Goal: Transaction & Acquisition: Purchase product/service

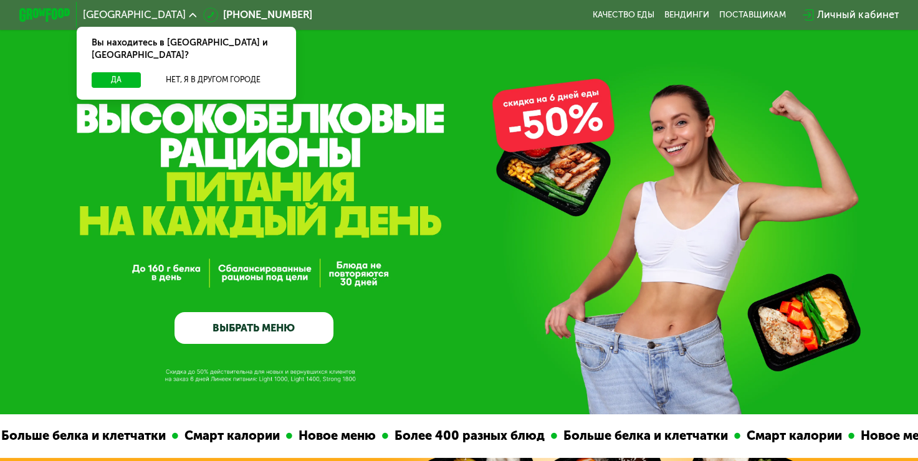
click at [309, 332] on link "ВЫБРАТЬ МЕНЮ" at bounding box center [254, 328] width 159 height 32
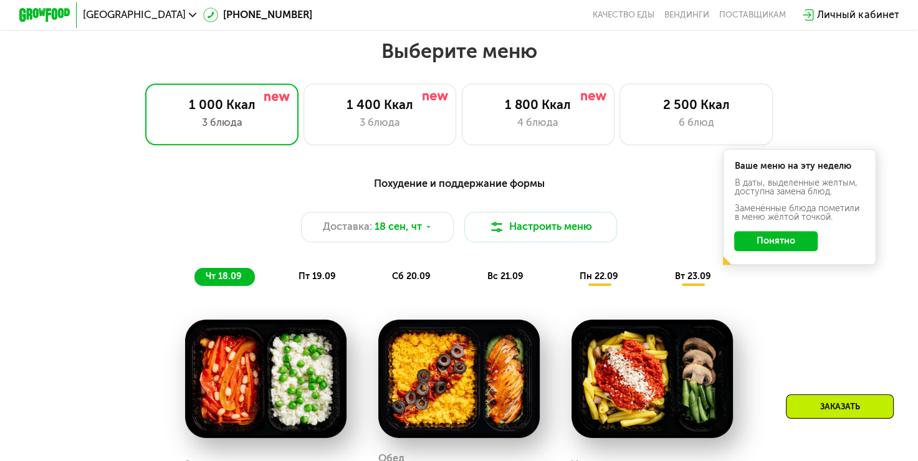
scroll to position [813, 0]
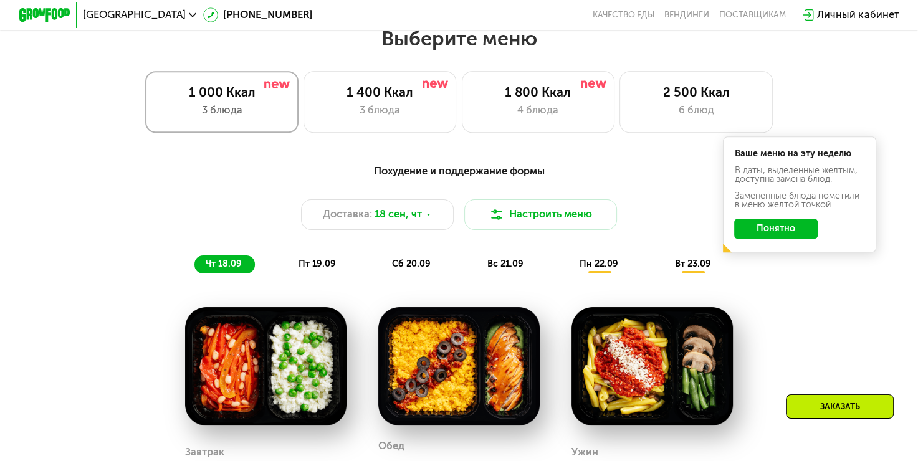
click at [250, 116] on div "3 блюда" at bounding box center [222, 111] width 127 height 16
click at [522, 113] on div "4 блюда" at bounding box center [538, 111] width 127 height 16
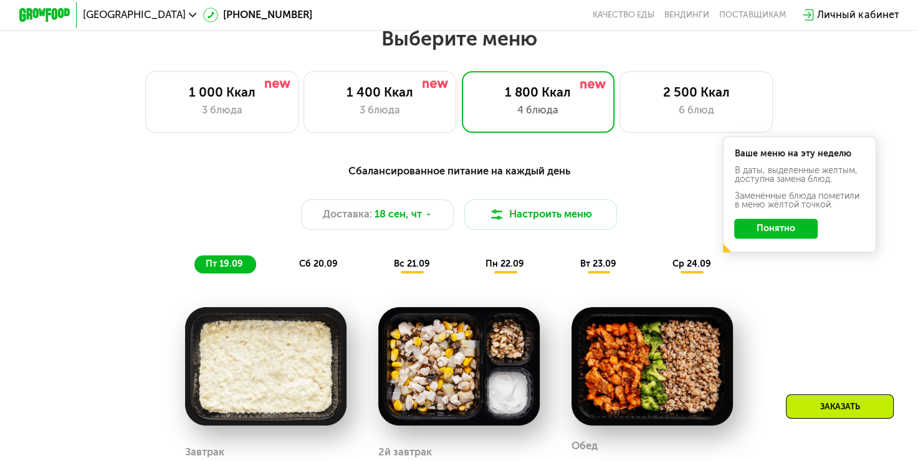
click at [793, 274] on div "Сбалансированное питание на каждый день Доставка: 18 сен, чт Настроить меню пт …" at bounding box center [459, 218] width 755 height 110
click at [788, 237] on button "Понятно" at bounding box center [776, 229] width 84 height 21
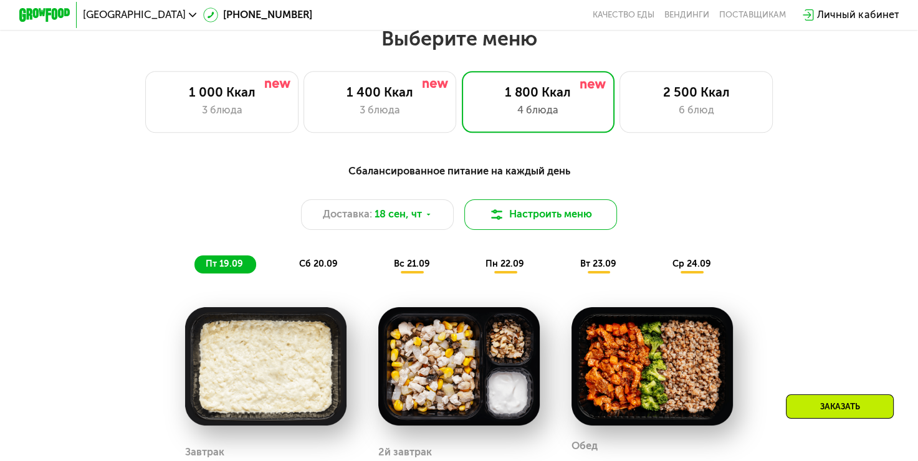
click at [521, 221] on button "Настроить меню" at bounding box center [540, 214] width 153 height 31
click at [525, 219] on button "Настроить меню" at bounding box center [540, 214] width 153 height 31
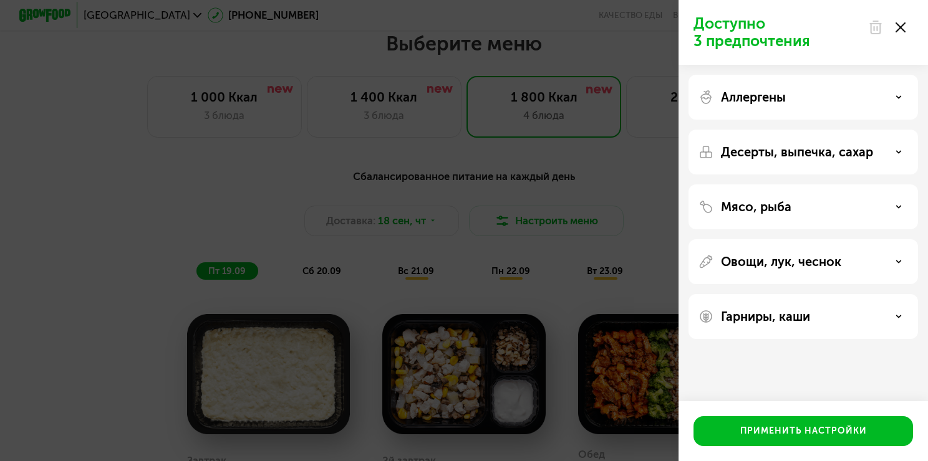
click at [861, 204] on div "Мясо, рыба" at bounding box center [802, 206] width 209 height 15
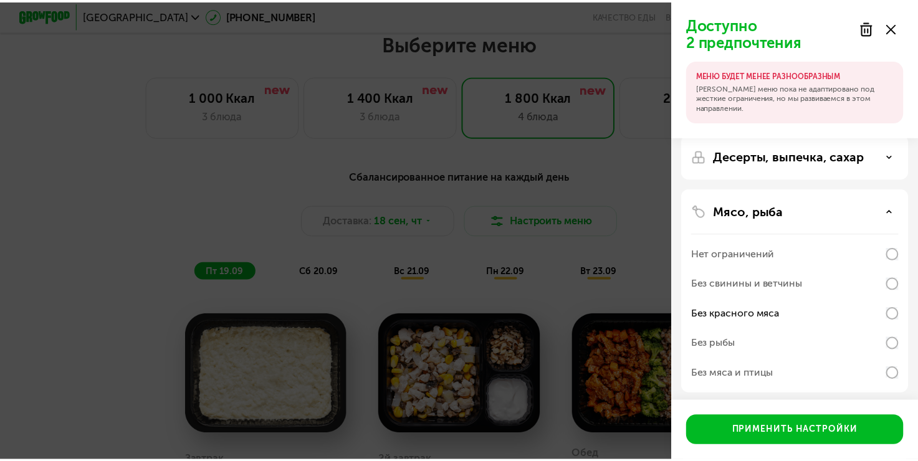
scroll to position [47, 0]
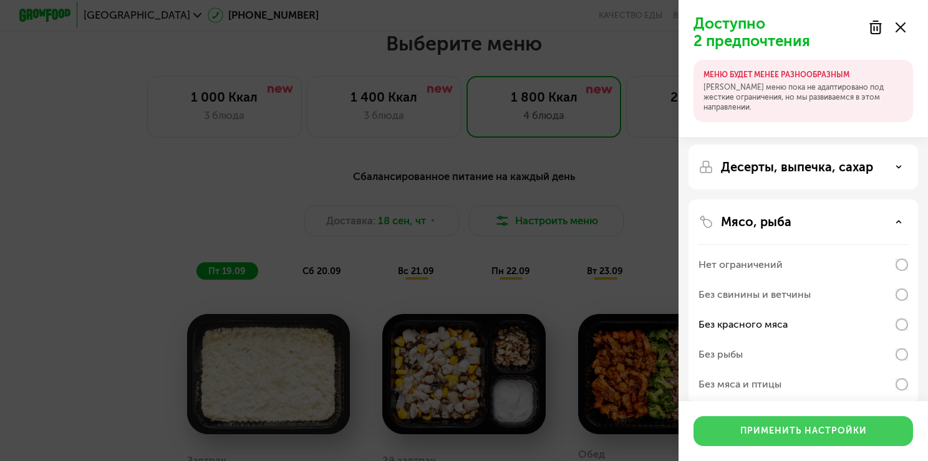
click at [759, 428] on div "Применить настройки" at bounding box center [803, 431] width 127 height 12
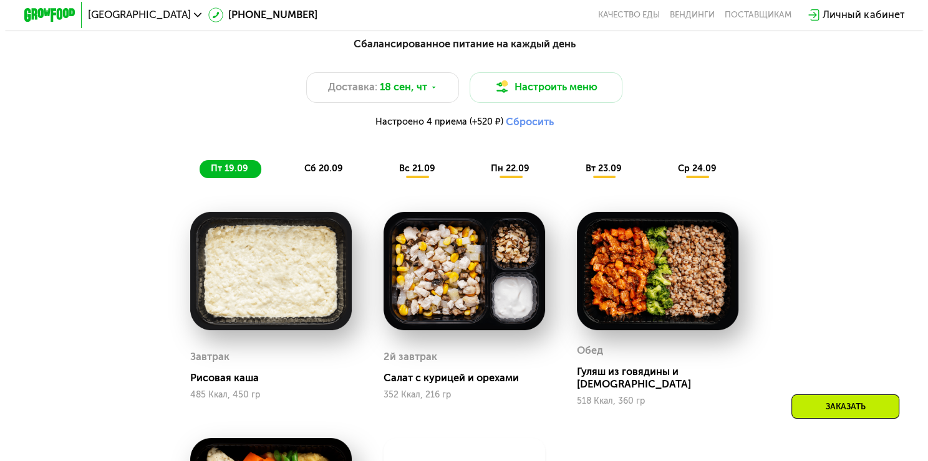
scroll to position [937, 0]
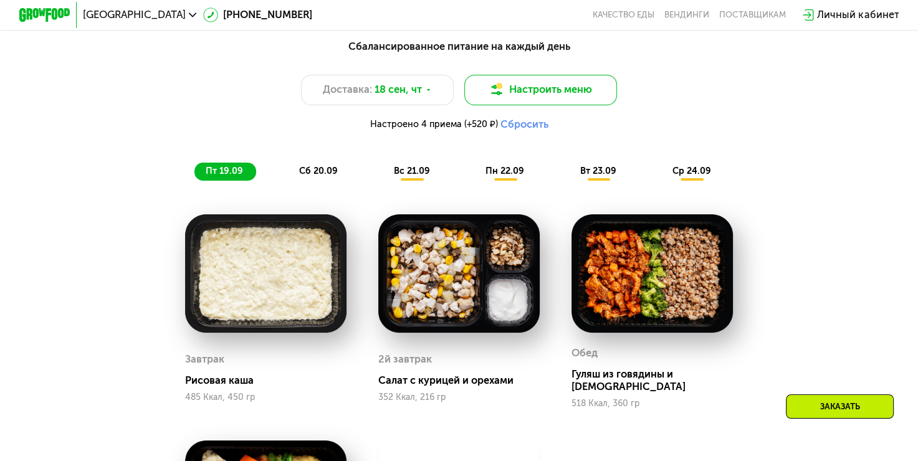
click at [486, 100] on button "Настроить меню" at bounding box center [540, 90] width 153 height 31
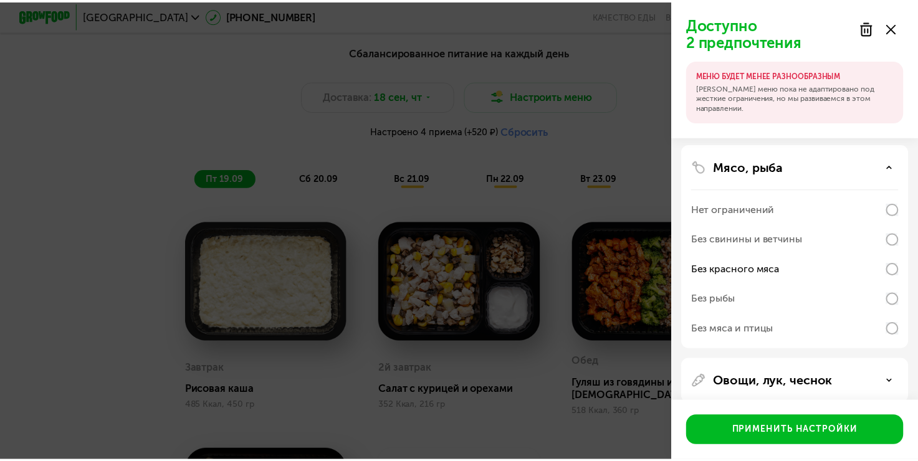
scroll to position [125, 0]
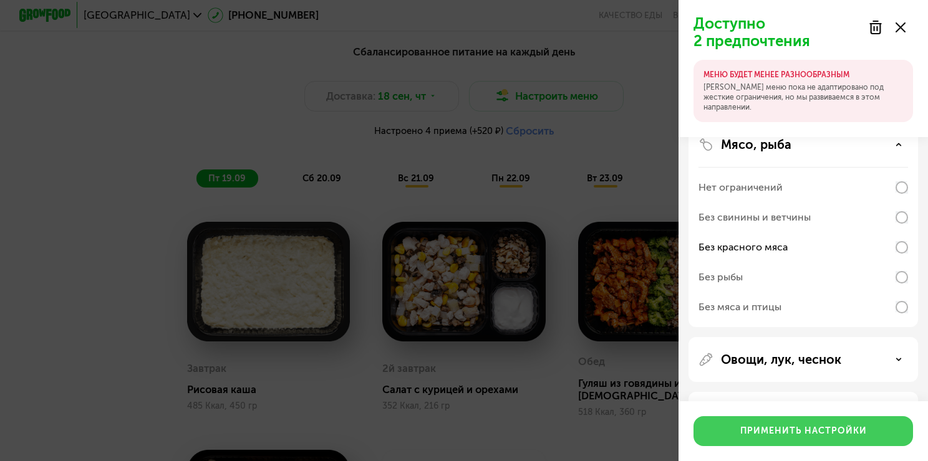
click at [750, 437] on div "Применить настройки" at bounding box center [803, 431] width 127 height 12
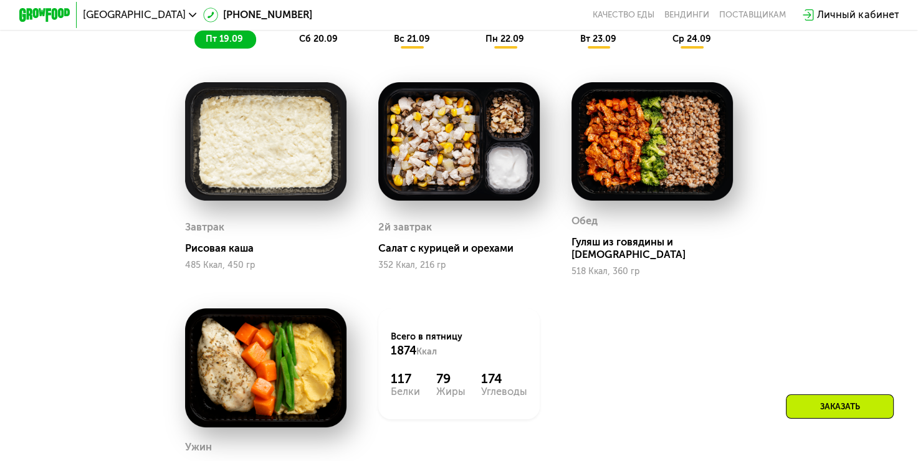
scroll to position [1062, 0]
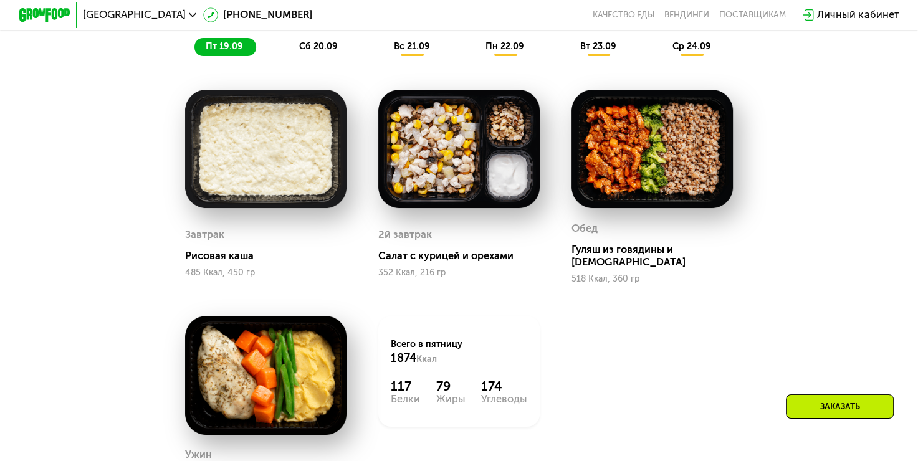
click at [317, 52] on span "сб 20.09" at bounding box center [318, 46] width 39 height 11
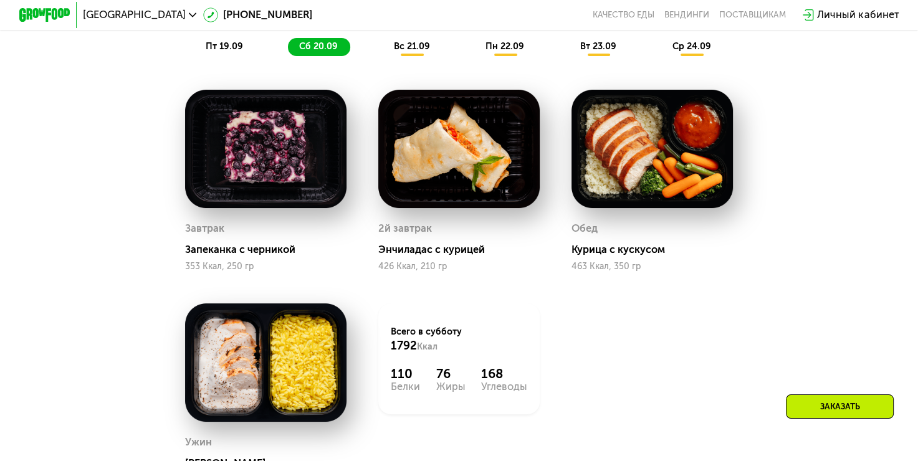
click at [404, 52] on span "вс 21.09" at bounding box center [412, 46] width 36 height 11
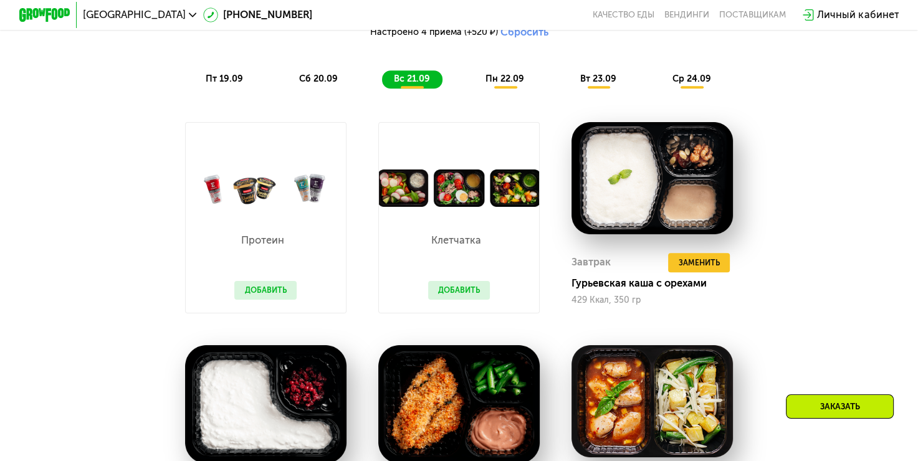
scroll to position [1000, 0]
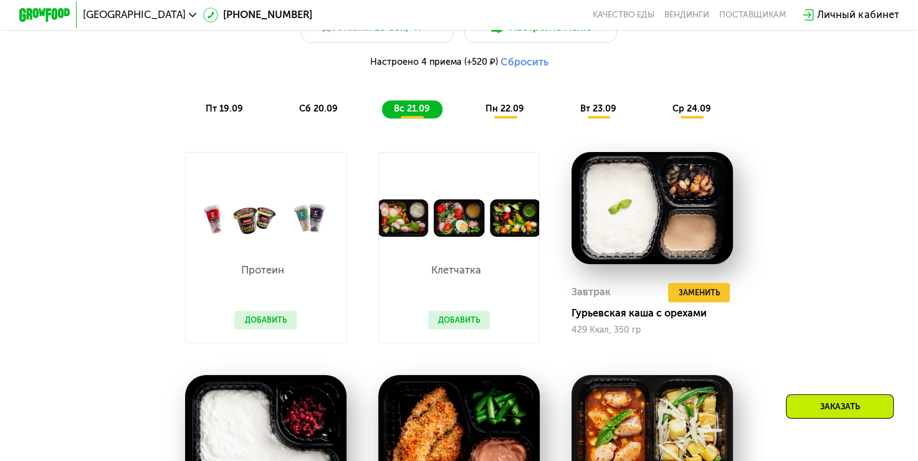
click at [503, 114] on span "пн 22.09" at bounding box center [505, 108] width 39 height 11
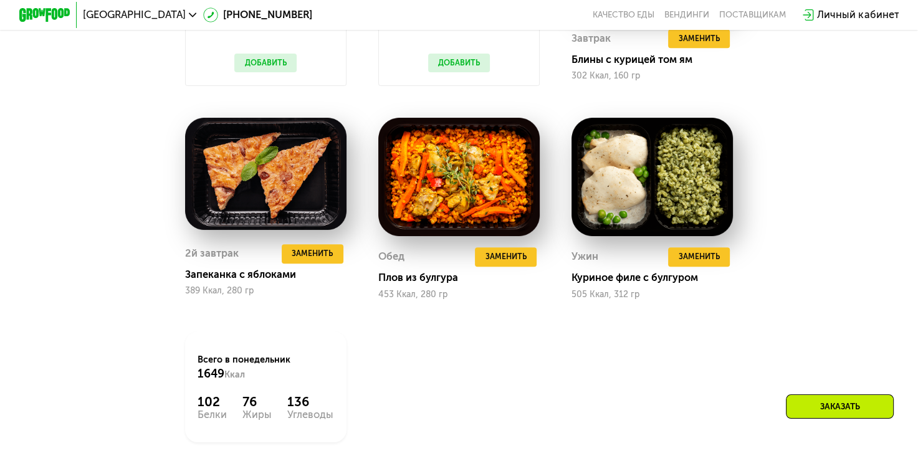
scroll to position [1249, 0]
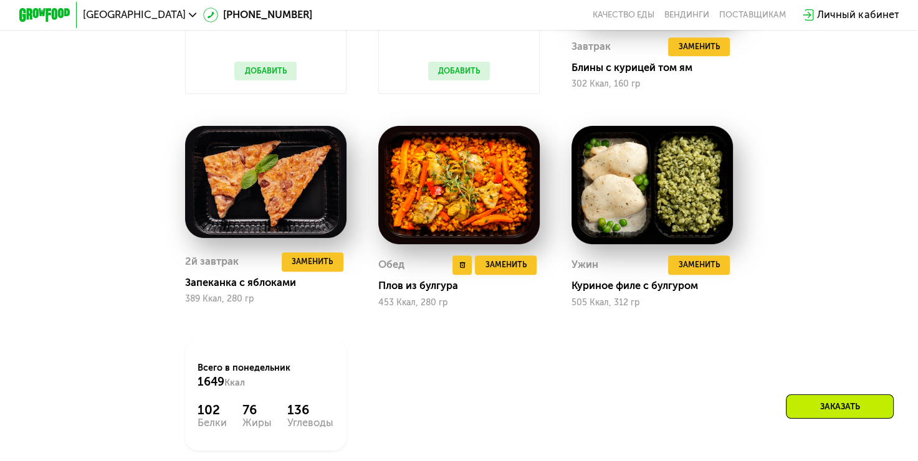
click at [410, 292] on div "Плов из булгура" at bounding box center [464, 286] width 172 height 12
click at [461, 204] on img at bounding box center [458, 185] width 161 height 119
click at [416, 232] on img at bounding box center [458, 185] width 161 height 119
click at [476, 196] on img at bounding box center [458, 185] width 161 height 119
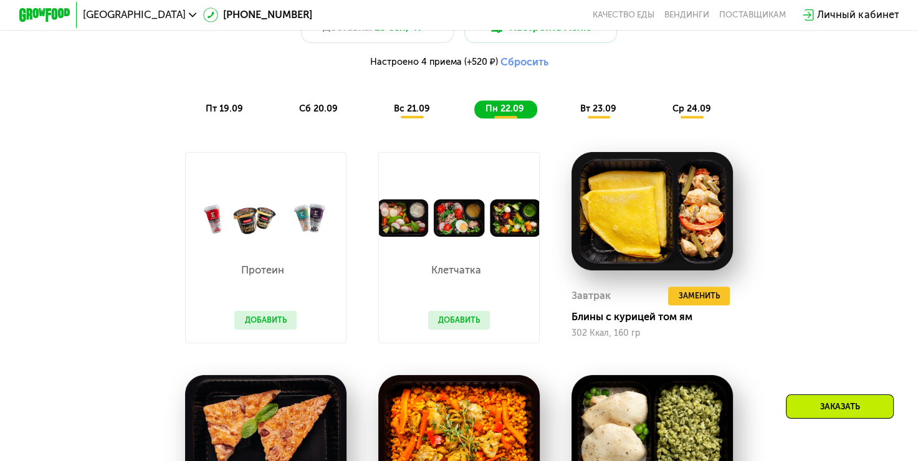
scroll to position [813, 0]
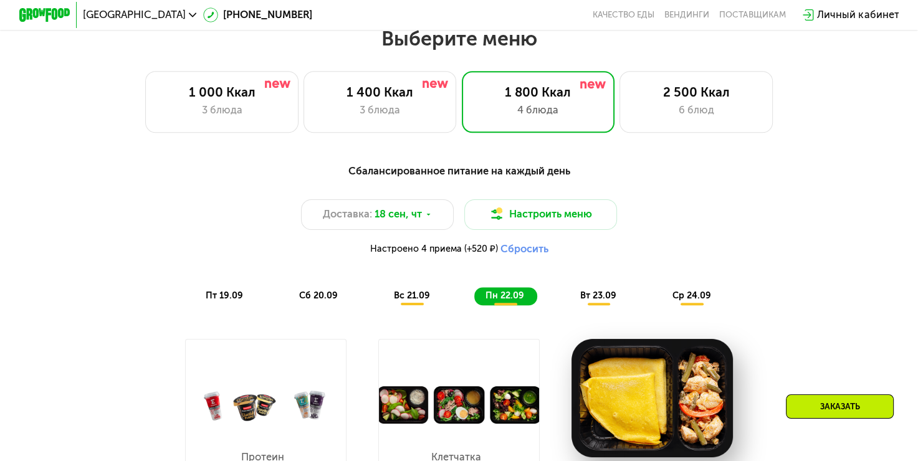
click at [224, 300] on span "пт 19.09" at bounding box center [224, 295] width 37 height 11
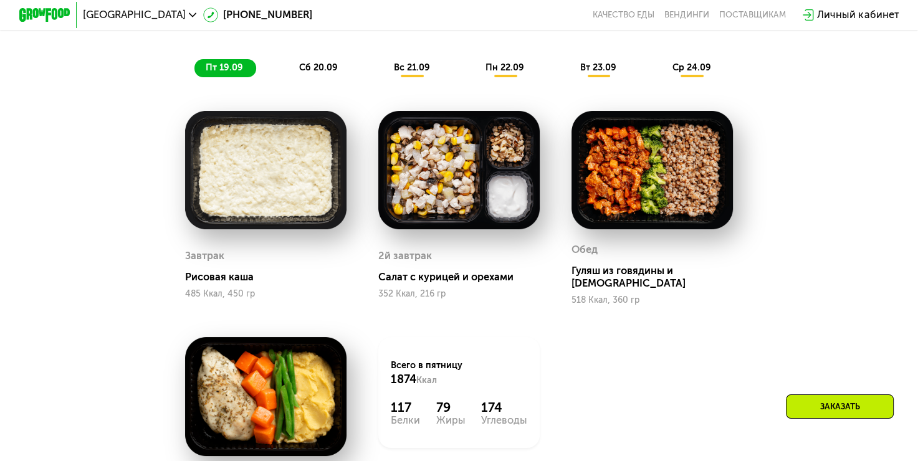
scroll to position [1062, 0]
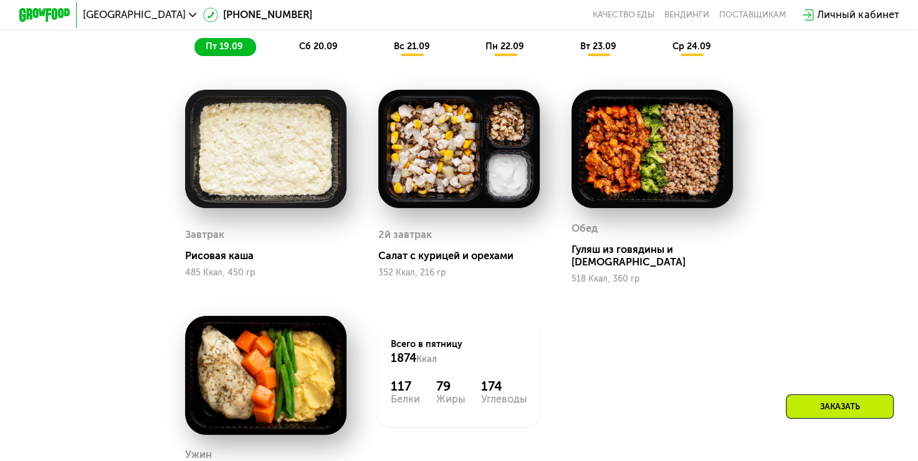
click at [411, 49] on span "вс 21.09" at bounding box center [412, 46] width 36 height 11
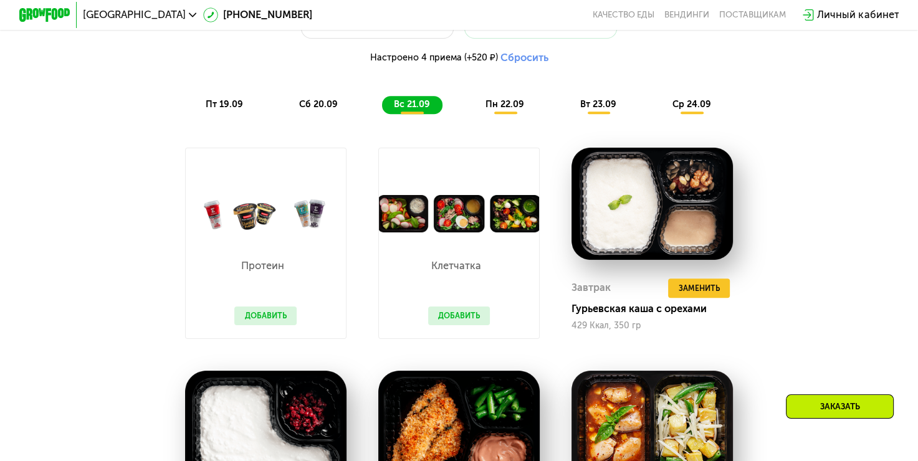
scroll to position [1000, 0]
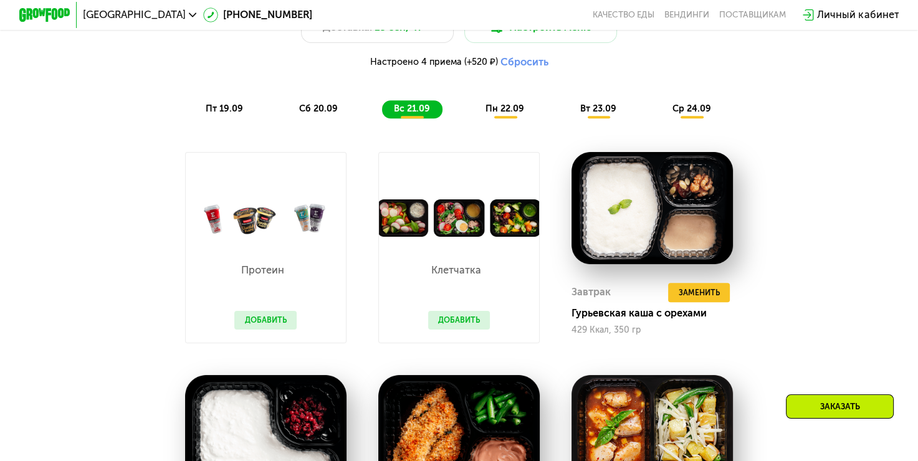
click at [491, 114] on span "пн 22.09" at bounding box center [505, 108] width 39 height 11
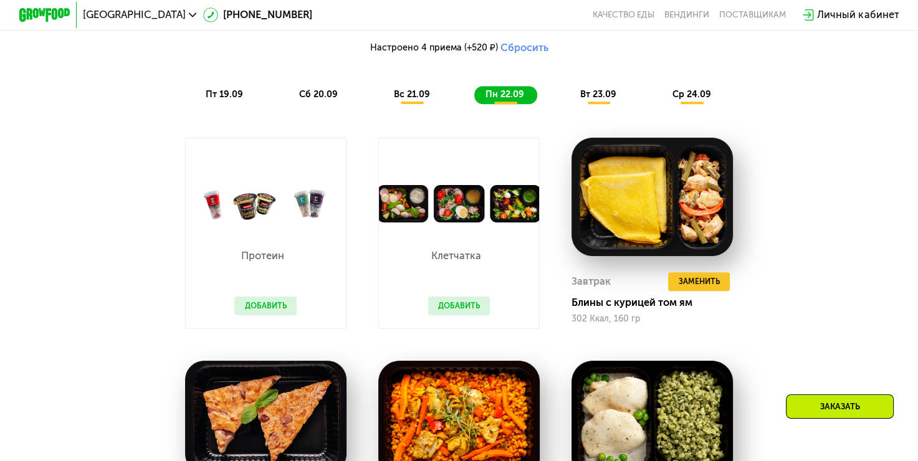
scroll to position [937, 0]
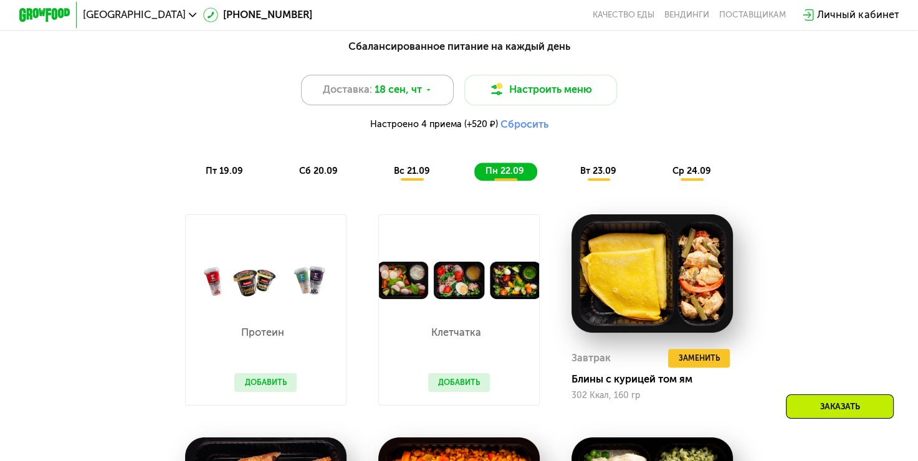
click at [413, 105] on div "Доставка: 18 сен, чт" at bounding box center [377, 90] width 153 height 31
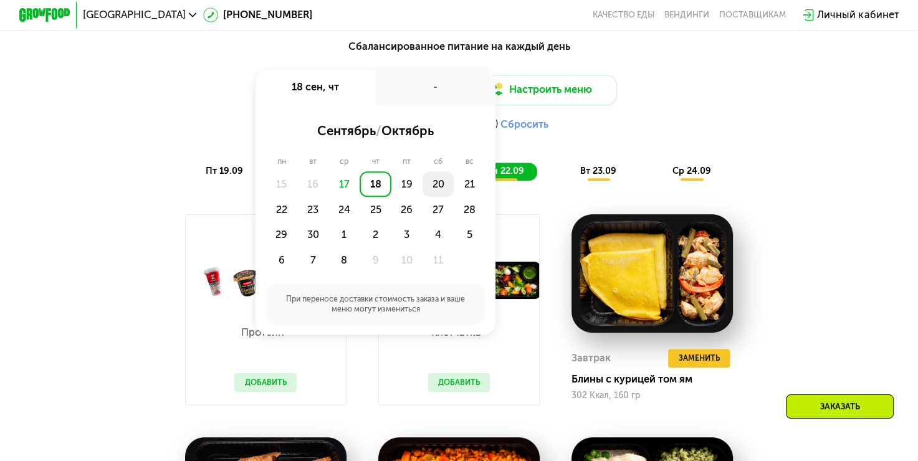
click at [434, 187] on div "20" at bounding box center [438, 184] width 31 height 26
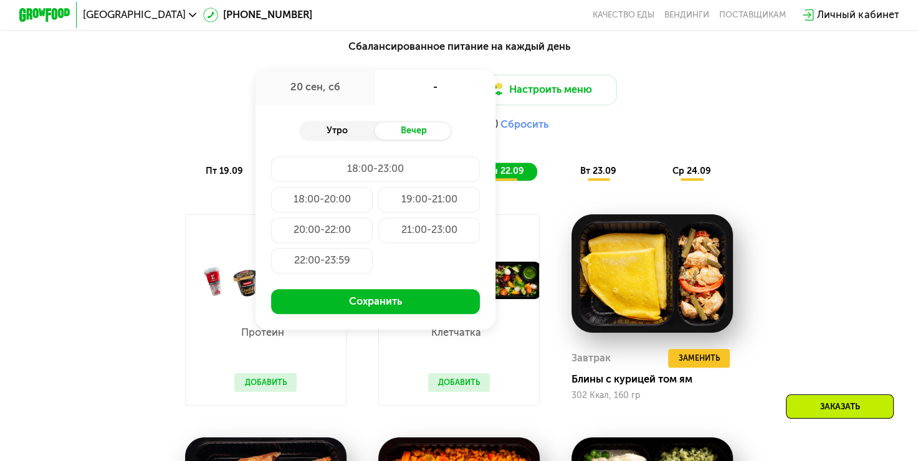
click at [324, 135] on div "Утро" at bounding box center [337, 131] width 77 height 18
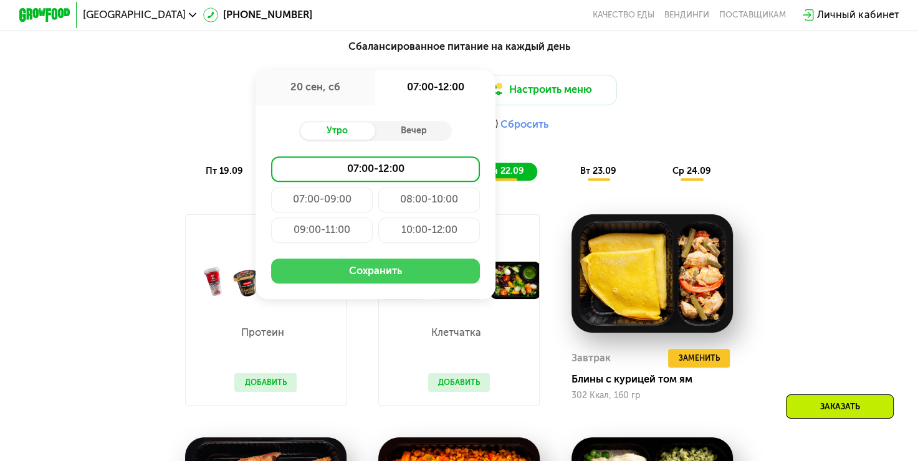
click at [358, 282] on button "Сохранить" at bounding box center [375, 272] width 209 height 26
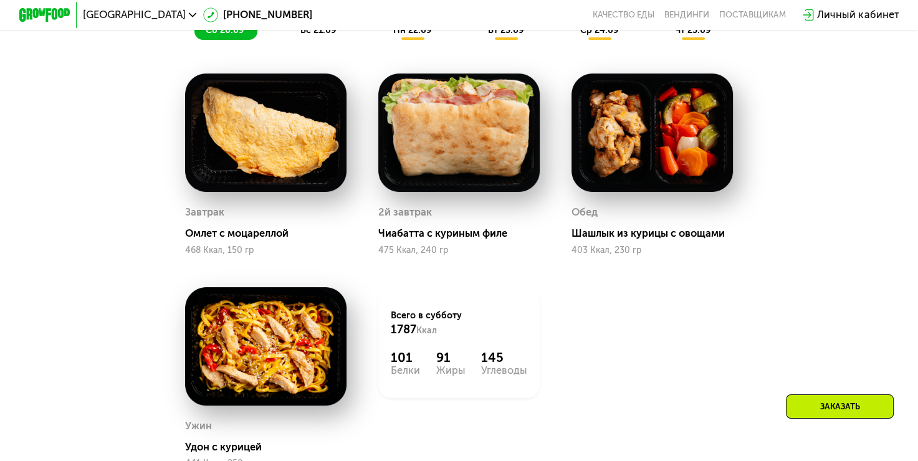
scroll to position [1040, 0]
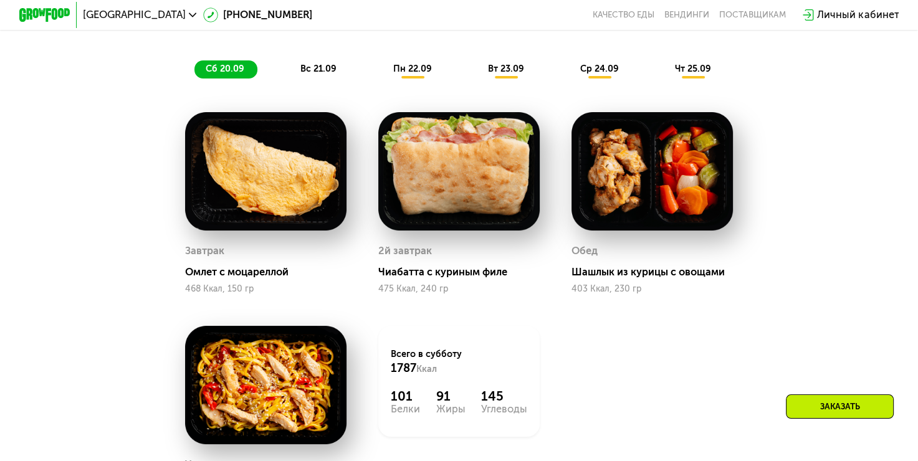
click at [454, 146] on img at bounding box center [458, 171] width 161 height 119
click at [461, 189] on img at bounding box center [458, 171] width 161 height 119
click at [419, 279] on div "Чиабатта с куриным филе" at bounding box center [464, 272] width 172 height 12
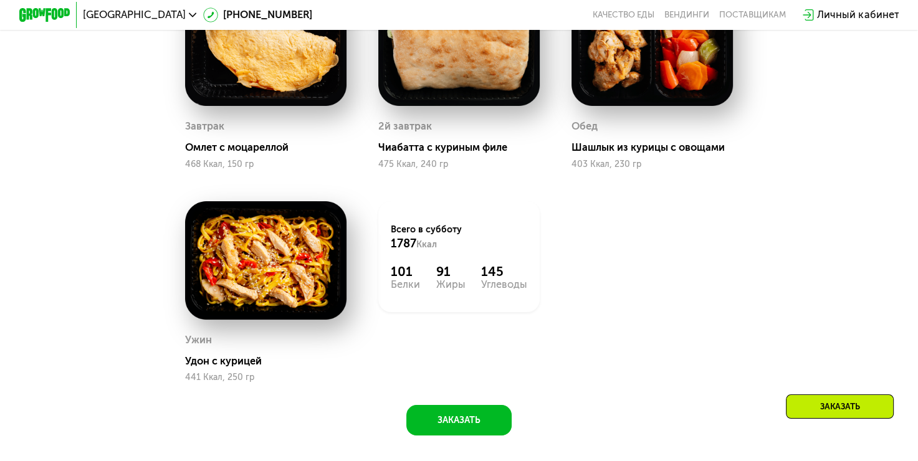
click at [485, 92] on img at bounding box center [458, 47] width 161 height 119
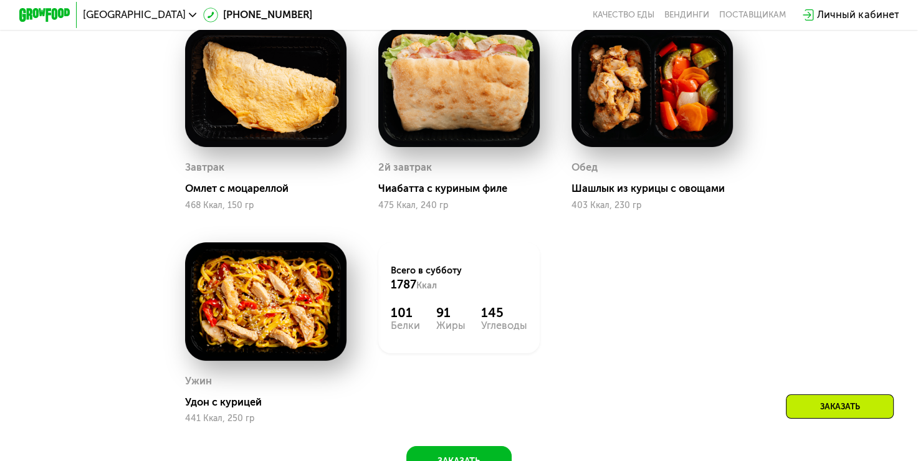
scroll to position [1102, 0]
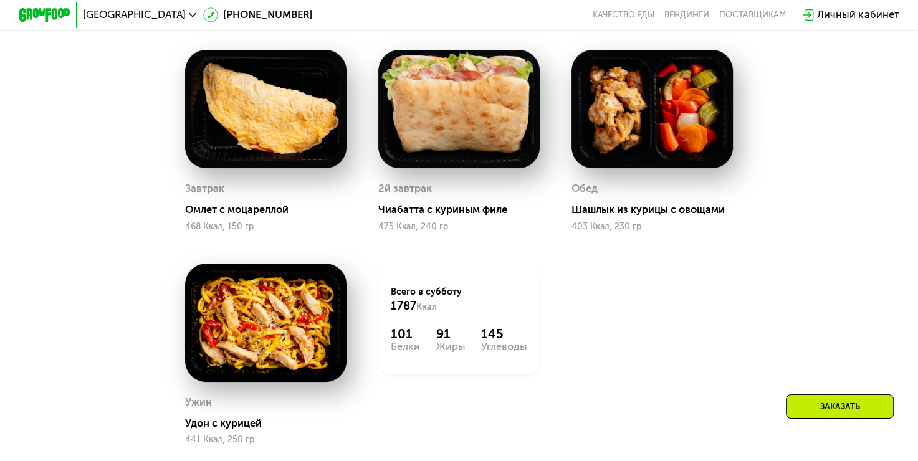
click at [519, 122] on img at bounding box center [458, 109] width 161 height 119
click at [503, 169] on img at bounding box center [458, 109] width 161 height 119
click at [391, 194] on div "2й завтрак" at bounding box center [405, 189] width 54 height 19
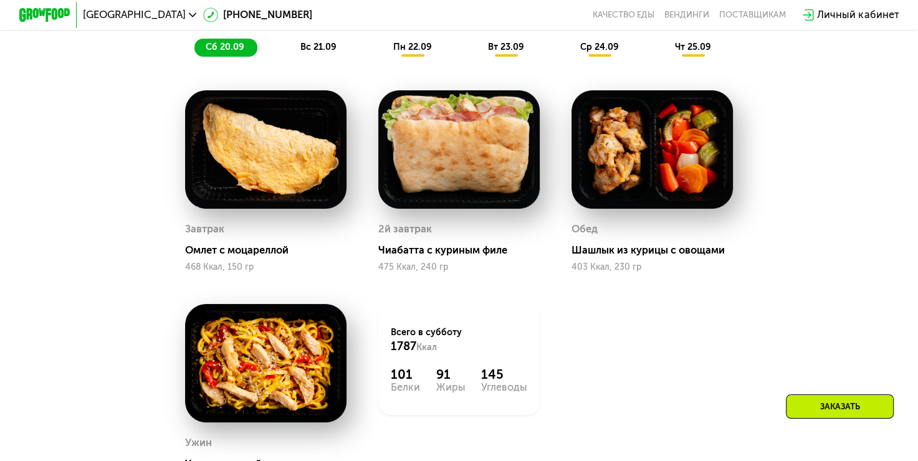
scroll to position [1040, 0]
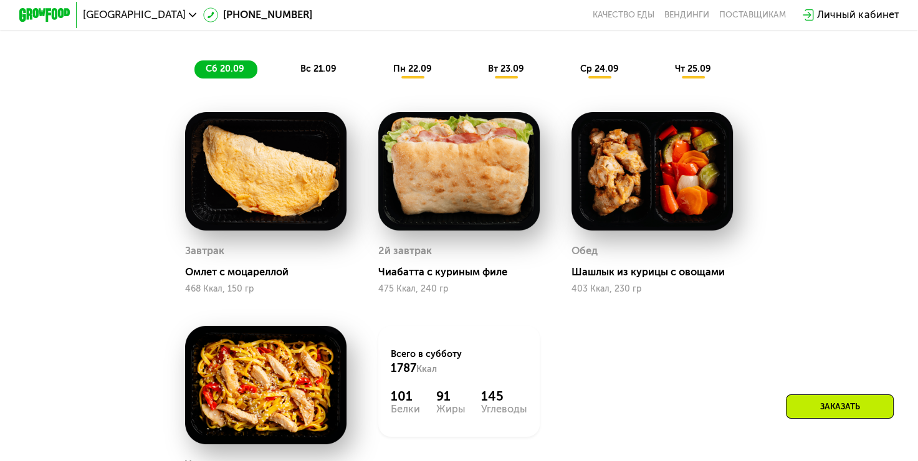
drag, startPoint x: 487, startPoint y: 284, endPoint x: 407, endPoint y: 287, distance: 79.8
click at [474, 279] on div "Чиабатта с куриным филе" at bounding box center [464, 272] width 172 height 12
click at [388, 279] on div "Чиабатта с куриным филе" at bounding box center [464, 272] width 172 height 12
drag, startPoint x: 382, startPoint y: 279, endPoint x: 512, endPoint y: 278, distance: 129.7
click at [512, 278] on div "Чиабатта с куриным филе" at bounding box center [464, 272] width 172 height 12
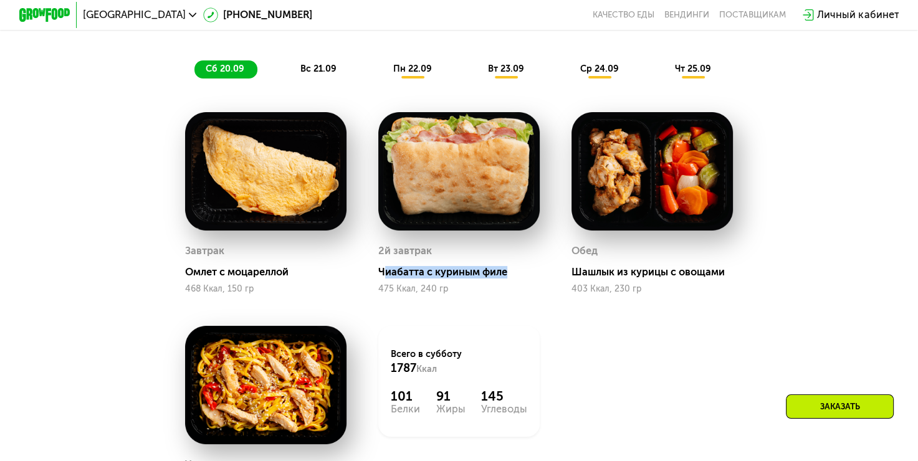
click at [499, 155] on img at bounding box center [458, 171] width 161 height 119
click at [428, 242] on div "2й завтрак Чиабатта с куриным филе 475 Ккал, 240 гр" at bounding box center [458, 203] width 161 height 182
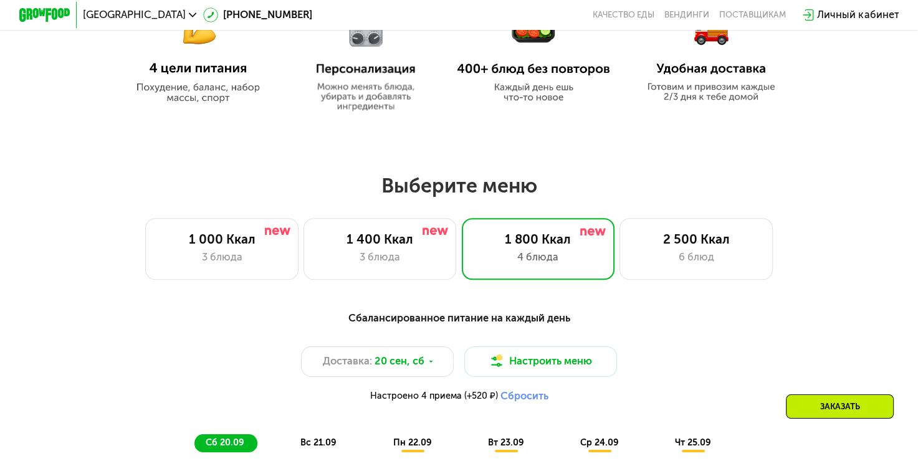
scroll to position [666, 0]
click at [830, 410] on div "Заказать" at bounding box center [840, 407] width 108 height 24
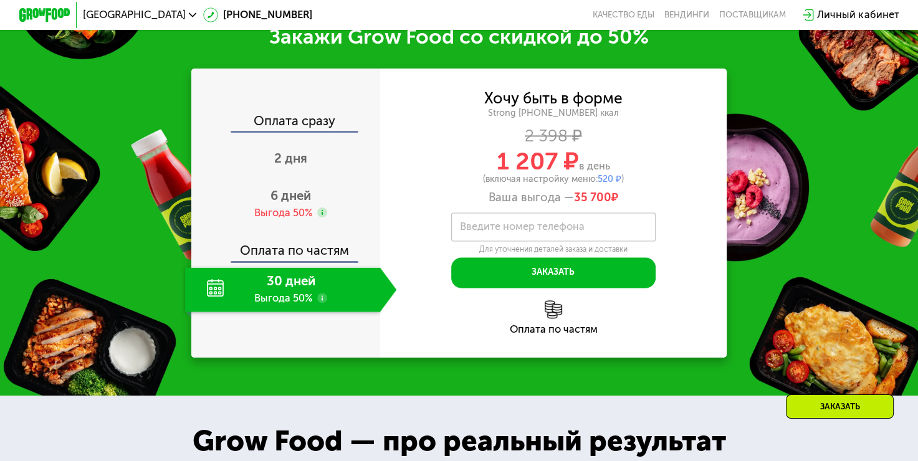
scroll to position [1643, 0]
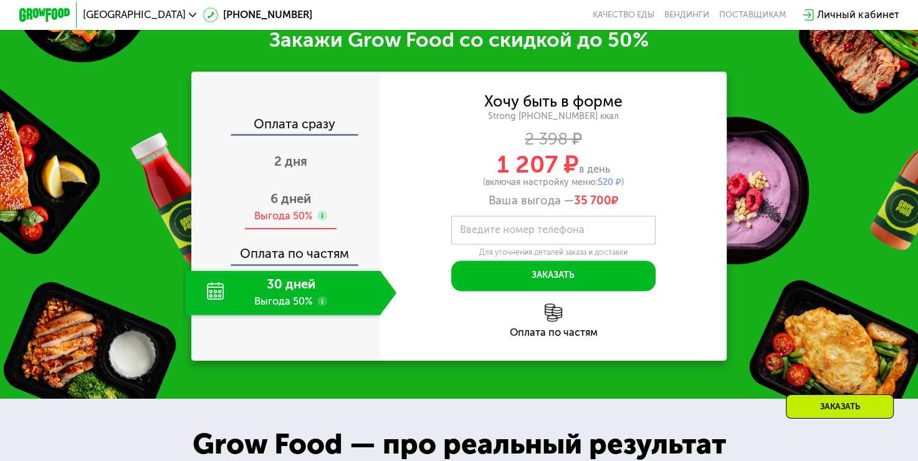
click at [294, 206] on span "6 дней" at bounding box center [291, 198] width 41 height 15
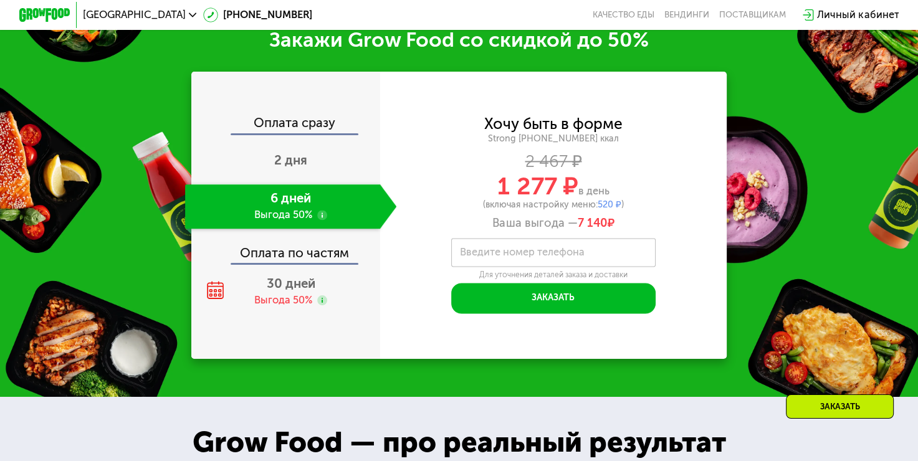
click at [555, 256] on label "Введите номер телефона" at bounding box center [522, 252] width 125 height 7
click at [555, 263] on input "Введите номер телефона" at bounding box center [553, 252] width 204 height 29
type input "**********"
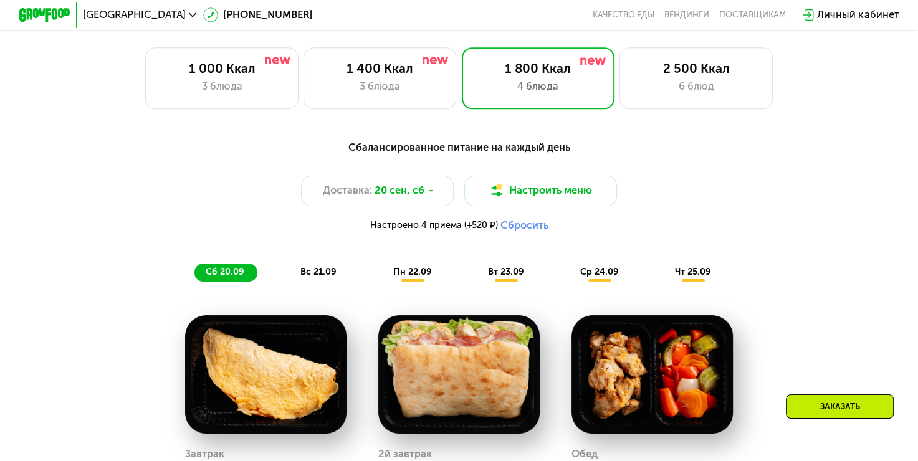
scroll to position [873, 0]
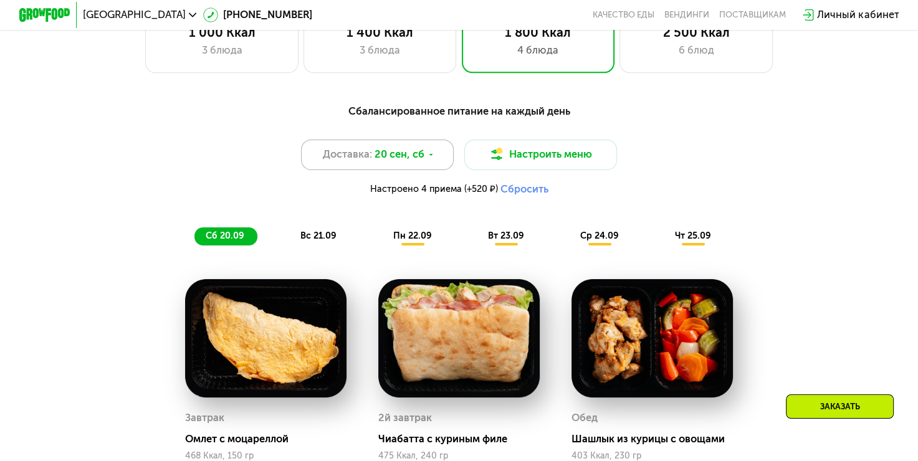
click at [429, 156] on use at bounding box center [431, 155] width 4 height 2
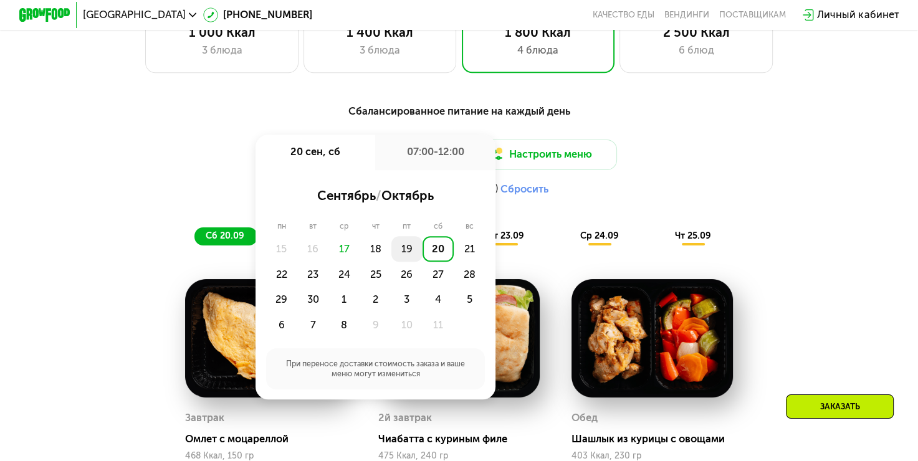
click at [405, 256] on div "19" at bounding box center [406, 249] width 31 height 26
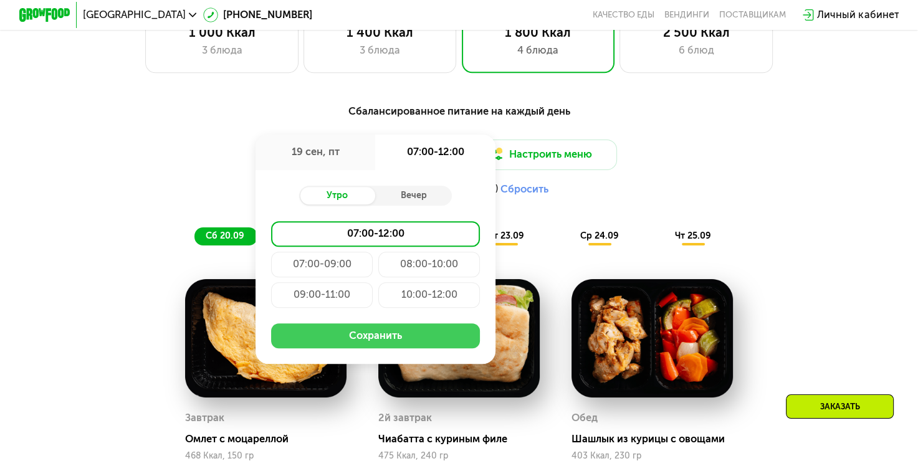
click at [380, 345] on button "Сохранить" at bounding box center [375, 337] width 209 height 26
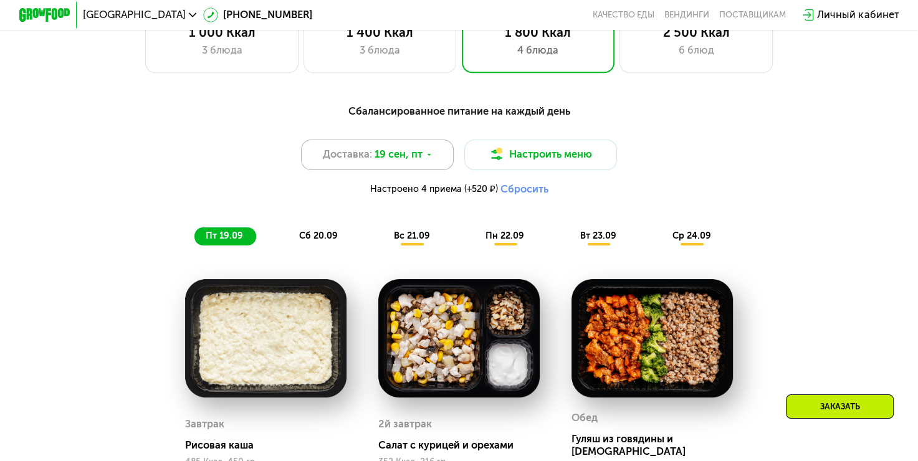
click at [403, 160] on span "19 сен, пт" at bounding box center [399, 155] width 48 height 16
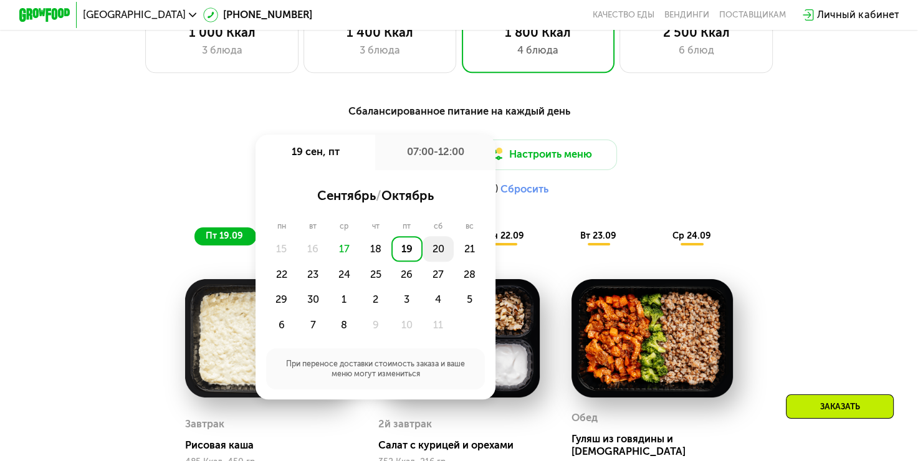
click at [436, 257] on div "20" at bounding box center [438, 249] width 31 height 26
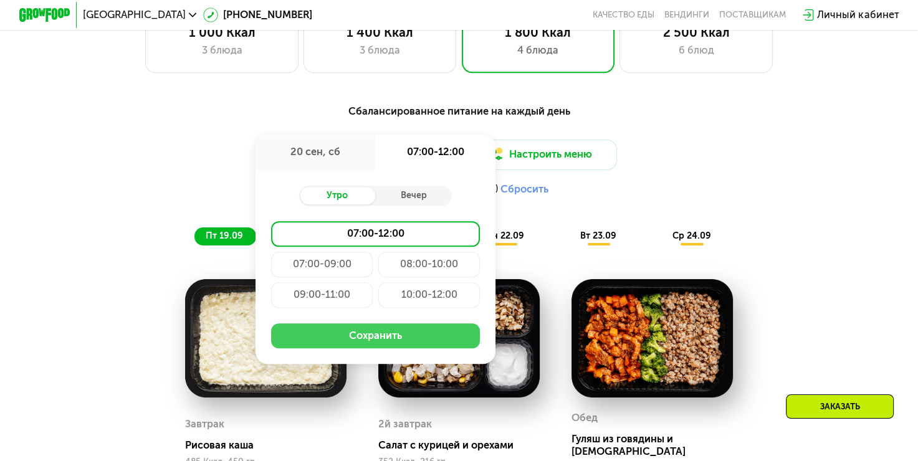
click at [379, 346] on button "Сохранить" at bounding box center [375, 337] width 209 height 26
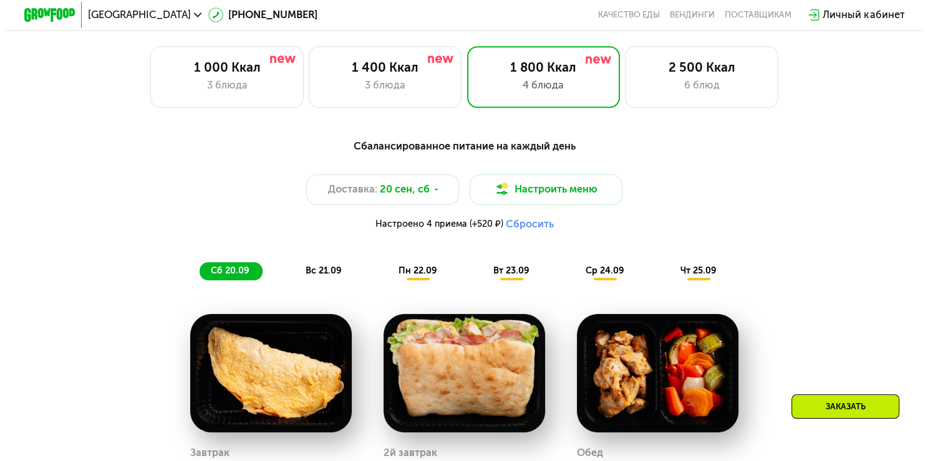
scroll to position [810, 0]
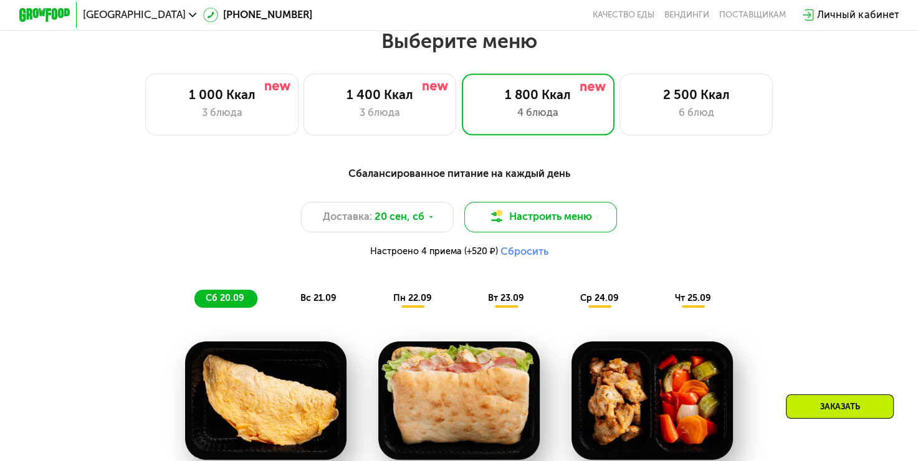
click at [539, 229] on button "Настроить меню" at bounding box center [540, 217] width 153 height 31
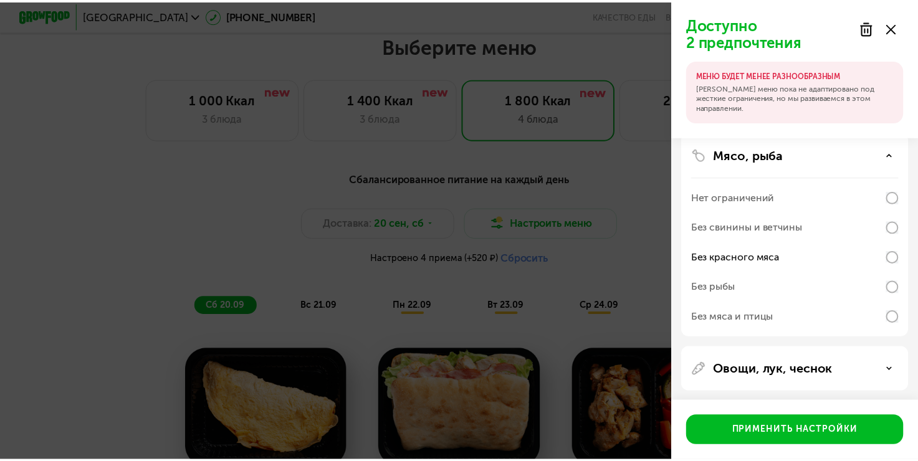
scroll to position [172, 0]
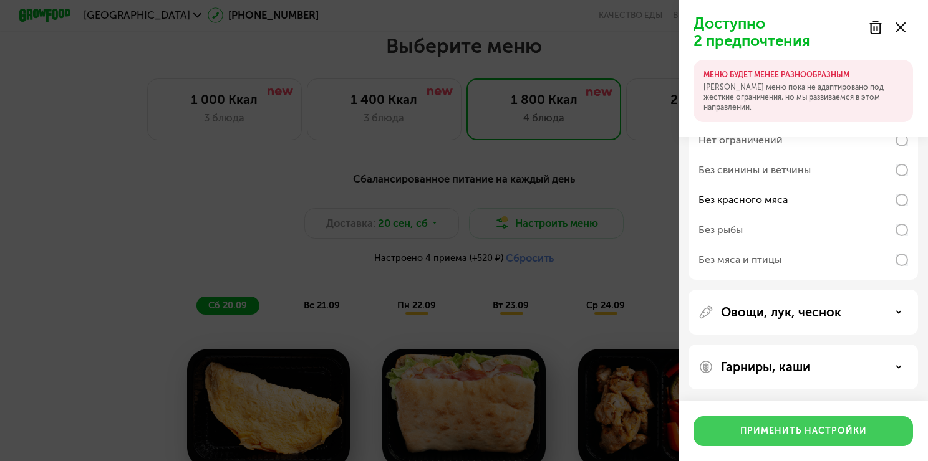
click at [757, 431] on div "Применить настройки" at bounding box center [803, 431] width 127 height 12
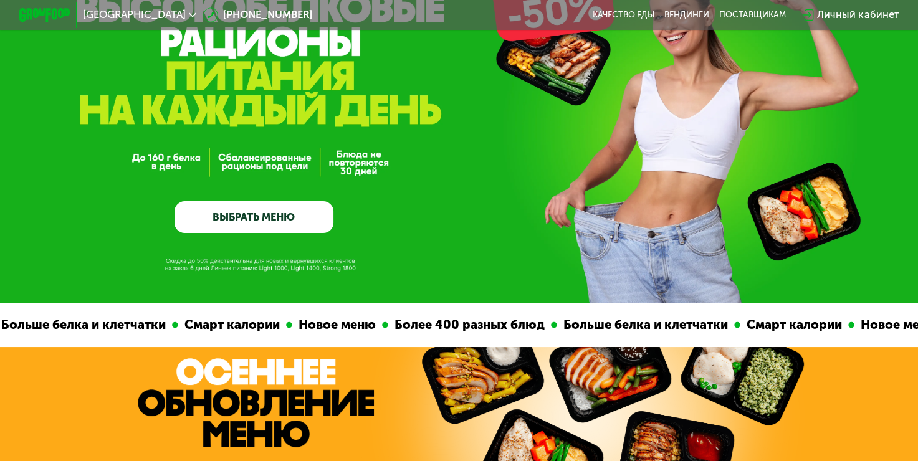
scroll to position [0, 0]
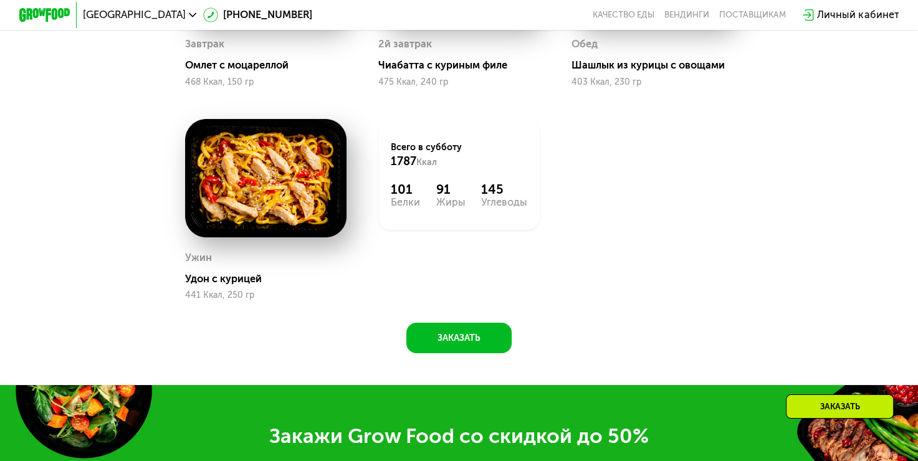
click at [885, 411] on div "Заказать" at bounding box center [840, 407] width 108 height 24
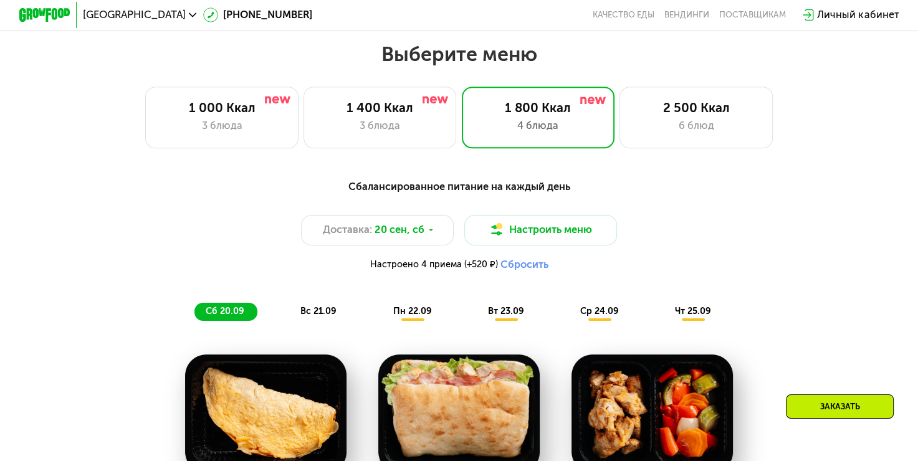
scroll to position [708, 0]
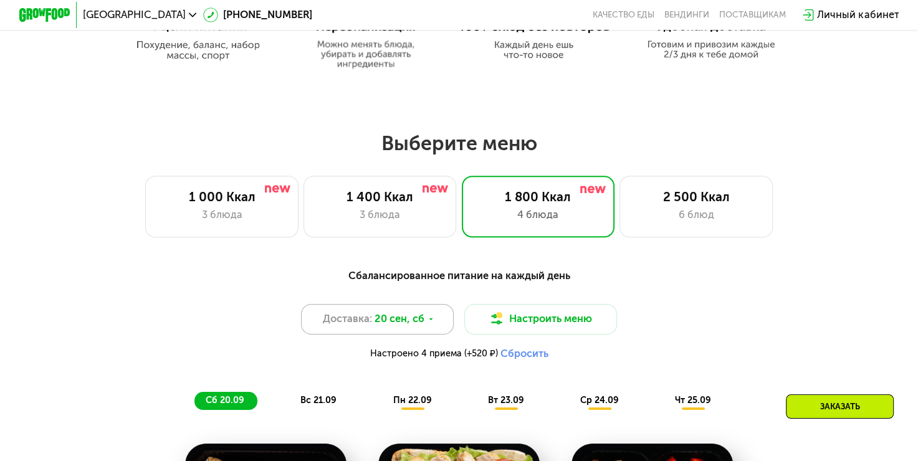
click at [423, 325] on div "Доставка: [DATE]" at bounding box center [377, 319] width 153 height 31
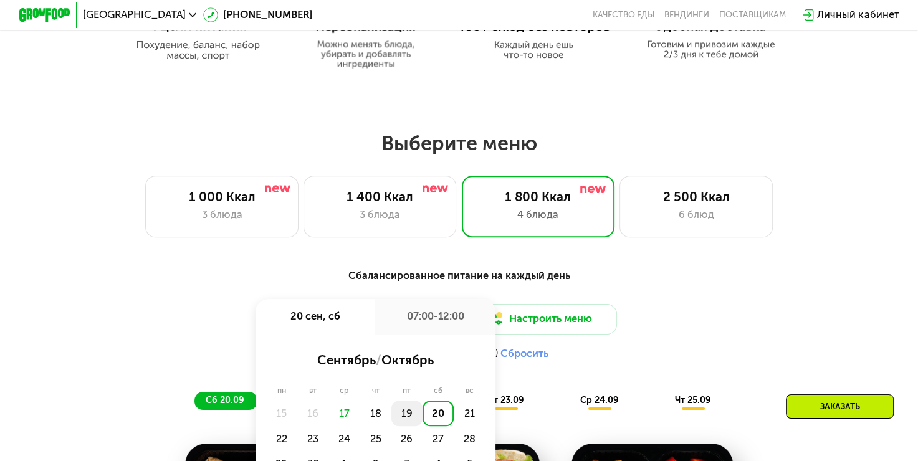
click at [401, 426] on div "19" at bounding box center [406, 414] width 31 height 26
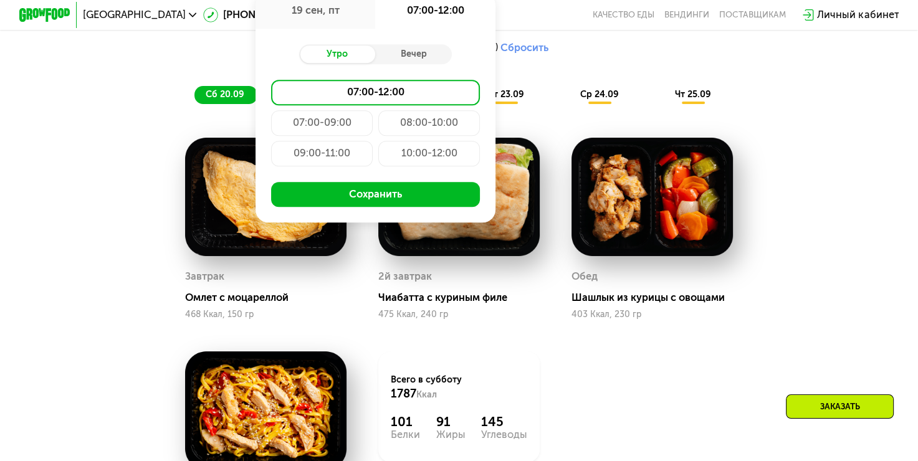
scroll to position [1020, 0]
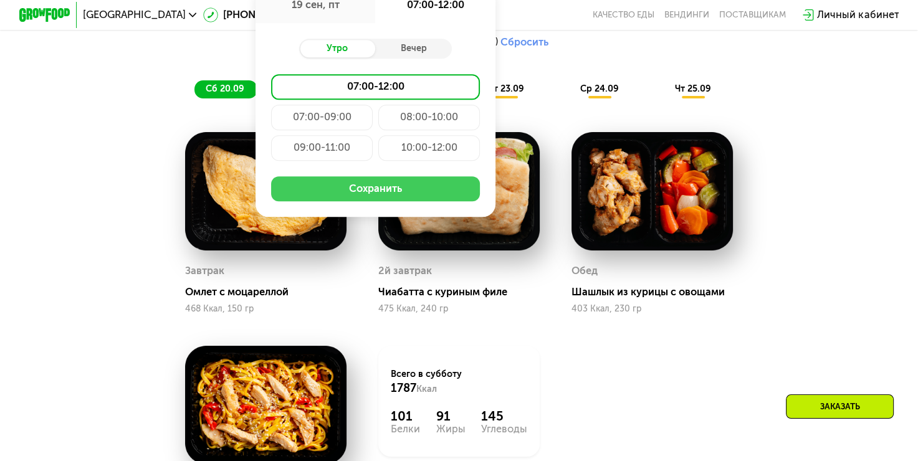
click at [396, 202] on button "Сохранить" at bounding box center [375, 189] width 209 height 26
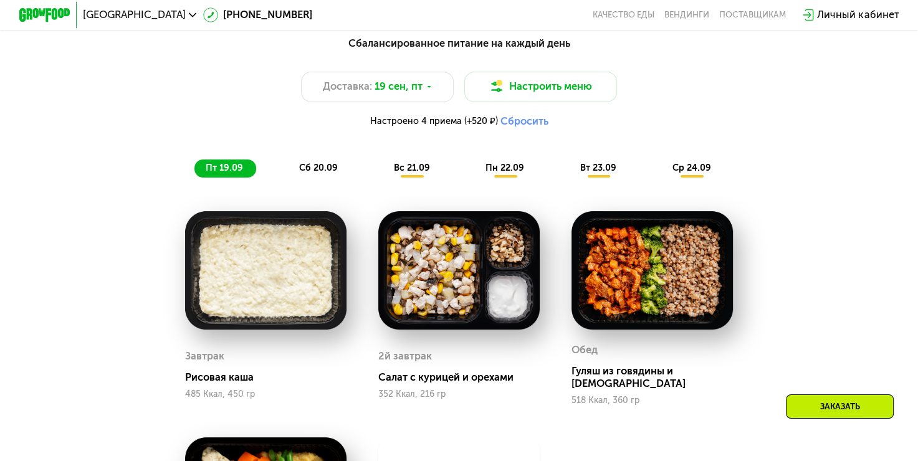
scroll to position [937, 0]
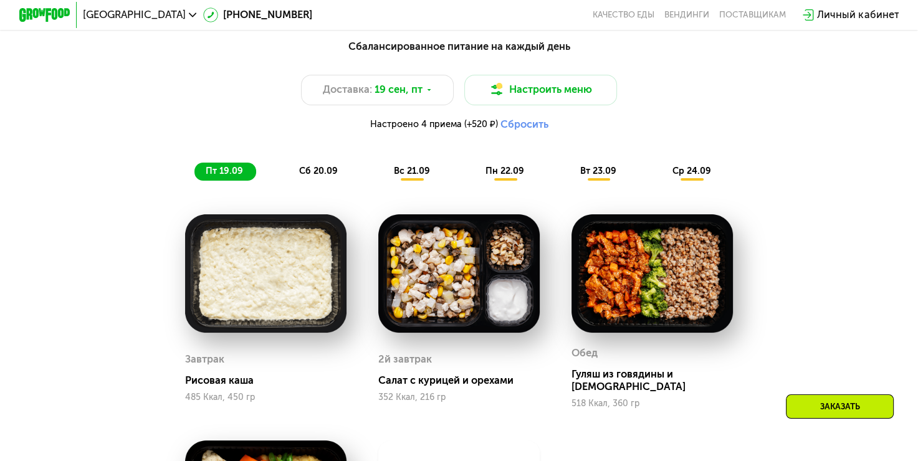
click at [315, 176] on span "сб 20.09" at bounding box center [318, 171] width 39 height 11
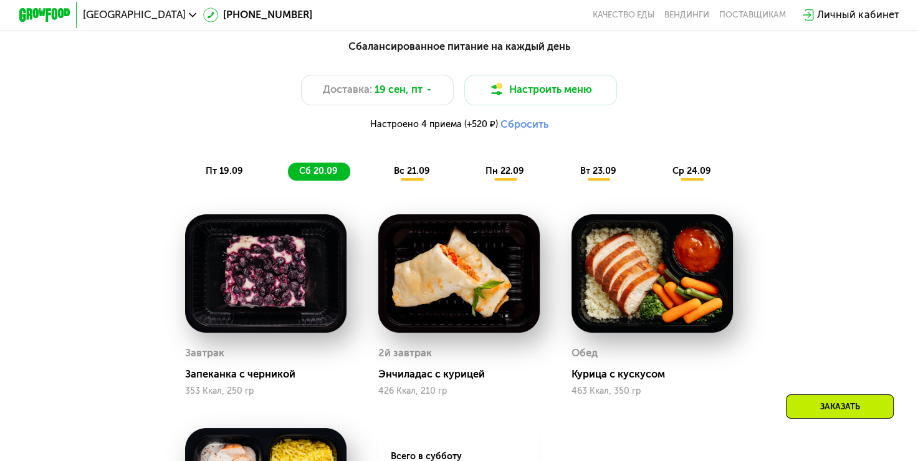
click at [410, 175] on span "вс 21.09" at bounding box center [412, 171] width 36 height 11
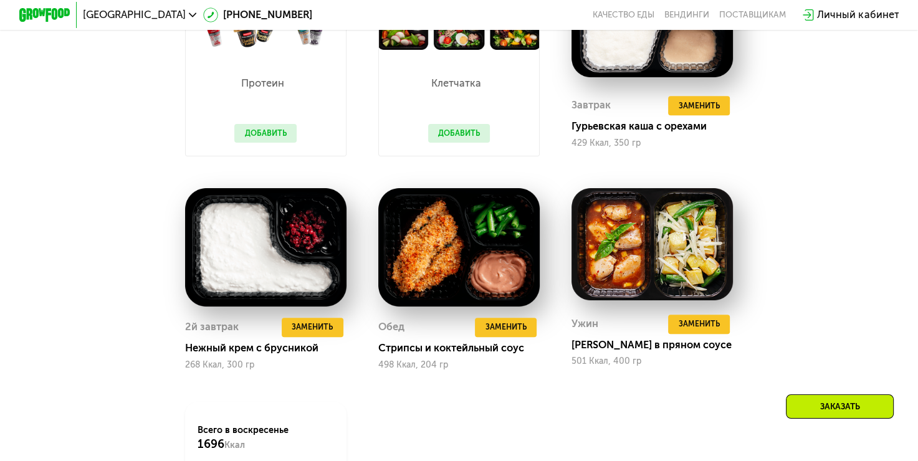
scroll to position [1000, 0]
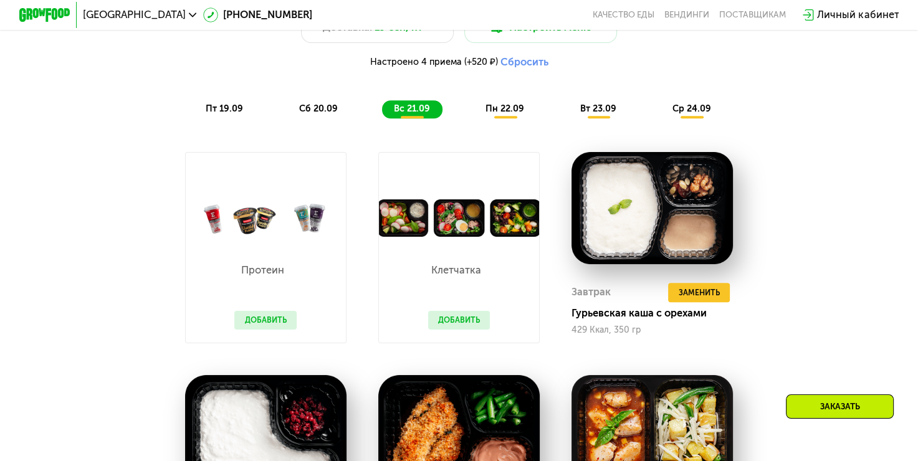
click at [517, 114] on span "пн 22.09" at bounding box center [505, 108] width 39 height 11
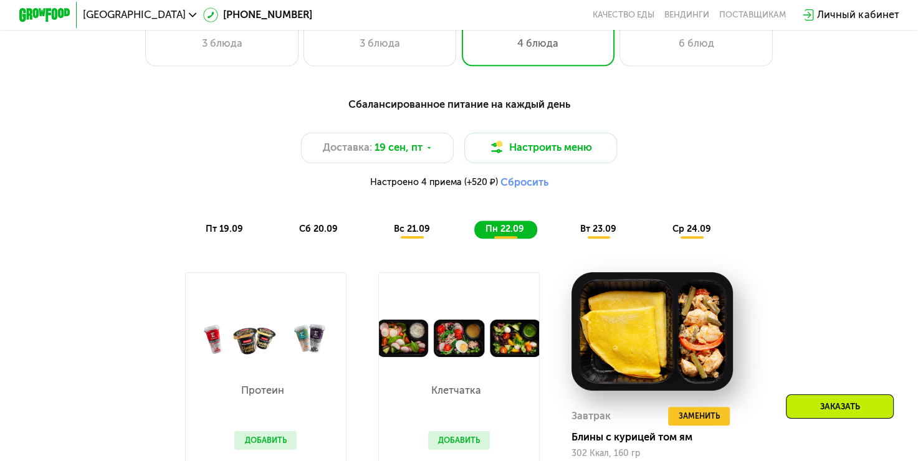
scroll to position [875, 0]
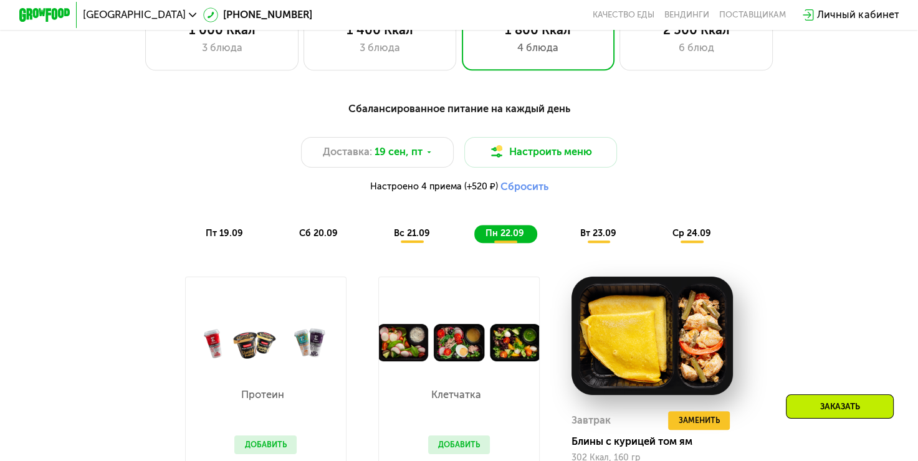
click at [597, 236] on span "вт 23.09" at bounding box center [598, 233] width 36 height 11
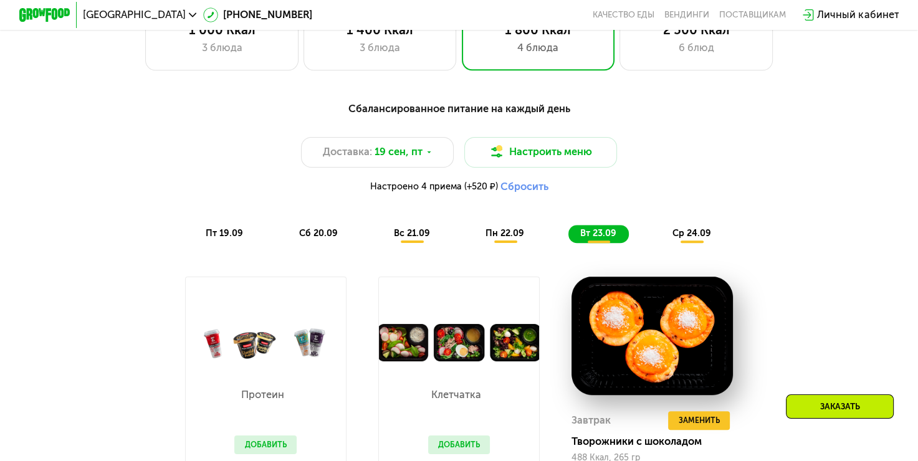
click at [696, 239] on span "ср 24.09" at bounding box center [692, 233] width 39 height 11
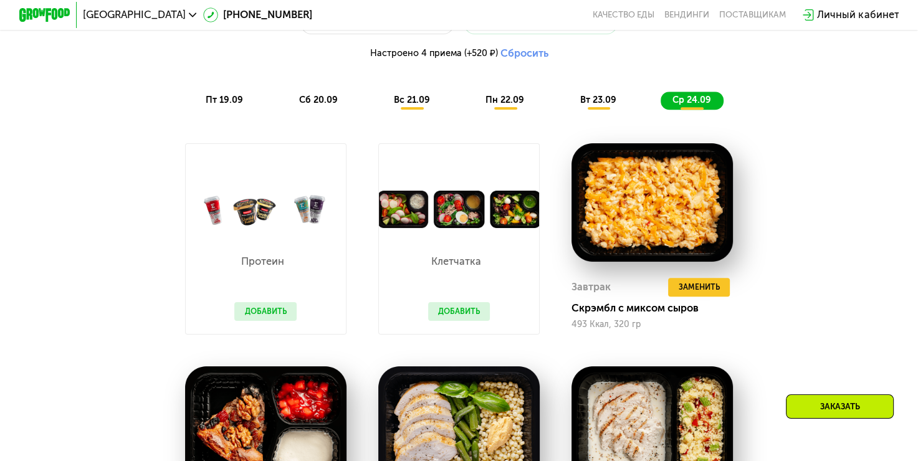
scroll to position [937, 0]
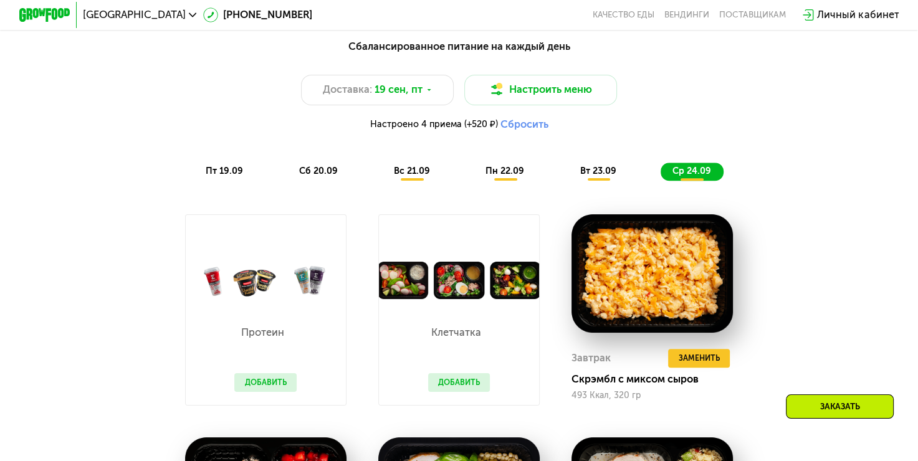
click at [588, 176] on span "вт 23.09" at bounding box center [598, 171] width 36 height 11
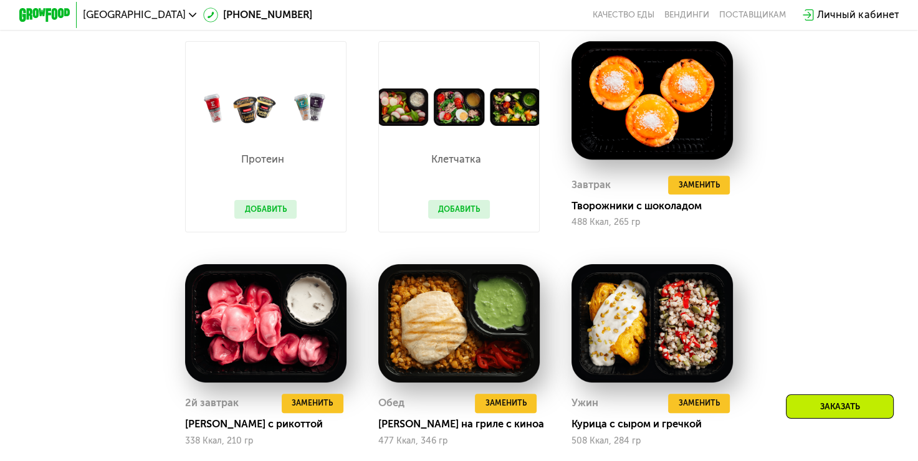
scroll to position [1124, 0]
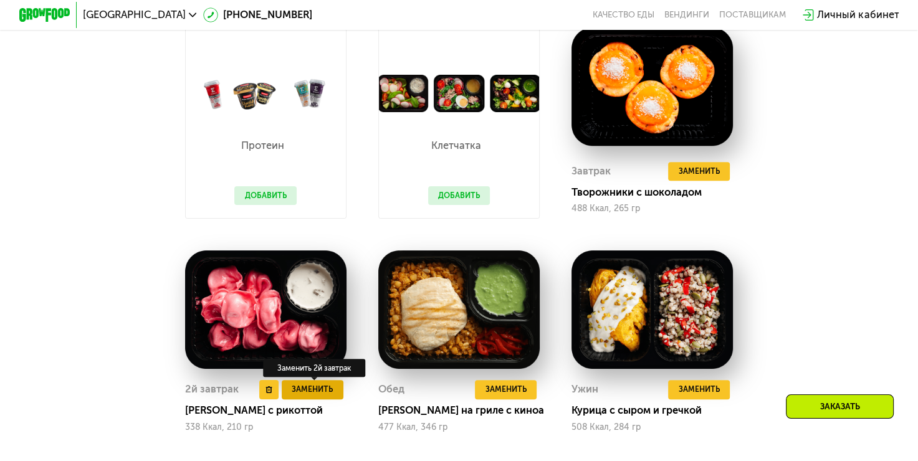
click at [308, 396] on span "Заменить" at bounding box center [312, 389] width 41 height 12
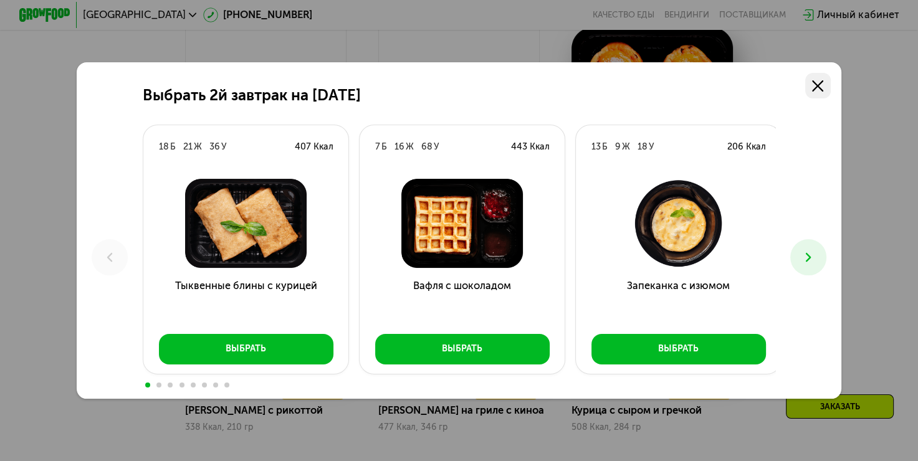
click at [822, 80] on icon at bounding box center [817, 85] width 11 height 11
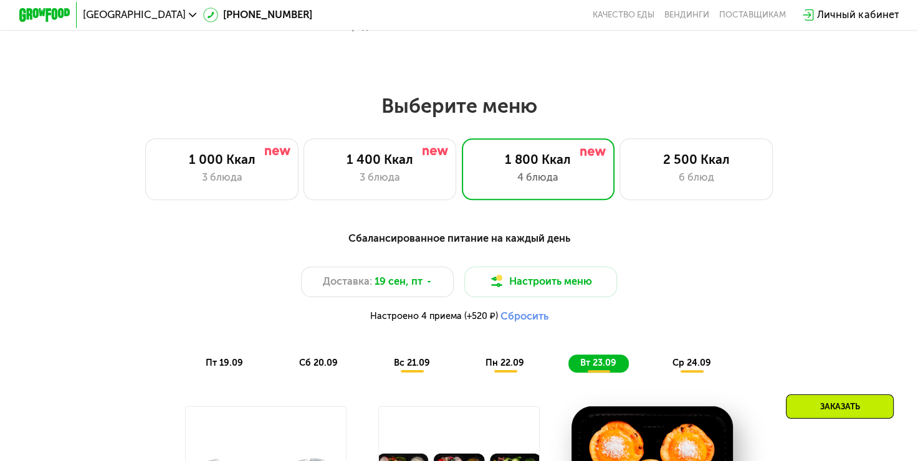
scroll to position [750, 0]
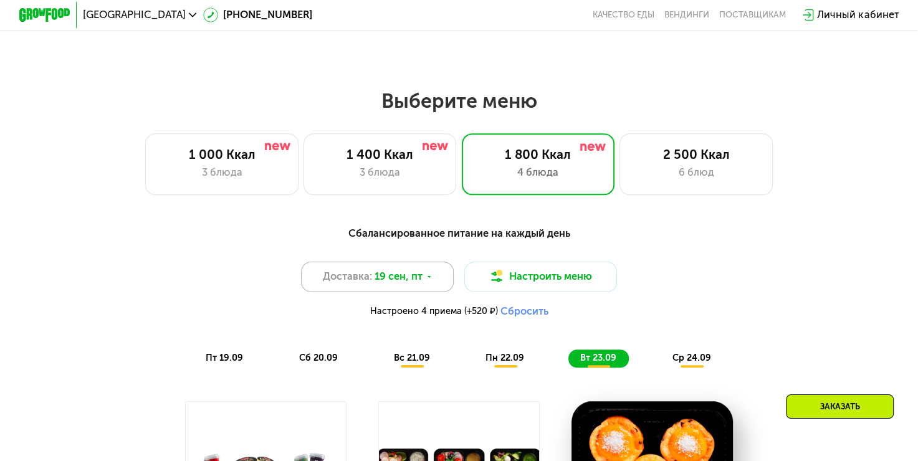
click at [400, 284] on span "19 сен, пт" at bounding box center [399, 277] width 48 height 16
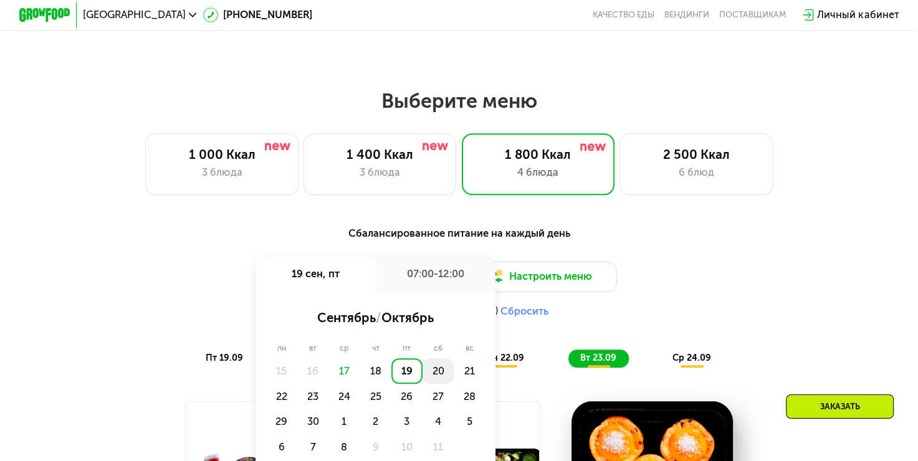
click at [436, 373] on div "20" at bounding box center [438, 371] width 31 height 26
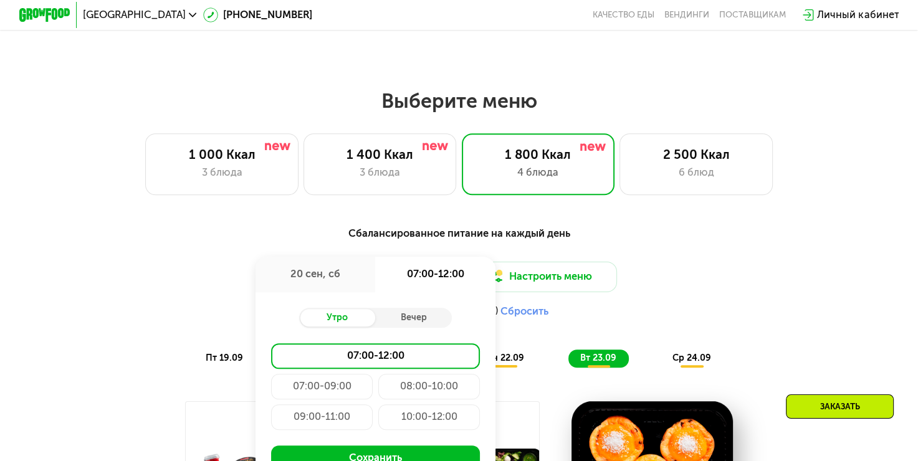
scroll to position [875, 0]
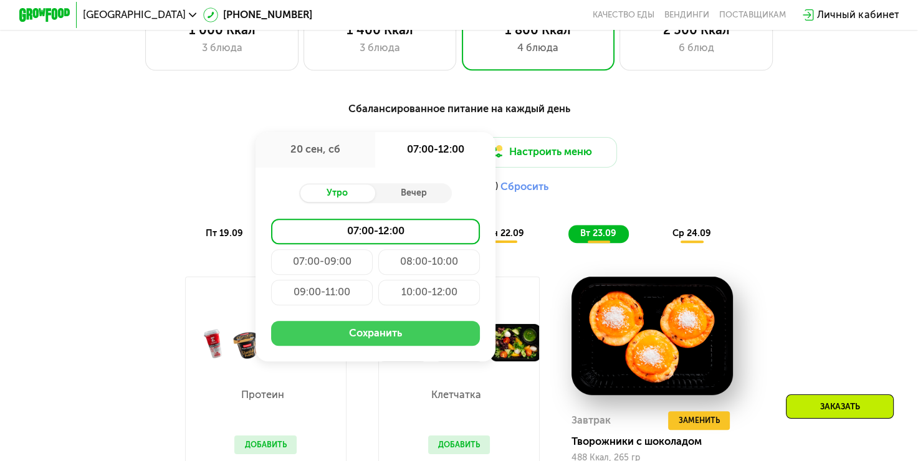
click at [404, 340] on button "Сохранить" at bounding box center [375, 334] width 209 height 26
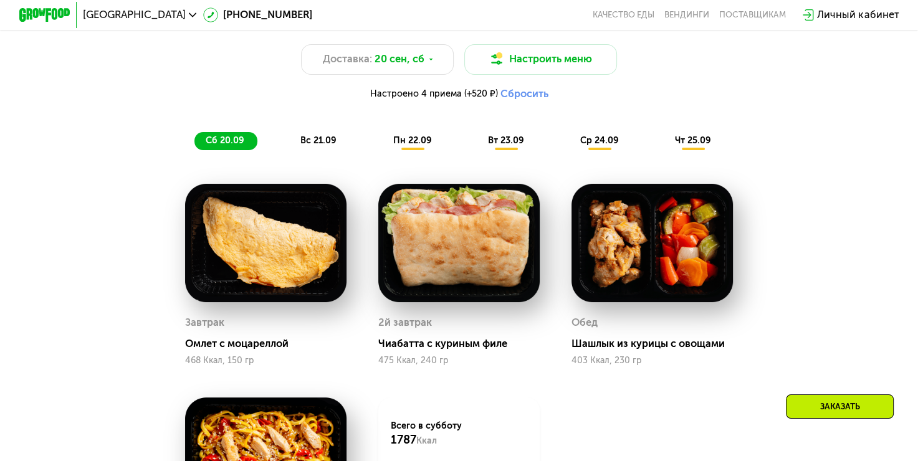
scroll to position [1124, 0]
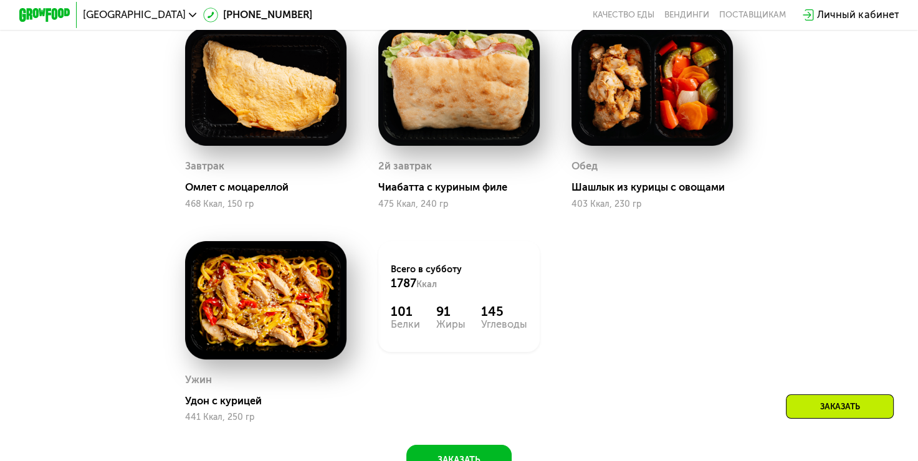
click at [458, 121] on img at bounding box center [458, 86] width 161 height 119
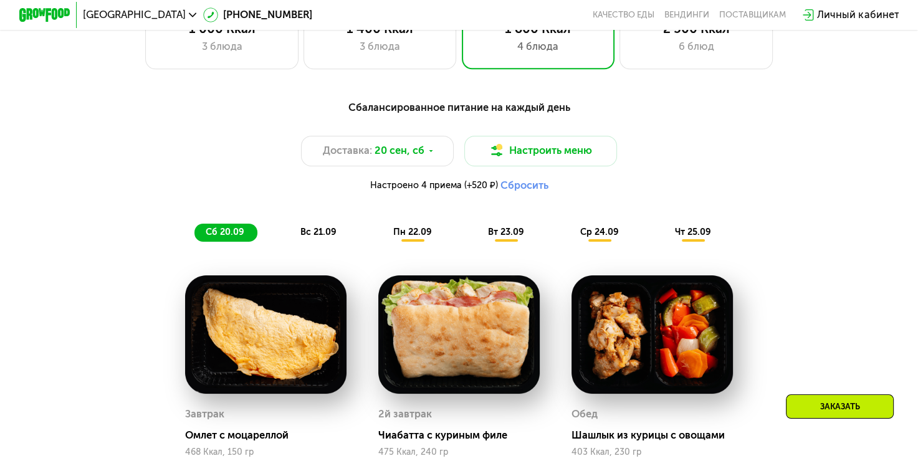
scroll to position [875, 0]
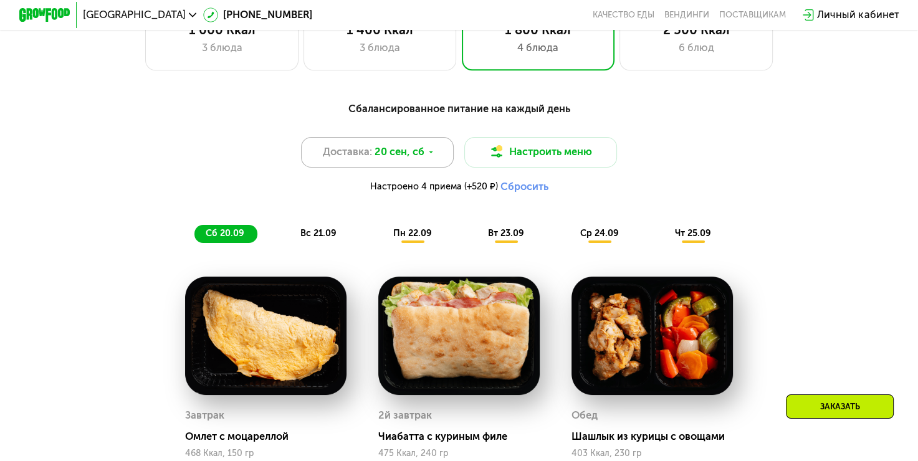
click at [391, 160] on span "20 сен, сб" at bounding box center [400, 153] width 50 height 16
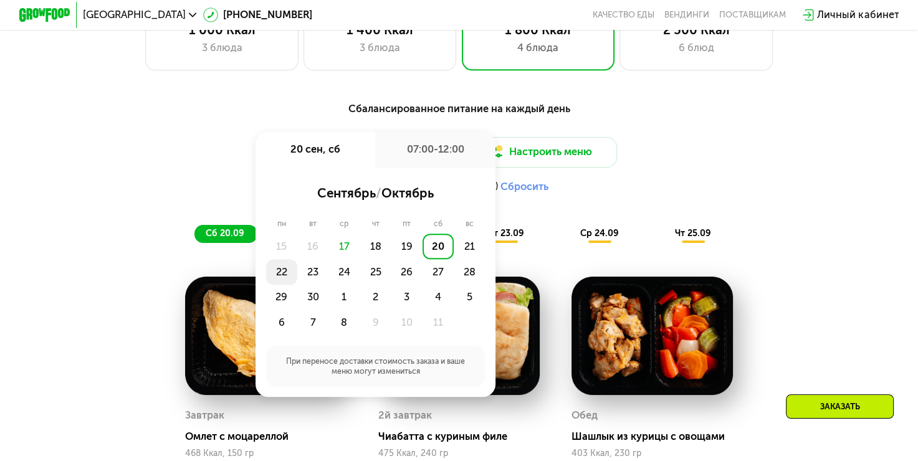
click at [277, 277] on div "22" at bounding box center [281, 272] width 31 height 26
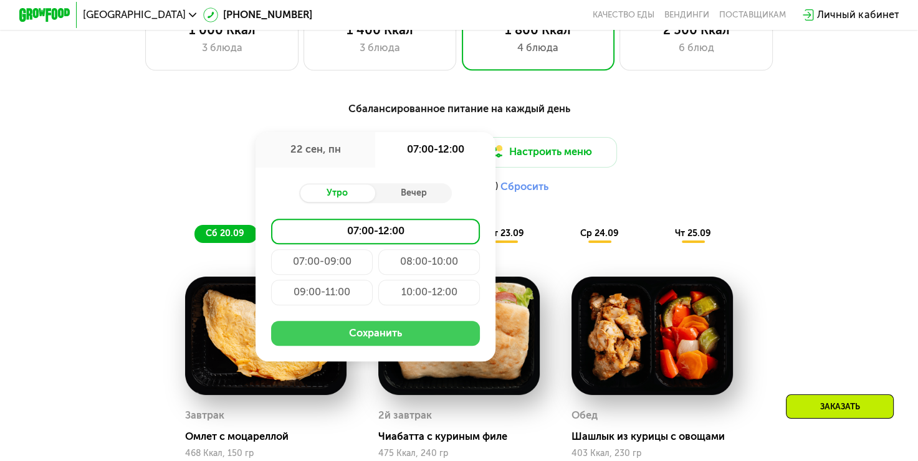
click at [362, 343] on button "Сохранить" at bounding box center [375, 334] width 209 height 26
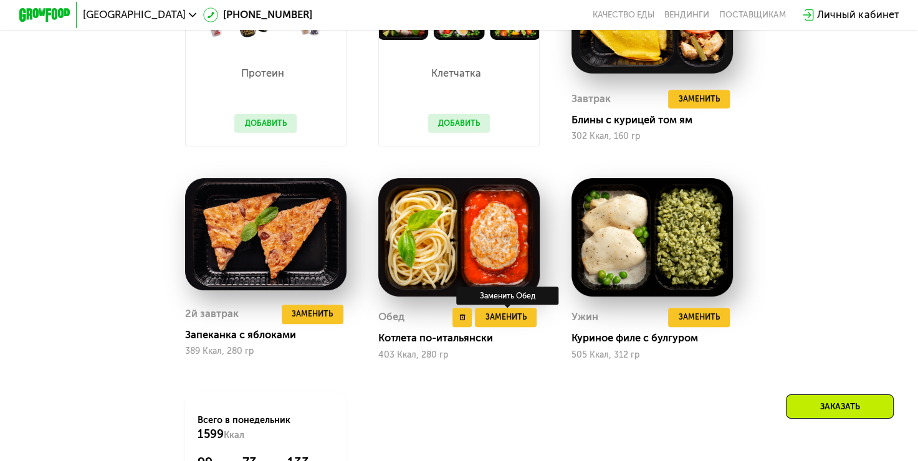
scroll to position [1249, 0]
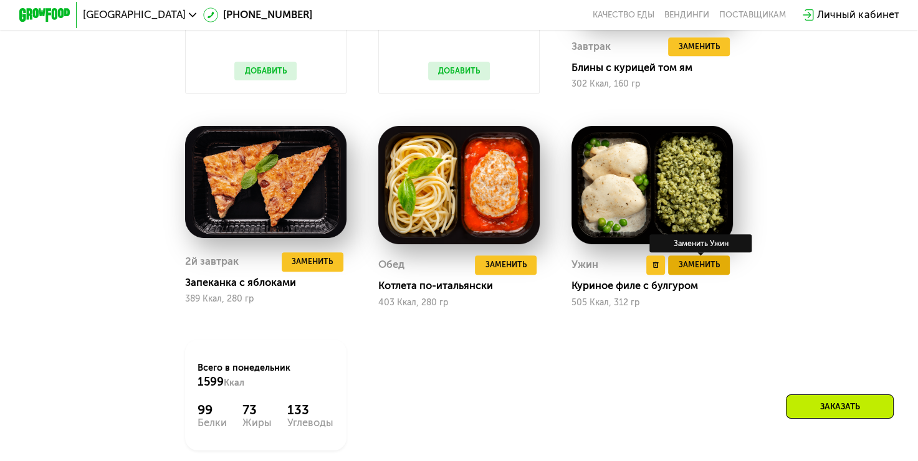
click at [713, 271] on span "Заменить" at bounding box center [699, 265] width 41 height 12
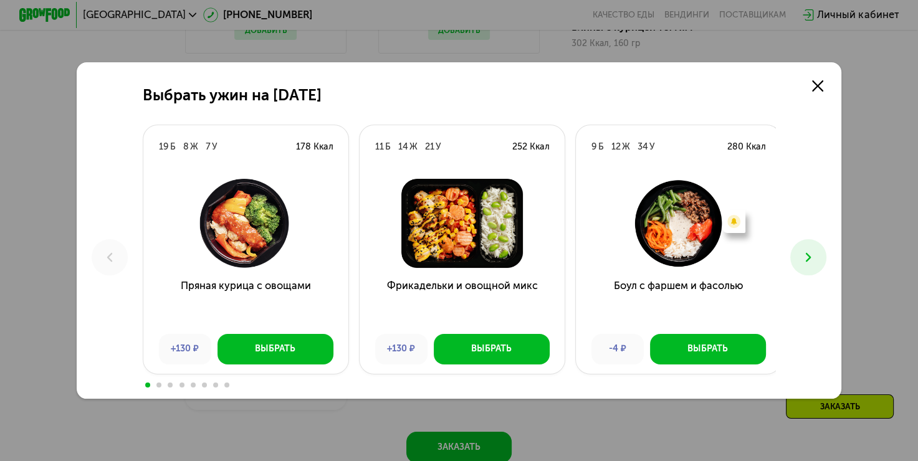
scroll to position [1311, 0]
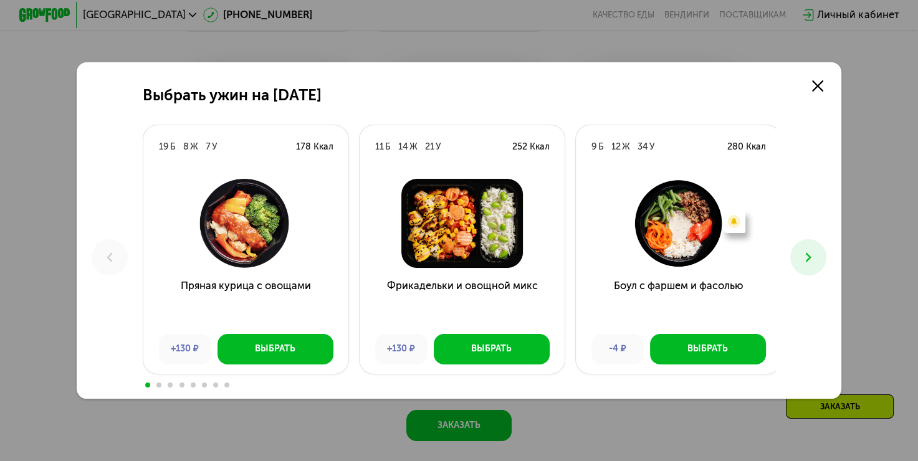
click at [812, 257] on icon at bounding box center [809, 258] width 16 height 16
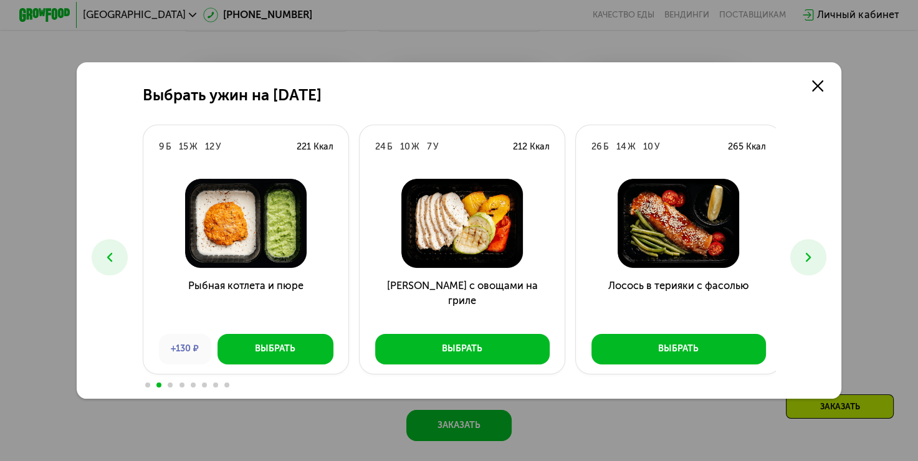
click at [469, 244] on img at bounding box center [462, 223] width 185 height 89
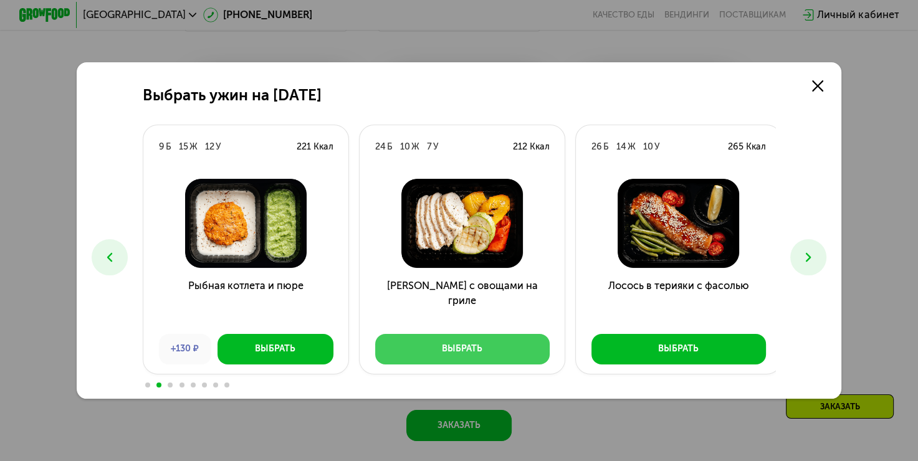
click at [481, 349] on button "Выбрать" at bounding box center [462, 349] width 175 height 31
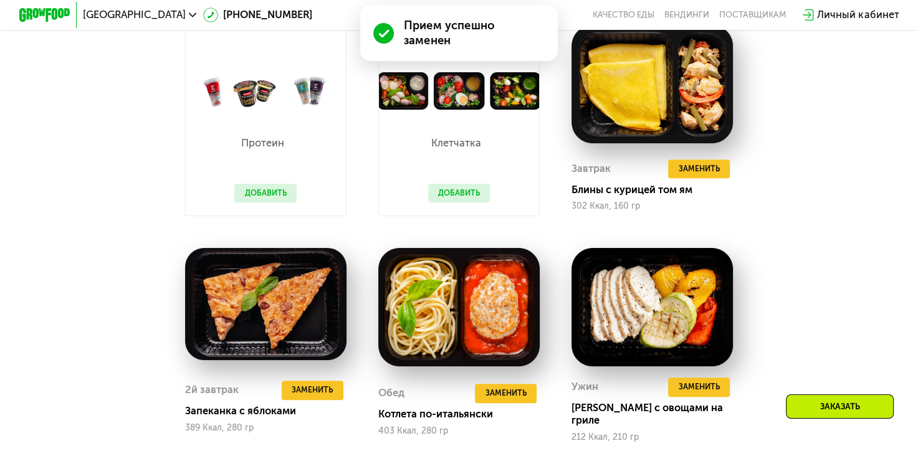
scroll to position [1187, 0]
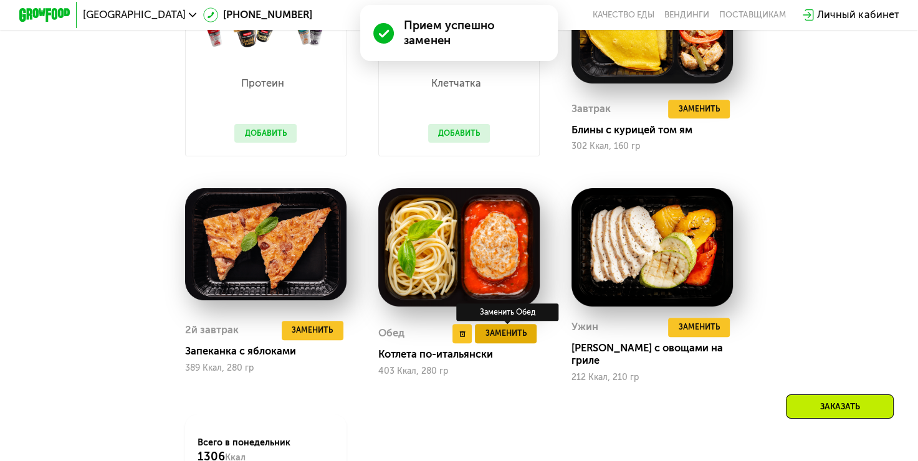
click at [509, 338] on span "Заменить" at bounding box center [506, 333] width 41 height 12
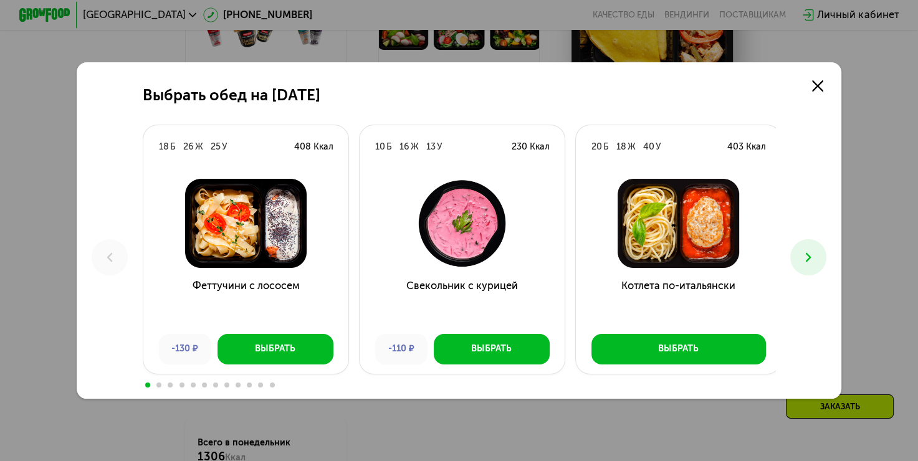
click at [817, 258] on icon at bounding box center [809, 258] width 16 height 16
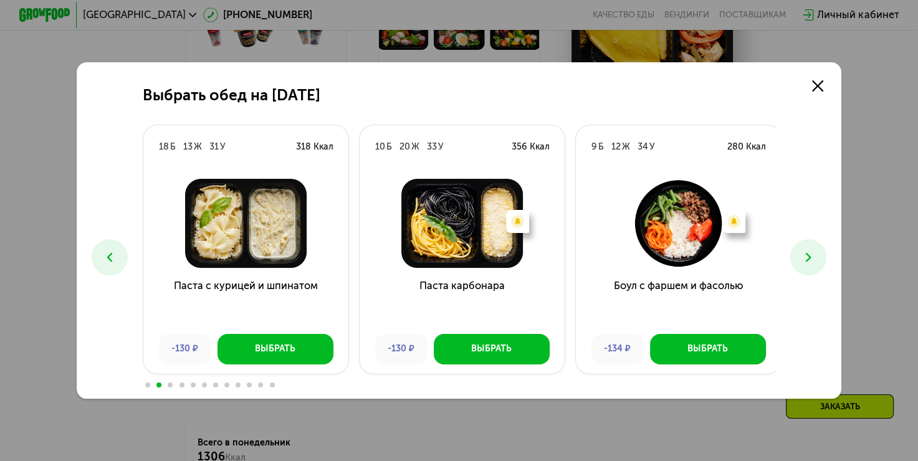
click at [817, 258] on icon at bounding box center [809, 258] width 16 height 16
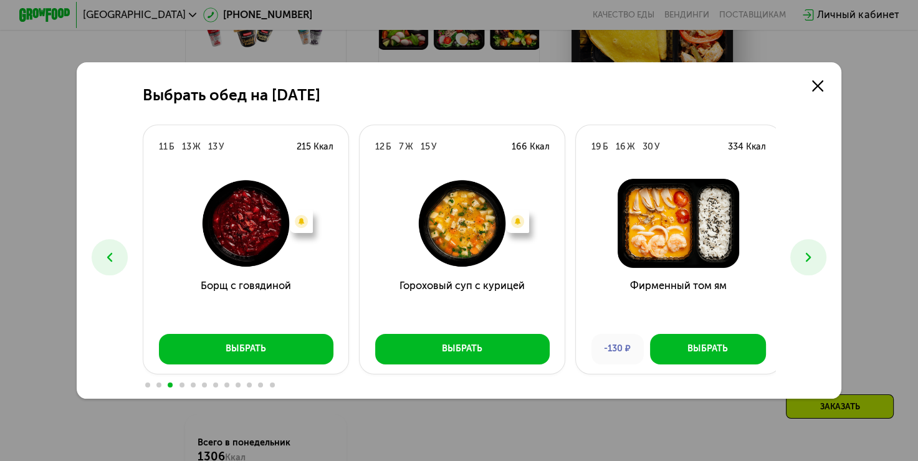
click at [817, 258] on icon at bounding box center [809, 258] width 16 height 16
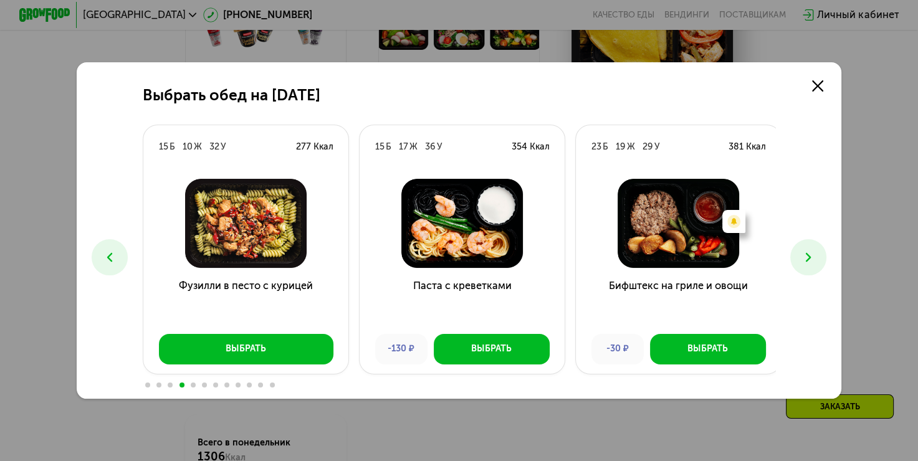
click at [817, 258] on icon at bounding box center [809, 258] width 16 height 16
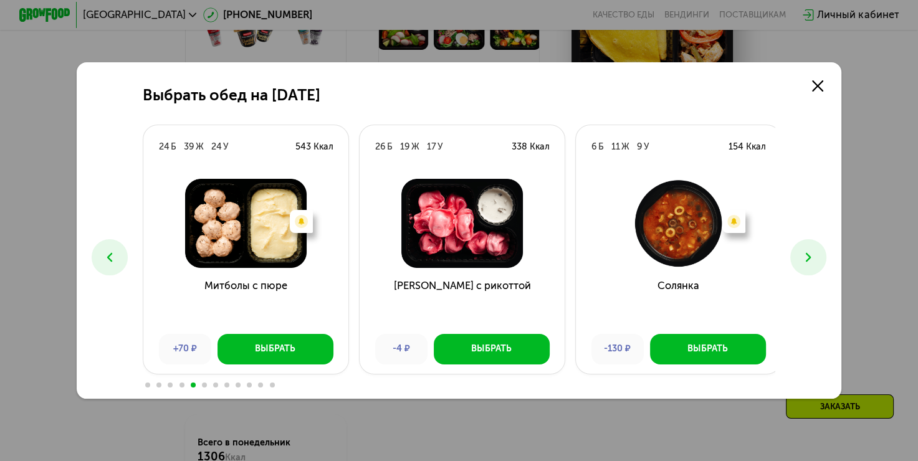
click at [104, 261] on icon at bounding box center [110, 258] width 16 height 16
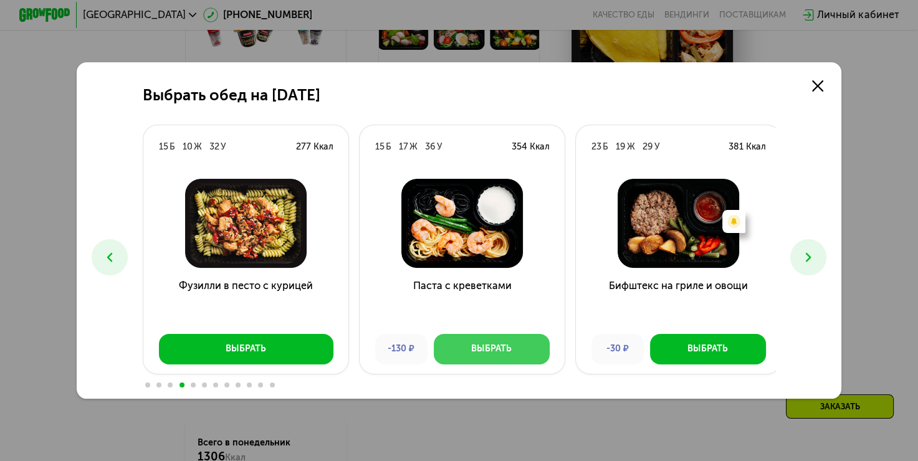
click at [494, 353] on div "Выбрать" at bounding box center [491, 349] width 41 height 12
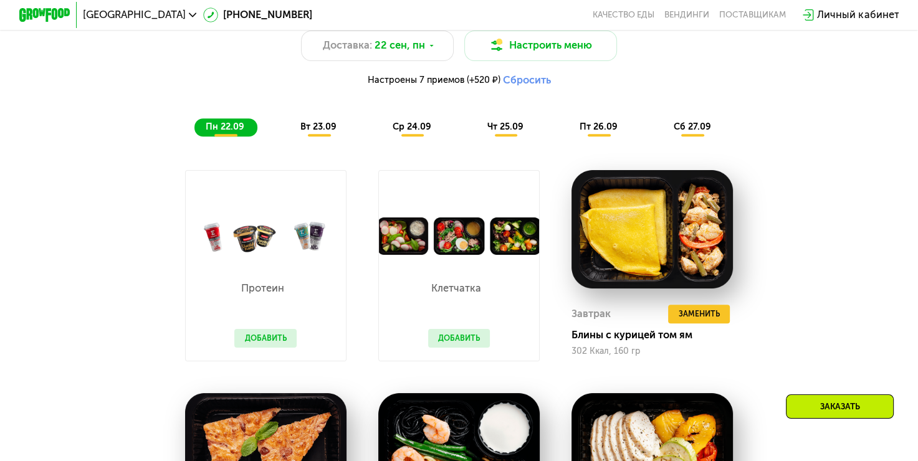
scroll to position [937, 0]
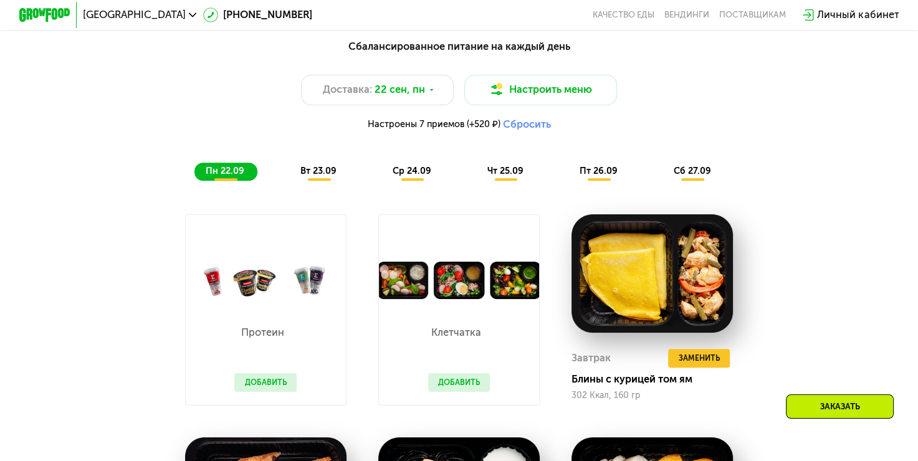
click at [323, 175] on span "вт 23.09" at bounding box center [318, 171] width 36 height 11
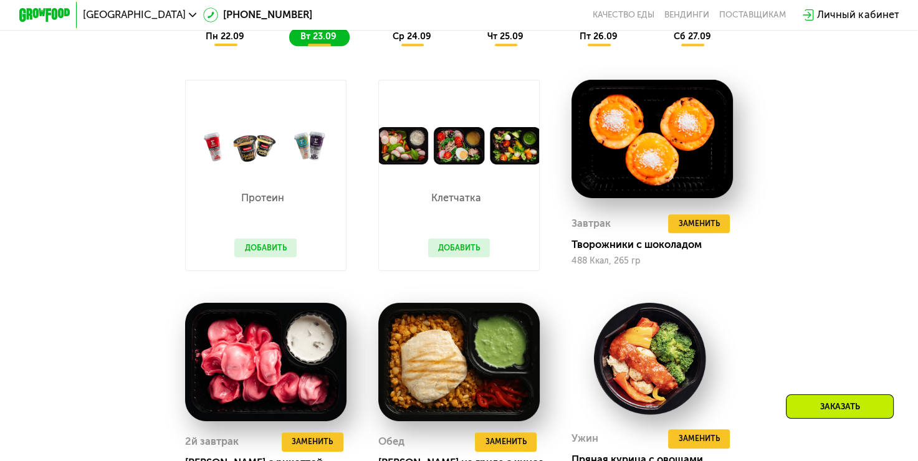
scroll to position [1124, 0]
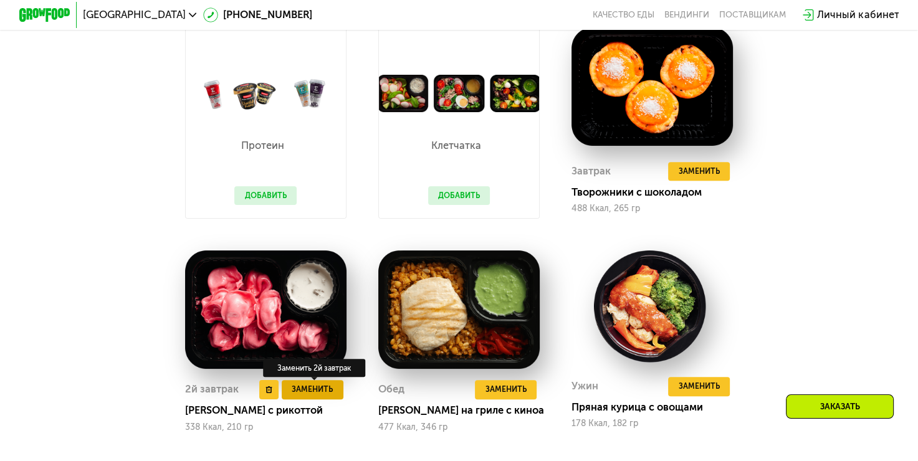
click at [315, 396] on span "Заменить" at bounding box center [312, 389] width 41 height 12
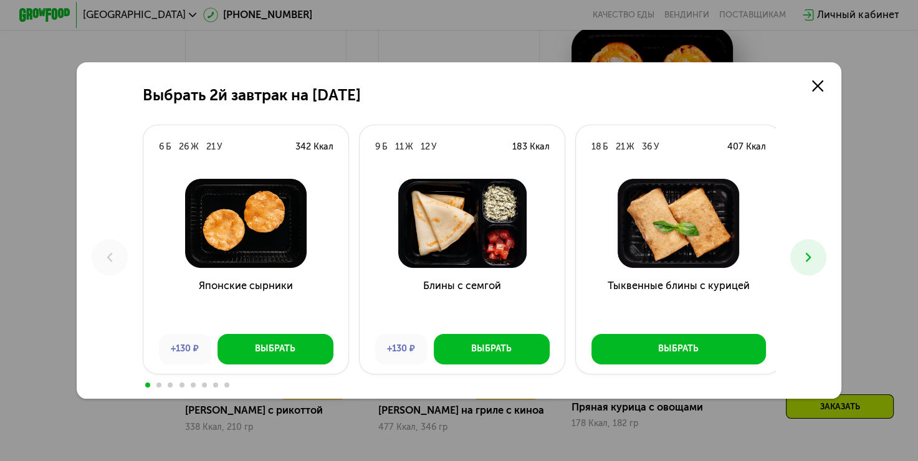
click at [808, 261] on icon at bounding box center [809, 258] width 16 height 16
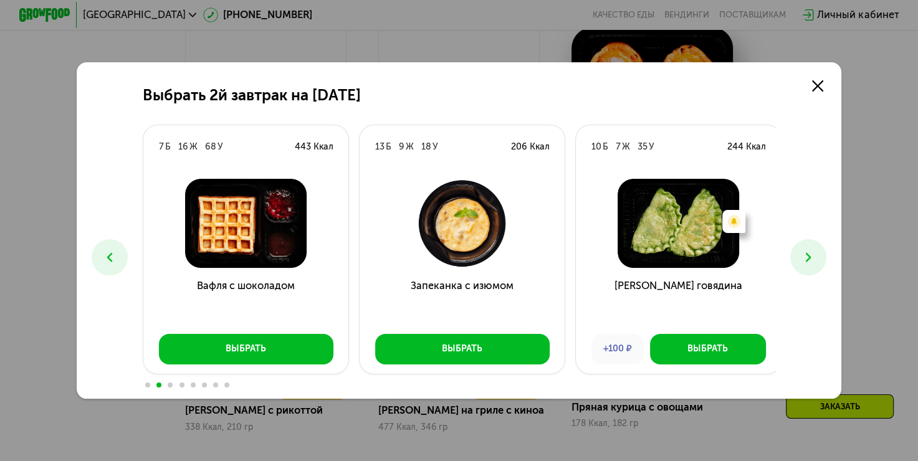
click at [103, 254] on icon at bounding box center [110, 258] width 16 height 16
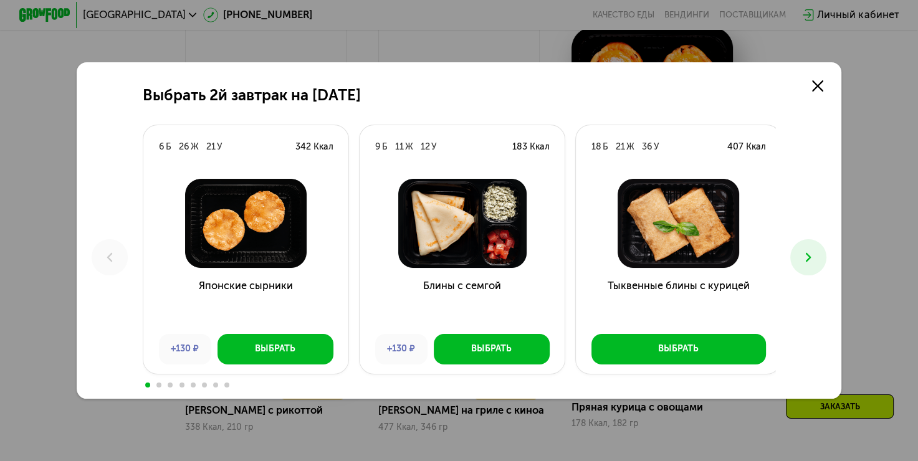
click at [808, 266] on button at bounding box center [808, 257] width 36 height 36
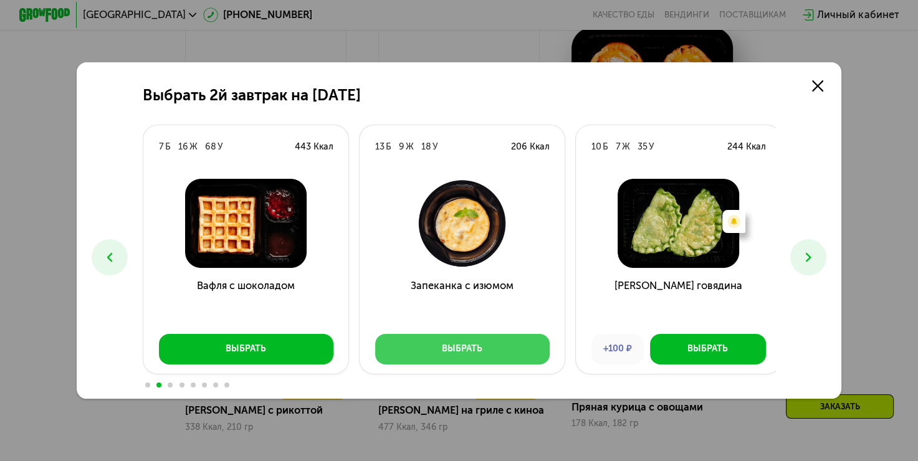
click at [476, 350] on div "Выбрать" at bounding box center [462, 349] width 41 height 12
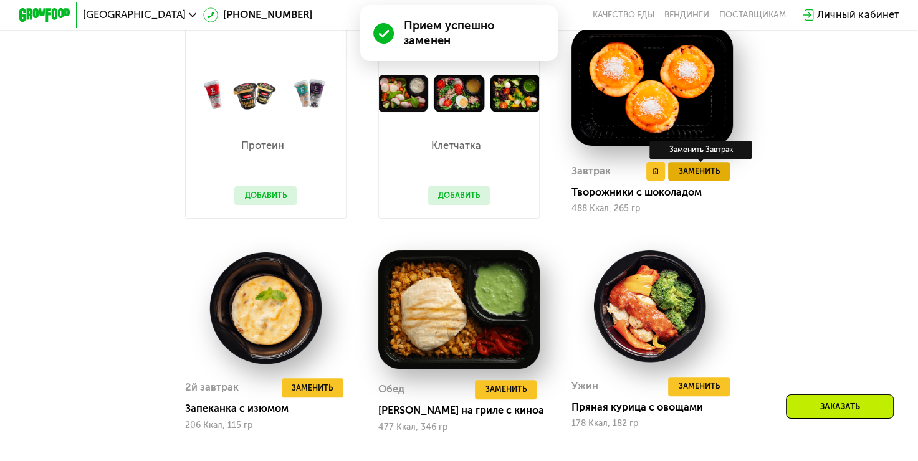
click at [714, 178] on span "Заменить" at bounding box center [699, 171] width 41 height 12
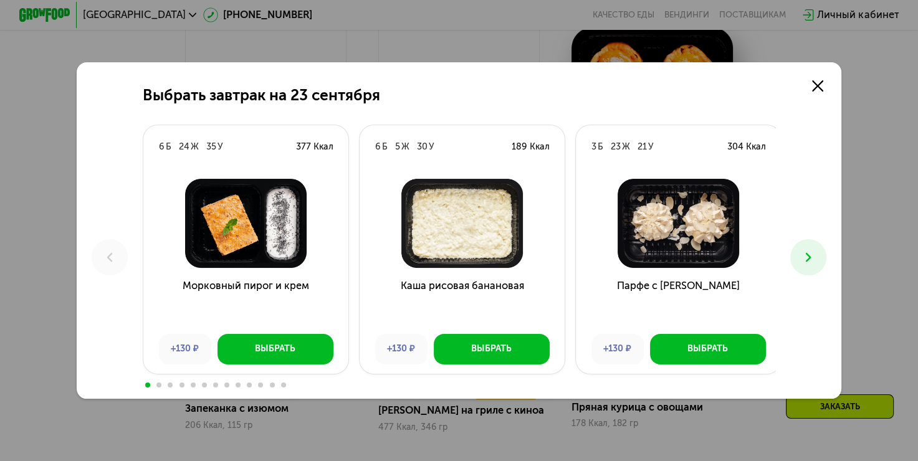
click at [817, 257] on icon at bounding box center [809, 258] width 16 height 16
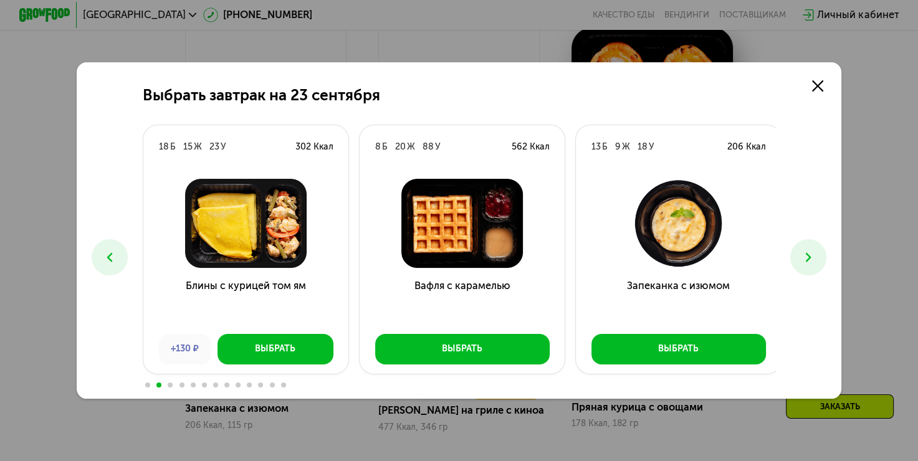
click at [817, 257] on icon at bounding box center [809, 258] width 16 height 16
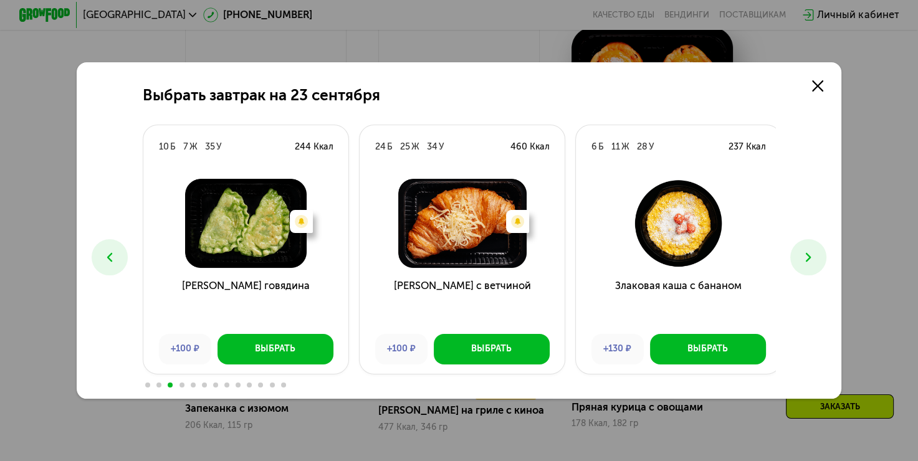
click at [684, 229] on img at bounding box center [678, 223] width 185 height 89
click at [812, 258] on use at bounding box center [809, 257] width 6 height 9
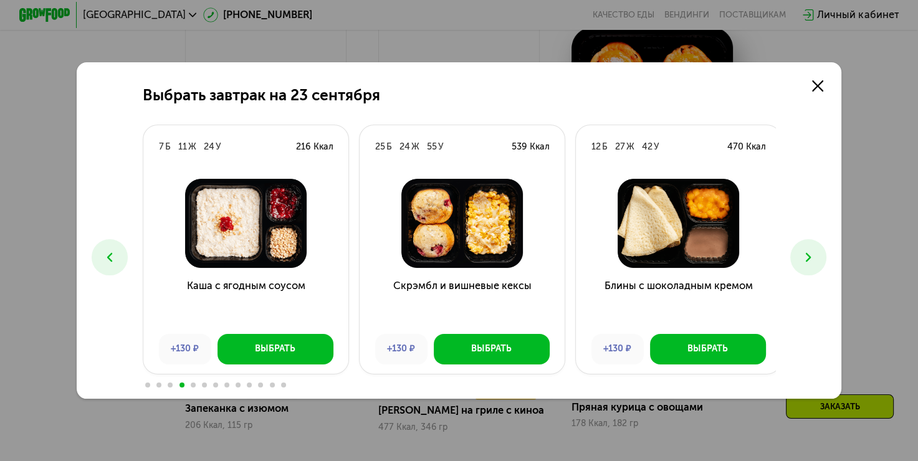
click at [812, 258] on use at bounding box center [809, 257] width 6 height 9
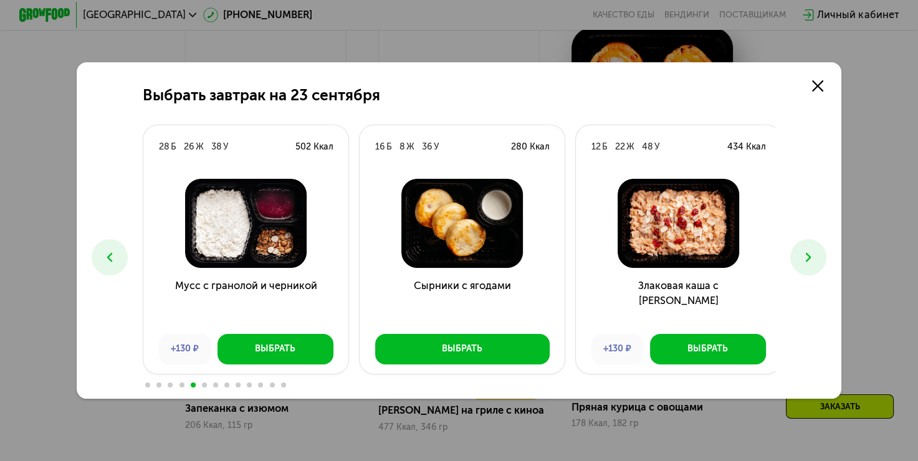
click at [812, 258] on use at bounding box center [809, 257] width 6 height 9
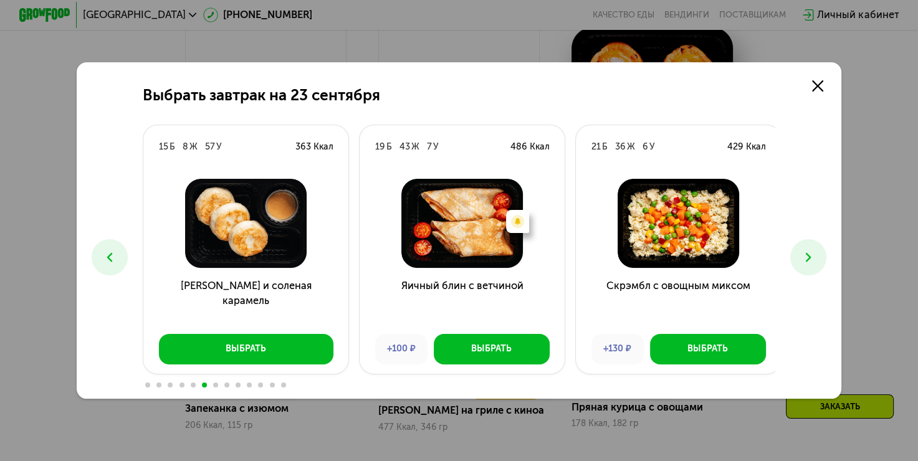
click at [812, 258] on use at bounding box center [809, 257] width 6 height 9
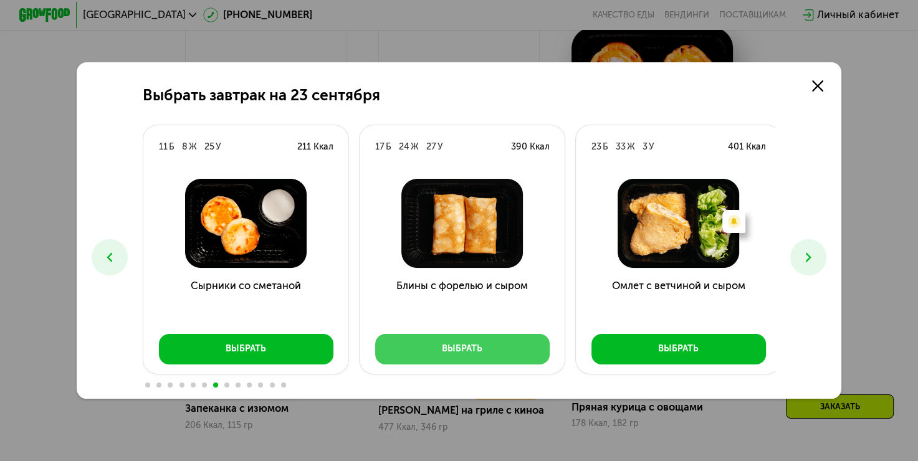
click at [471, 355] on div "Выбрать" at bounding box center [462, 349] width 41 height 12
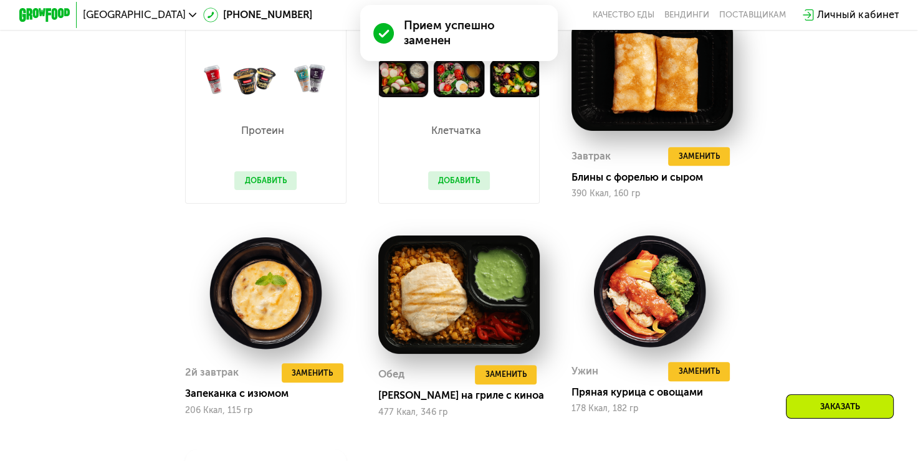
scroll to position [937, 0]
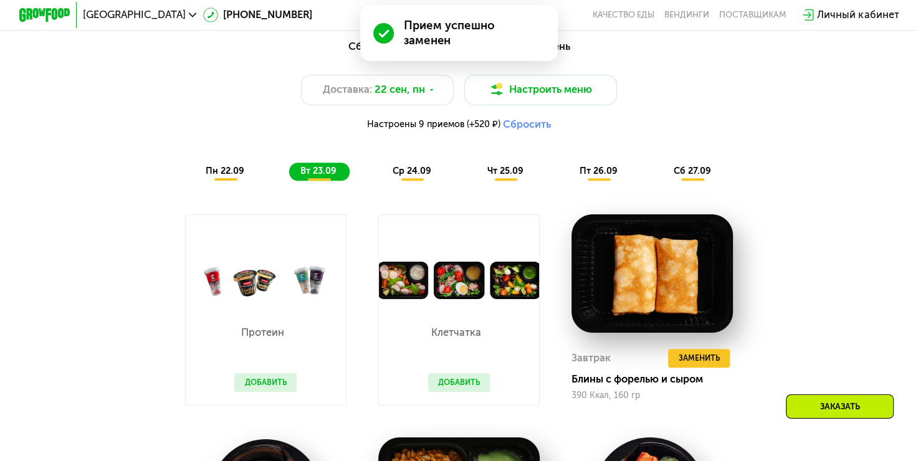
click at [414, 176] on span "ср 24.09" at bounding box center [412, 171] width 39 height 11
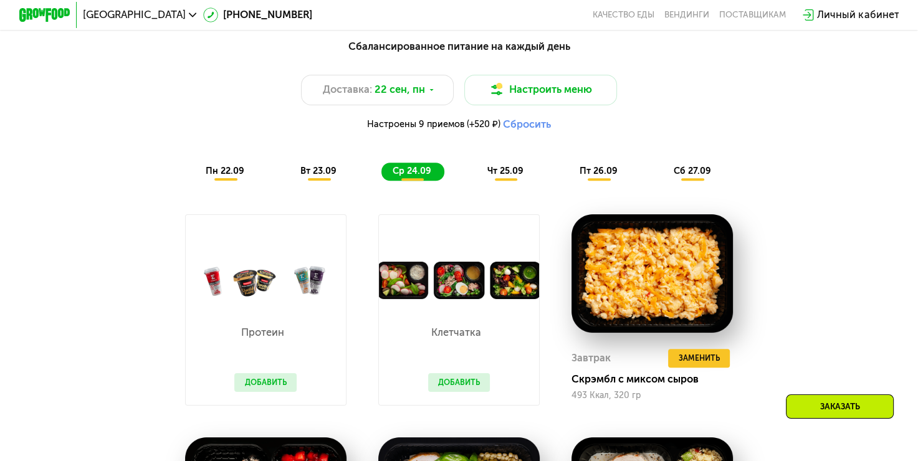
click at [510, 167] on div "Сбалансированное питание на каждый день Доставка: [DATE] Настроить меню Настрое…" at bounding box center [459, 110] width 755 height 142
click at [511, 176] on span "чт 25.09" at bounding box center [505, 171] width 36 height 11
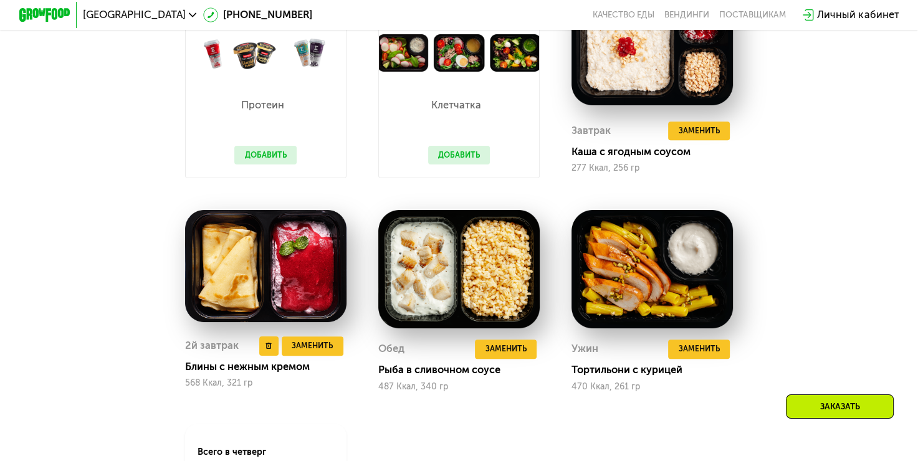
scroll to position [1187, 0]
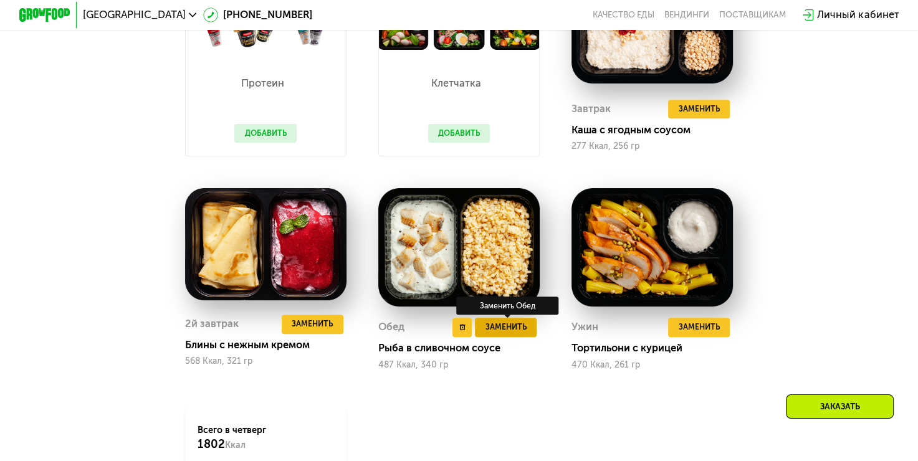
click at [519, 333] on span "Заменить" at bounding box center [506, 327] width 41 height 12
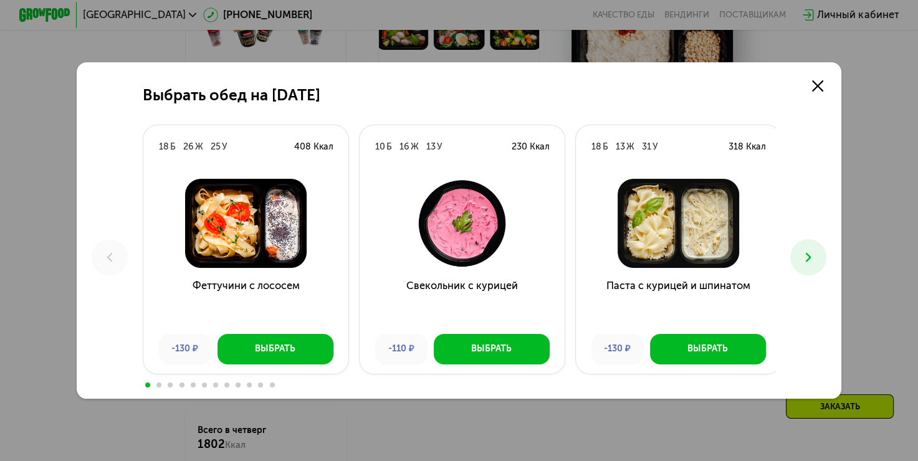
click at [810, 261] on use at bounding box center [809, 257] width 6 height 9
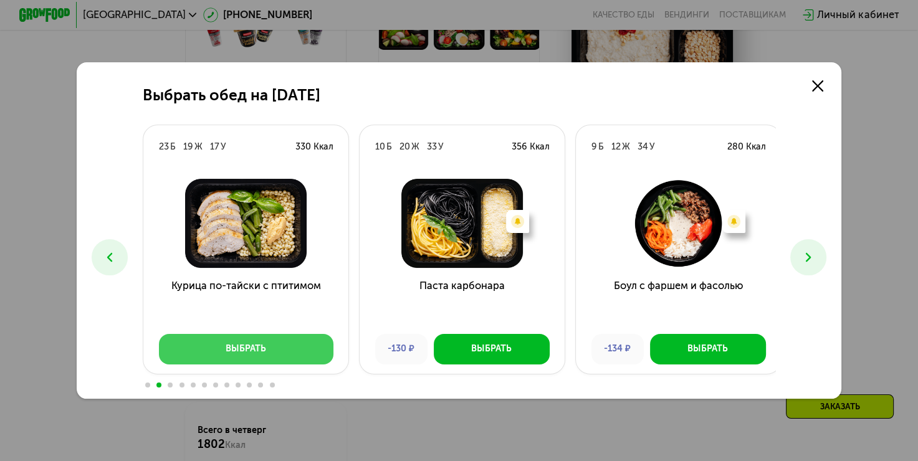
click at [253, 348] on div "Выбрать" at bounding box center [246, 349] width 41 height 12
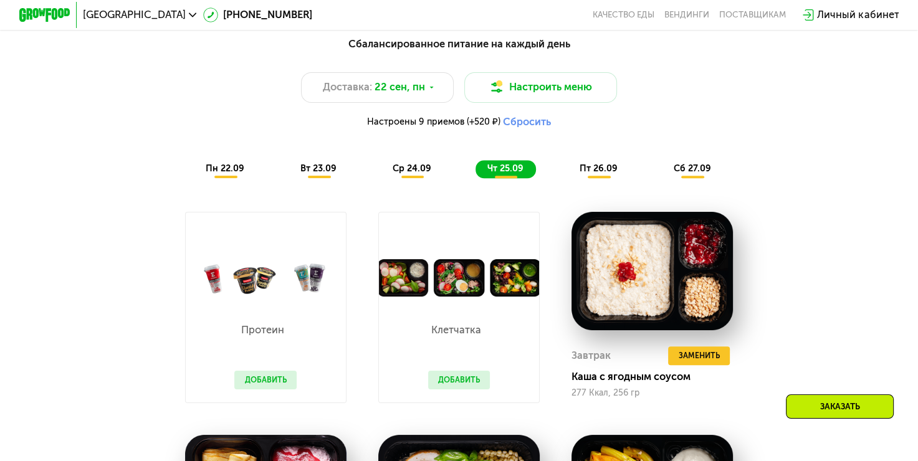
scroll to position [937, 0]
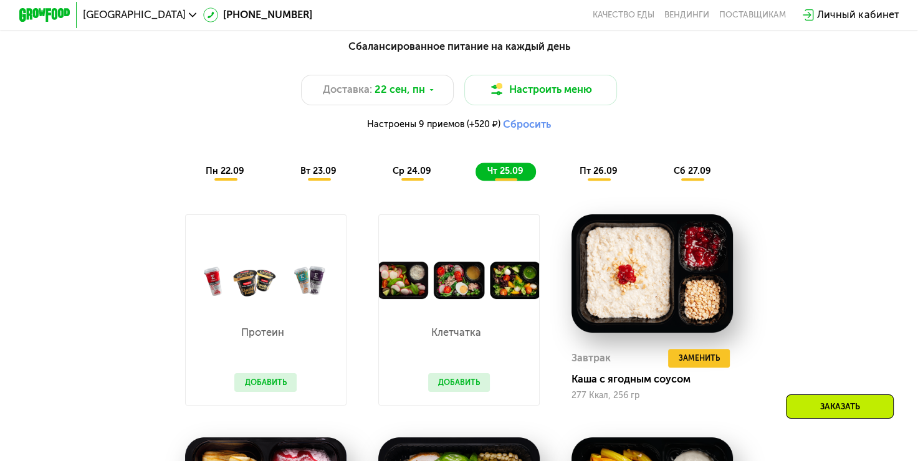
click at [611, 176] on span "пт 26.09" at bounding box center [599, 171] width 38 height 11
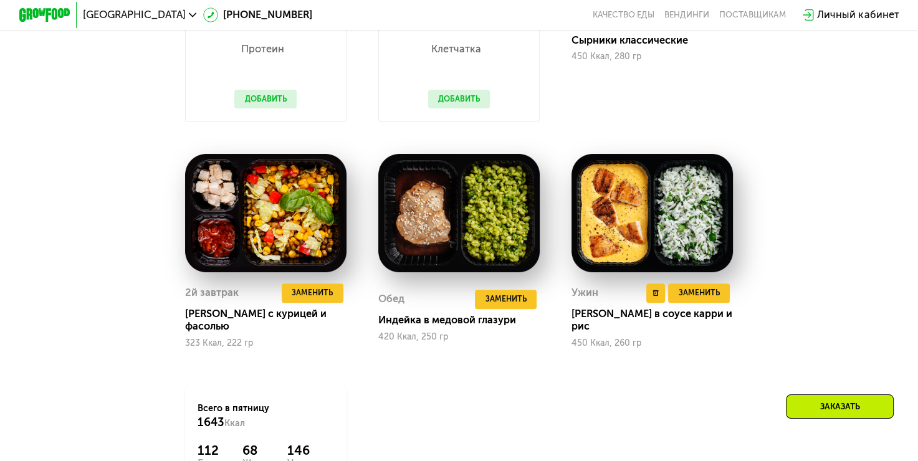
scroll to position [1249, 0]
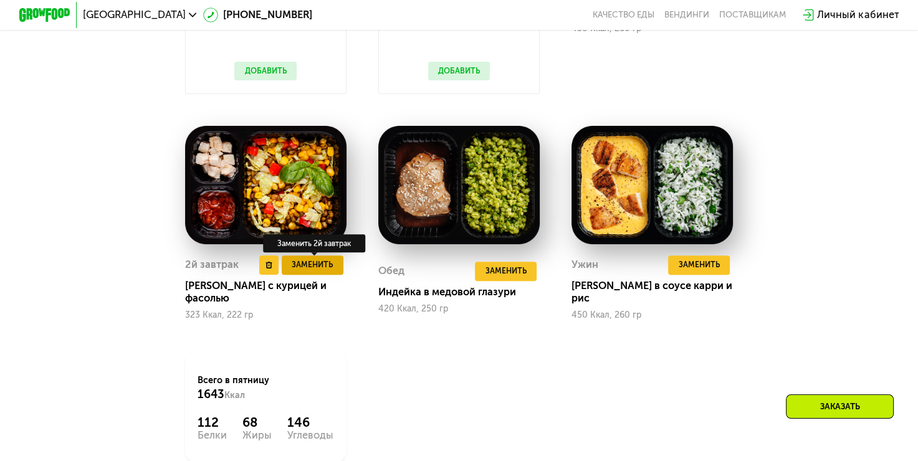
click at [302, 269] on span "Заменить" at bounding box center [312, 265] width 41 height 12
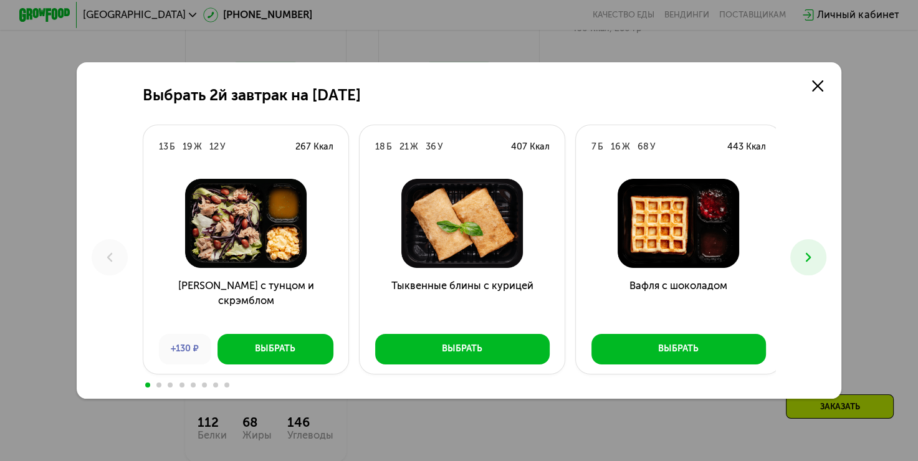
click at [494, 223] on img at bounding box center [462, 223] width 185 height 89
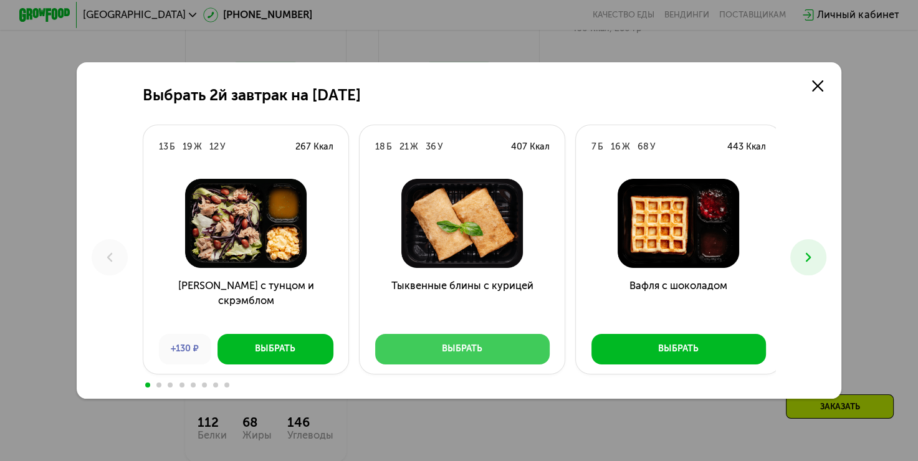
click at [488, 347] on button "Выбрать" at bounding box center [462, 349] width 175 height 31
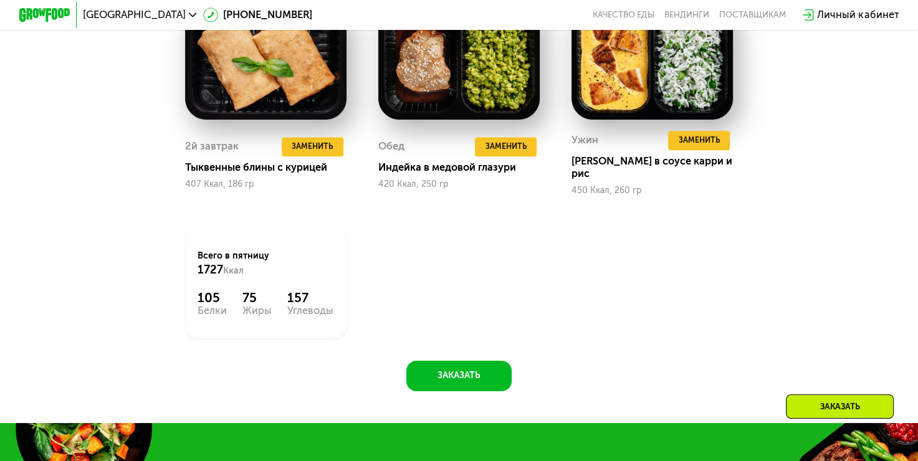
scroll to position [1062, 0]
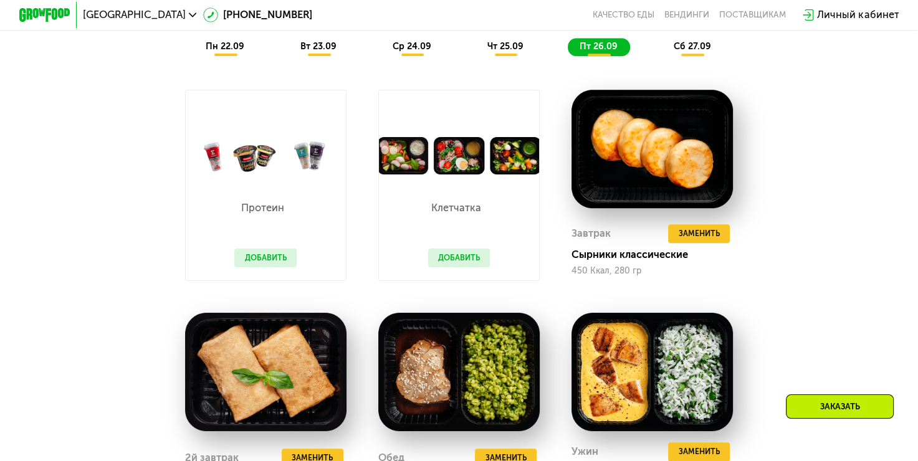
click at [692, 52] on span "сб 27.09" at bounding box center [692, 46] width 37 height 11
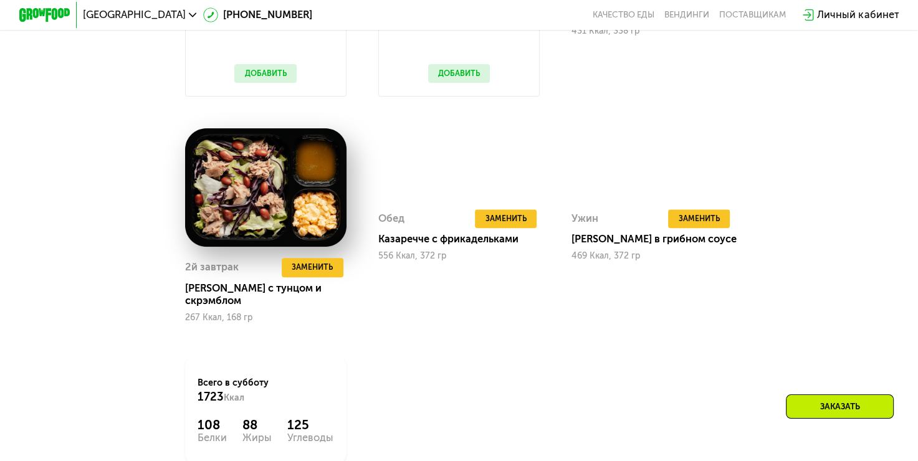
scroll to position [1249, 0]
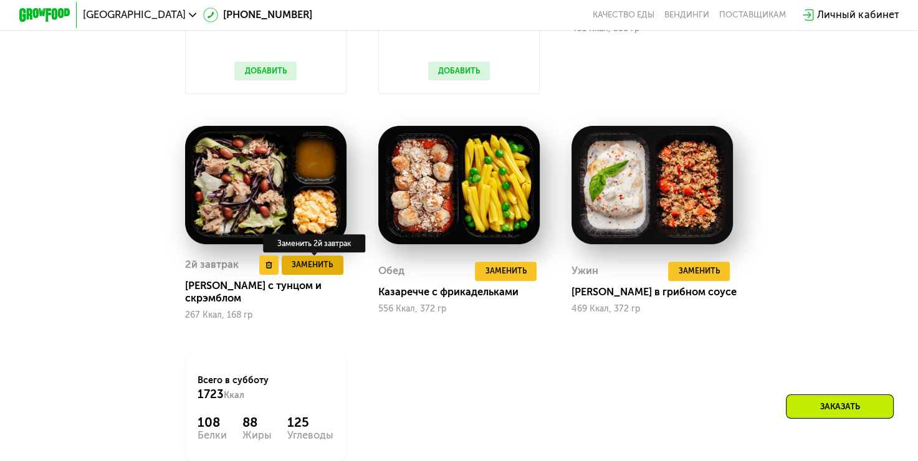
click at [309, 271] on span "Заменить" at bounding box center [312, 265] width 41 height 12
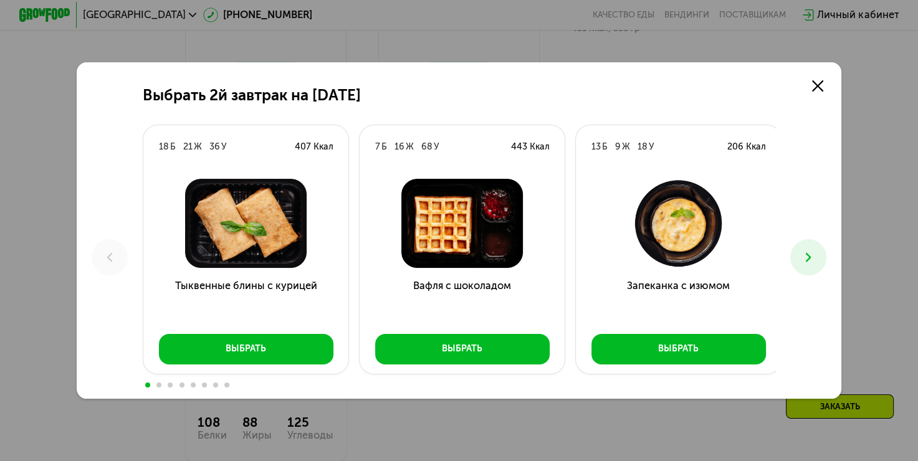
click at [805, 255] on icon at bounding box center [809, 258] width 16 height 16
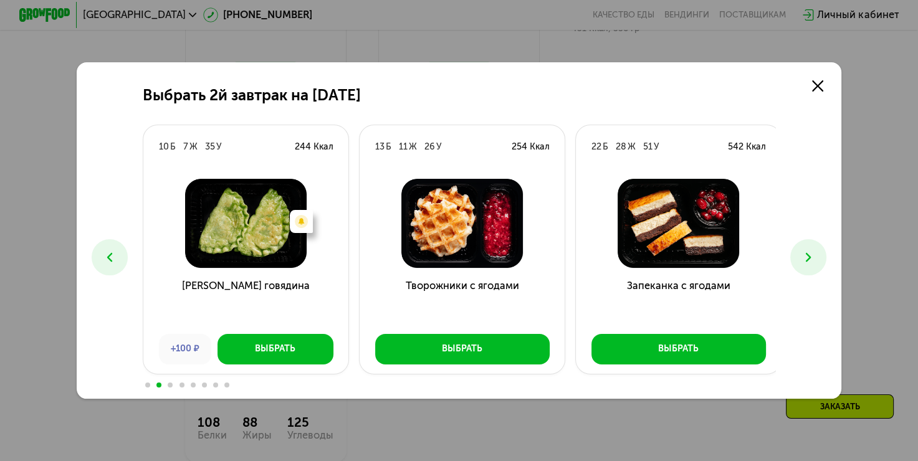
click at [671, 229] on img at bounding box center [678, 223] width 185 height 89
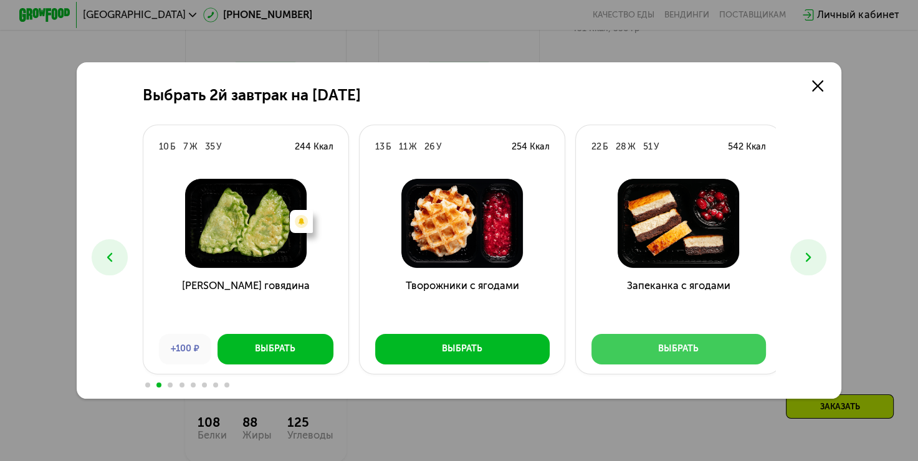
click at [673, 355] on div "Выбрать" at bounding box center [678, 349] width 41 height 12
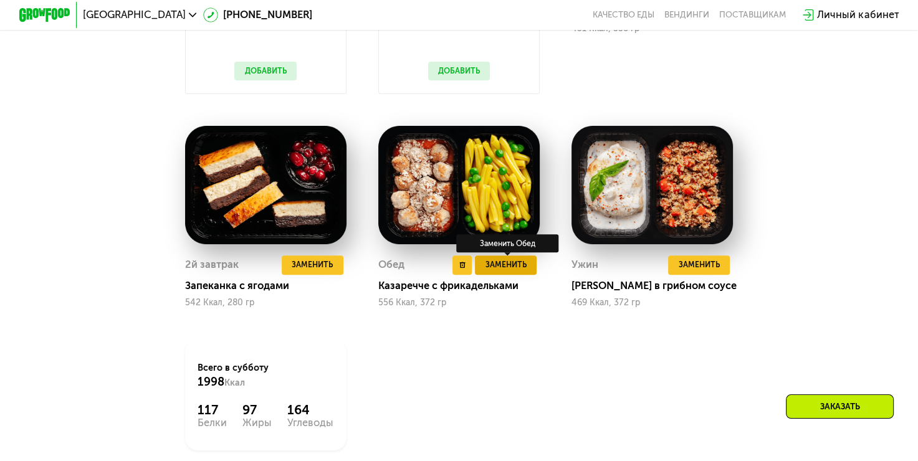
click at [507, 271] on span "Заменить" at bounding box center [506, 265] width 41 height 12
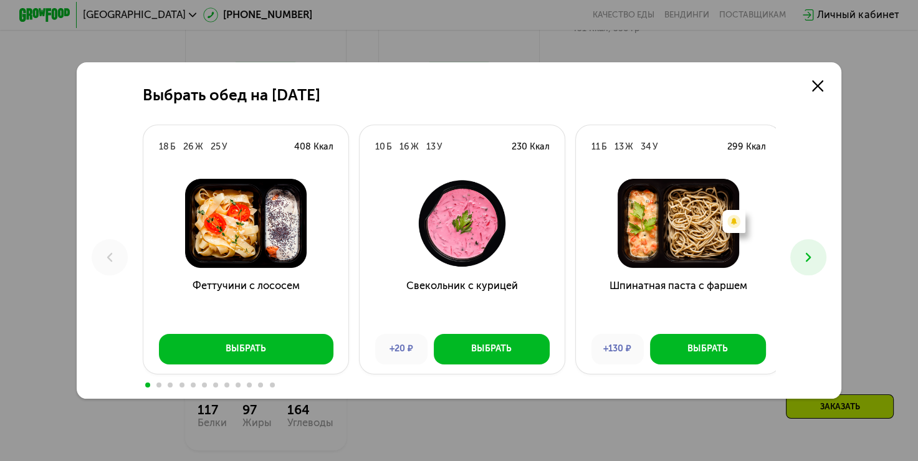
click at [817, 264] on icon at bounding box center [809, 258] width 16 height 16
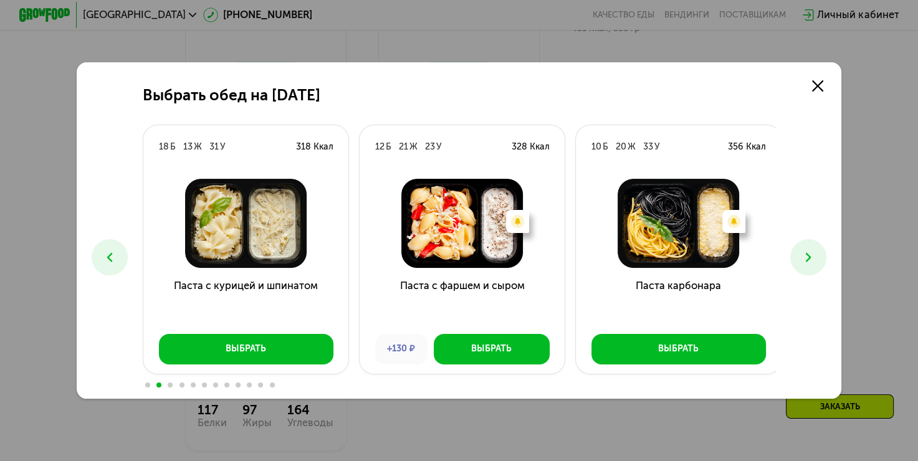
click at [817, 264] on icon at bounding box center [809, 258] width 16 height 16
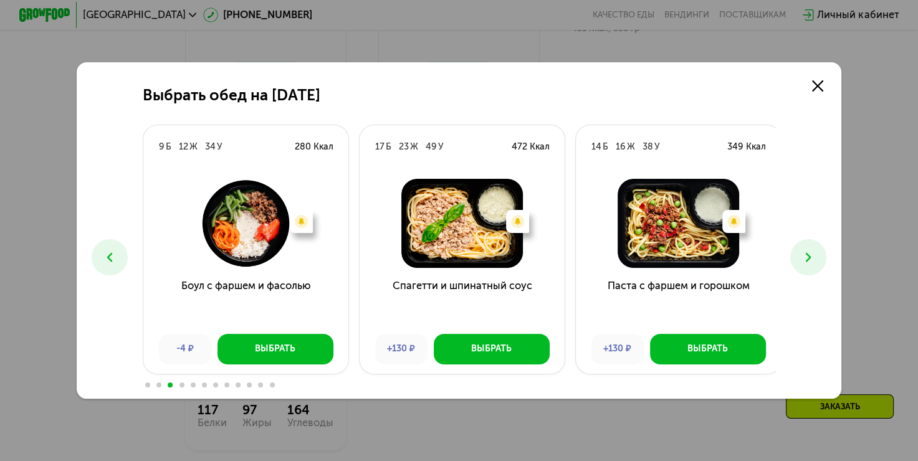
click at [817, 264] on icon at bounding box center [809, 258] width 16 height 16
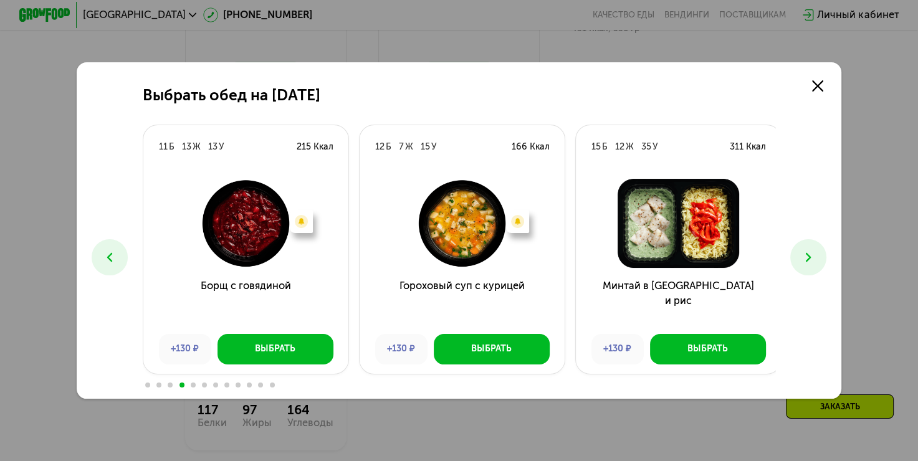
click at [817, 264] on icon at bounding box center [809, 258] width 16 height 16
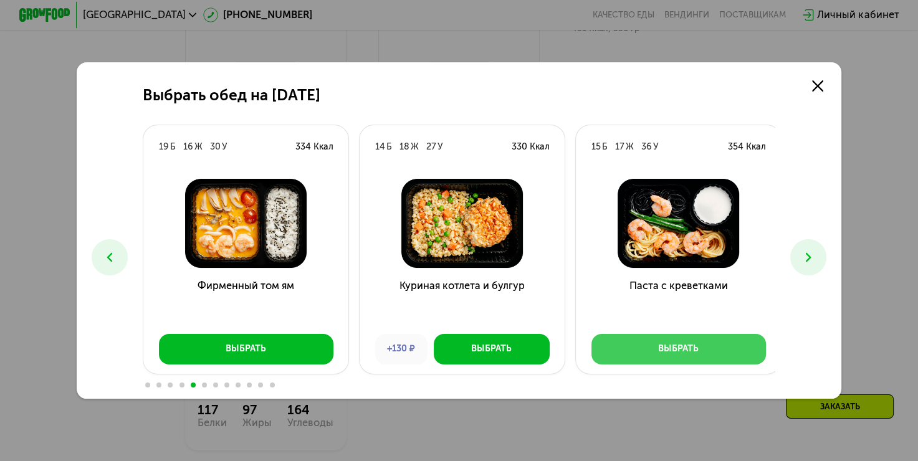
click at [694, 353] on div "Выбрать" at bounding box center [678, 349] width 41 height 12
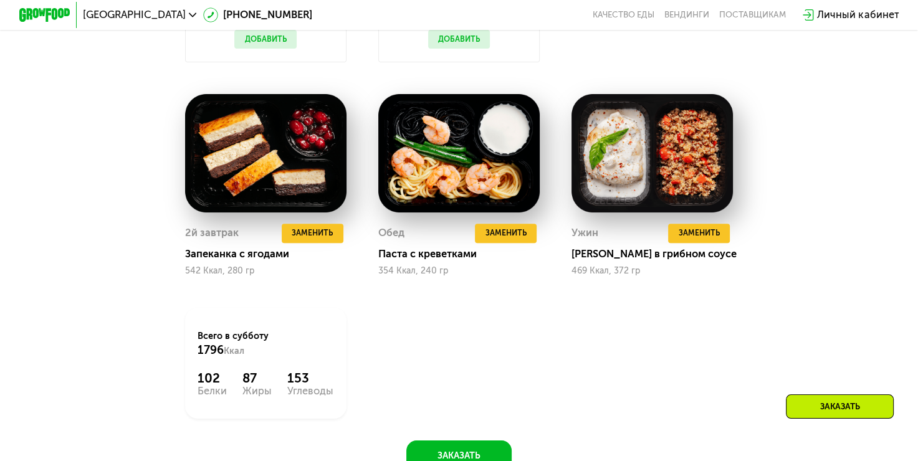
scroll to position [1374, 0]
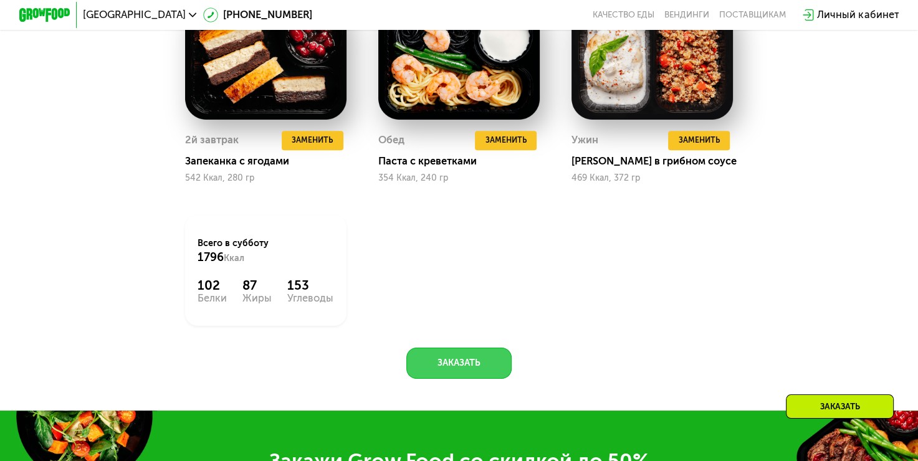
click at [444, 374] on button "Заказать" at bounding box center [458, 363] width 105 height 31
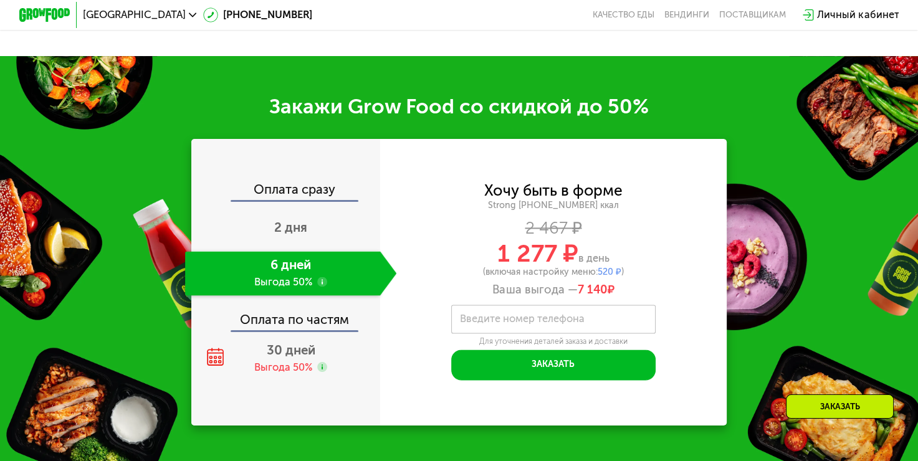
scroll to position [1798, 0]
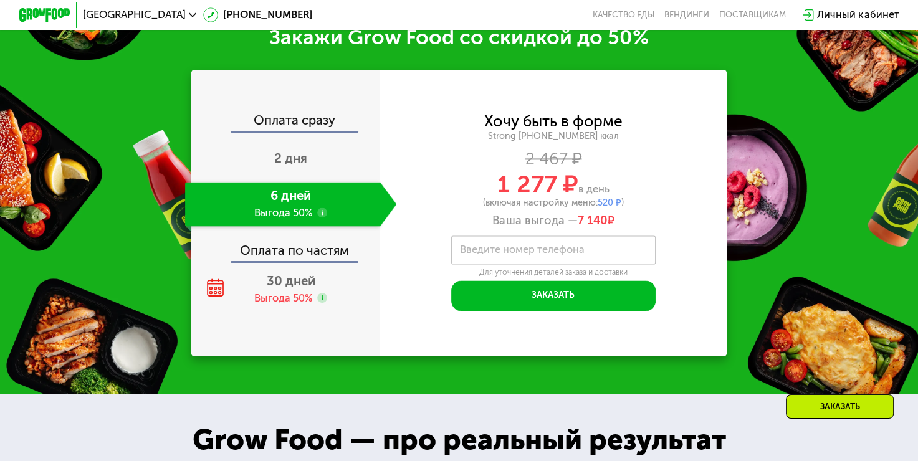
click at [499, 253] on label "Введите номер телефона" at bounding box center [522, 249] width 125 height 7
click at [499, 264] on input "Введите номер телефона" at bounding box center [553, 250] width 204 height 29
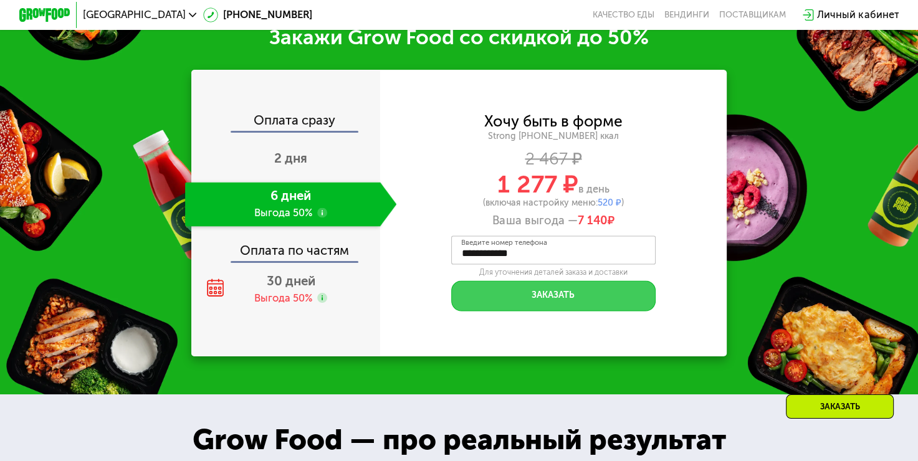
click at [519, 311] on button "Заказать" at bounding box center [553, 295] width 204 height 31
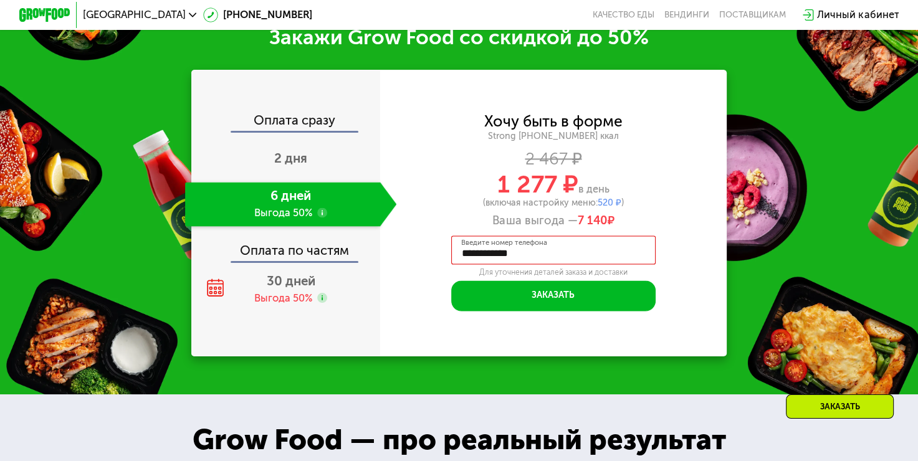
click at [578, 264] on input "**********" at bounding box center [553, 250] width 204 height 29
click at [447, 293] on div "**********" at bounding box center [553, 213] width 347 height 196
click at [647, 256] on icon at bounding box center [646, 252] width 6 height 6
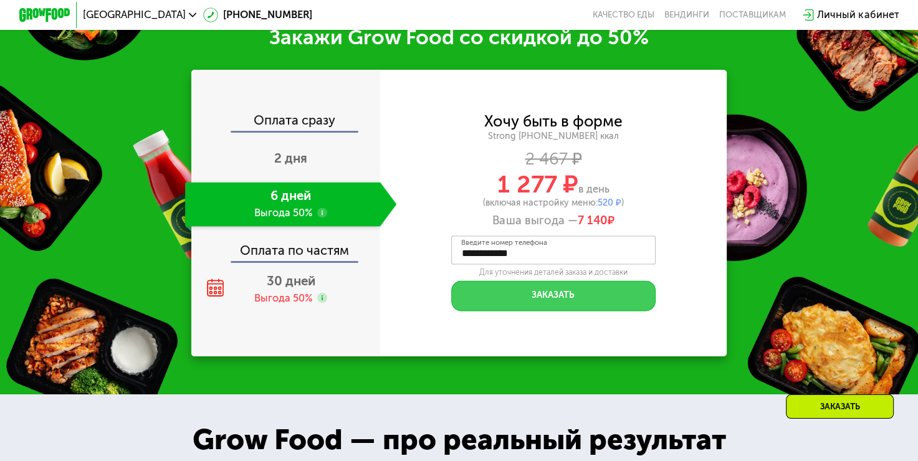
click at [559, 311] on button "Заказать" at bounding box center [553, 295] width 204 height 31
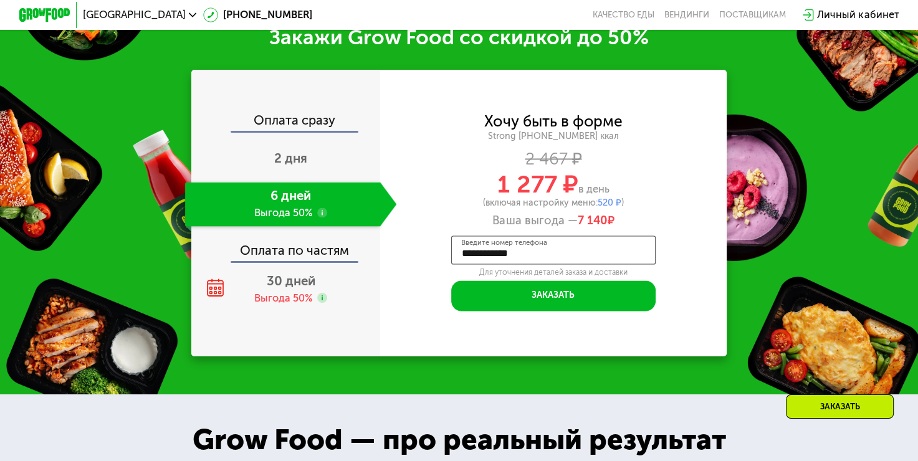
click at [469, 264] on input "**********" at bounding box center [553, 250] width 204 height 29
drag, startPoint x: 568, startPoint y: 272, endPoint x: 478, endPoint y: 269, distance: 90.4
click at [478, 264] on input "**********" at bounding box center [553, 250] width 204 height 29
type input "**********"
click at [673, 276] on div "**********" at bounding box center [553, 213] width 347 height 196
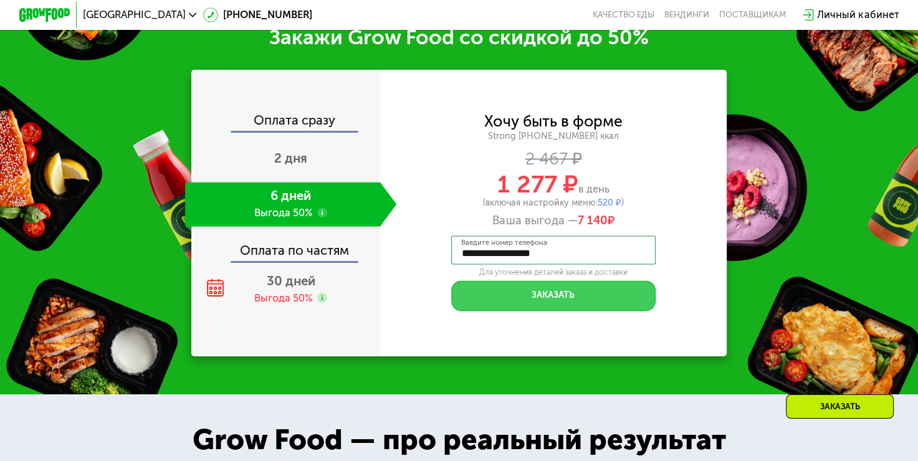
click at [593, 307] on button "Заказать" at bounding box center [553, 295] width 204 height 31
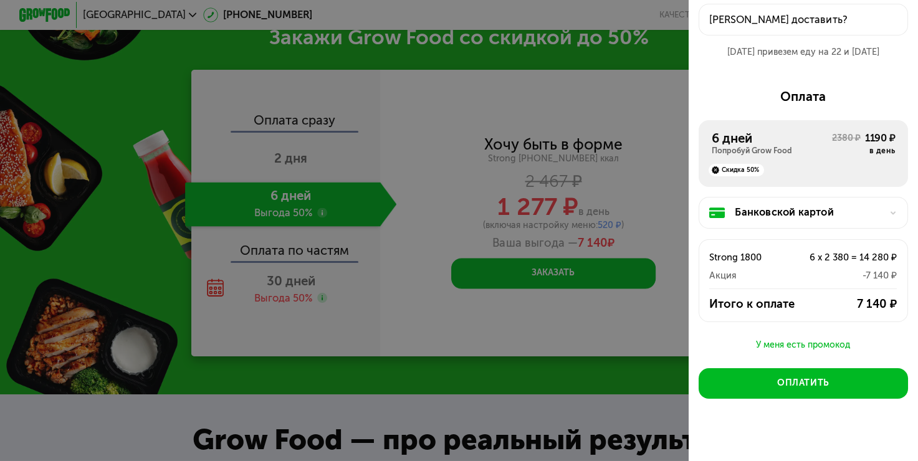
scroll to position [78, 0]
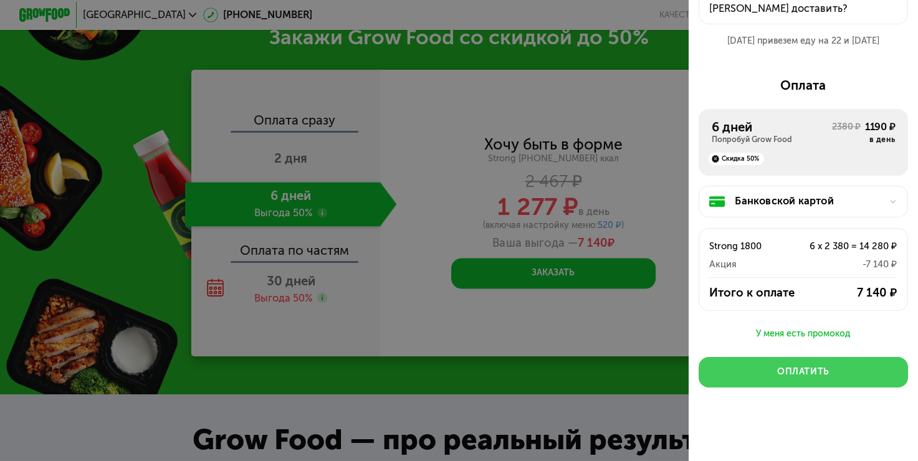
click at [798, 373] on div "Оплатить" at bounding box center [803, 372] width 52 height 12
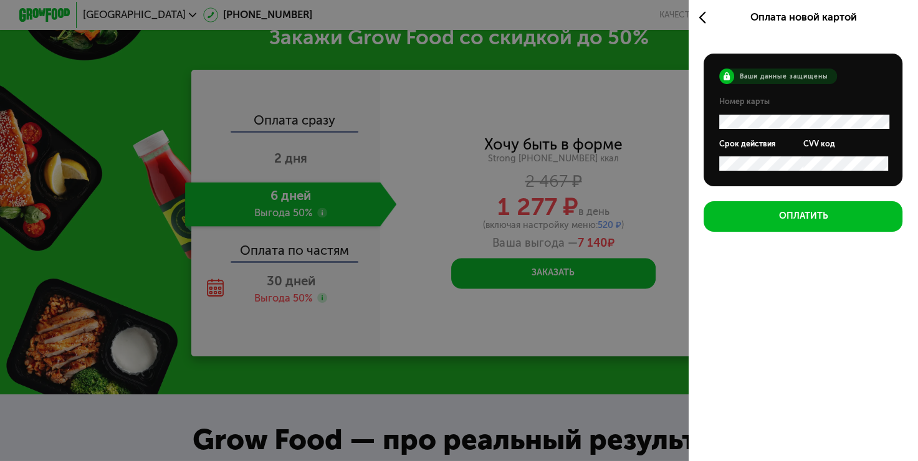
scroll to position [0, 0]
click at [750, 314] on div "Оплата новой картой Ваши данные защищены Номер карты Срок действия CVV код Опла…" at bounding box center [803, 230] width 229 height 461
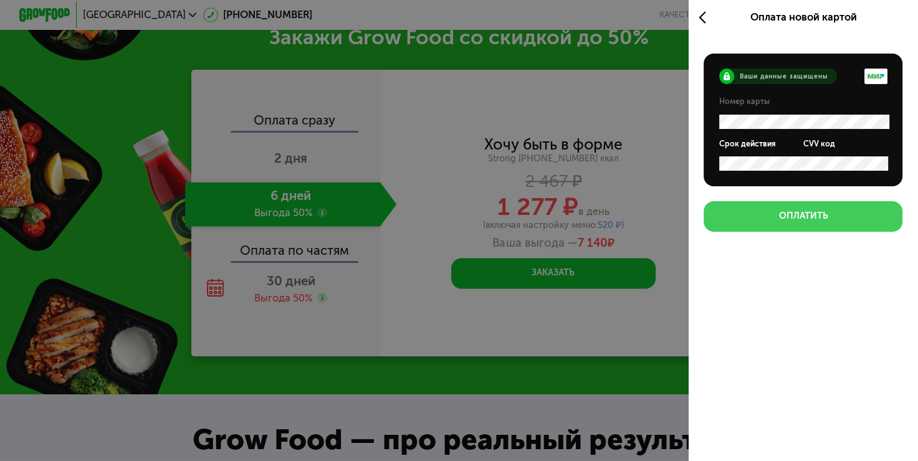
click at [766, 210] on button "Оплатить" at bounding box center [803, 216] width 199 height 31
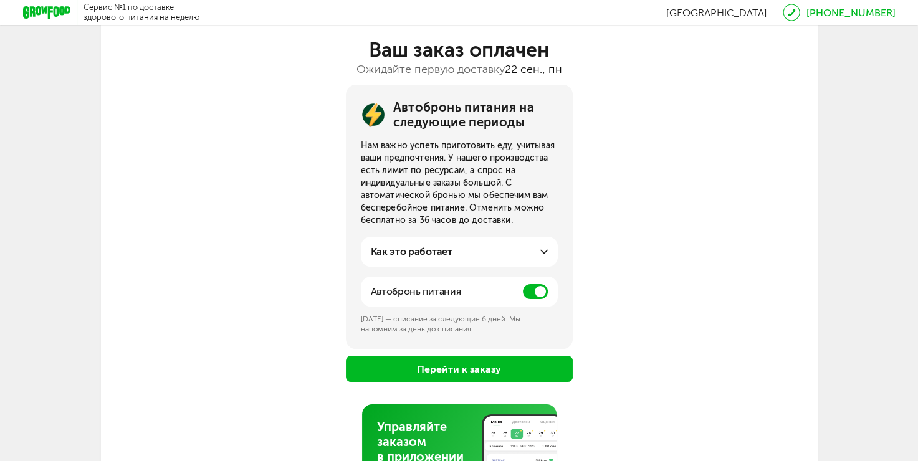
scroll to position [93, 0]
click at [532, 294] on span at bounding box center [535, 291] width 25 height 15
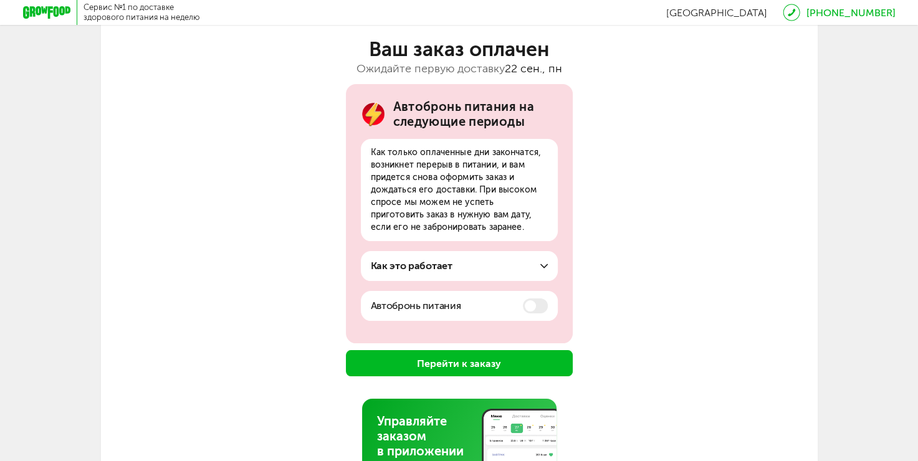
click at [530, 271] on div "Как это работает" at bounding box center [459, 266] width 177 height 15
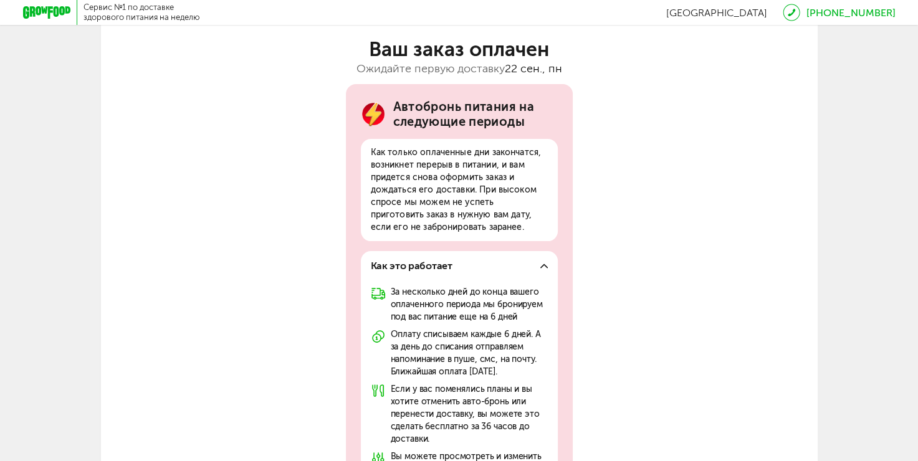
click at [550, 266] on div "Как это работает За несколько дней до конца вашего оплаченного периода мы брони…" at bounding box center [459, 367] width 197 height 232
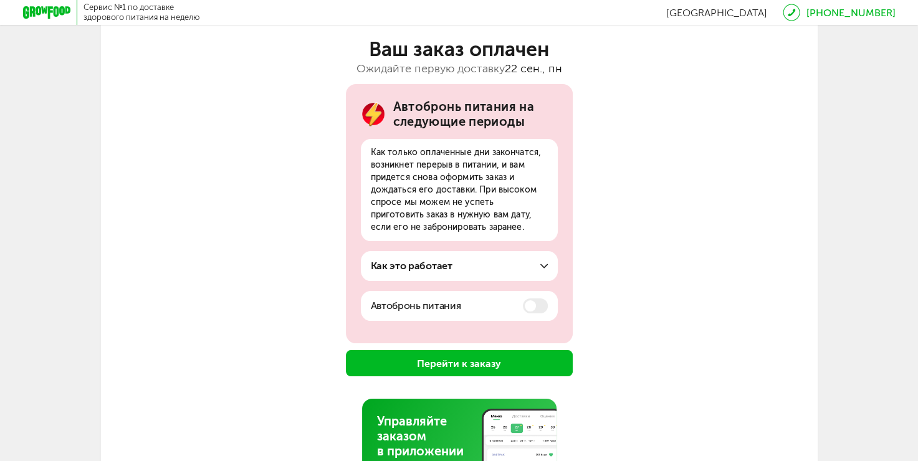
click at [534, 307] on span at bounding box center [535, 306] width 25 height 15
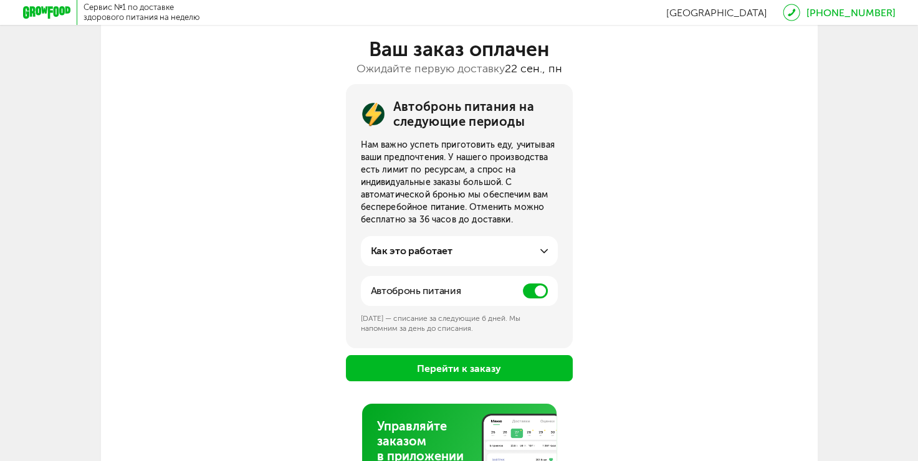
click at [535, 287] on span at bounding box center [535, 291] width 25 height 15
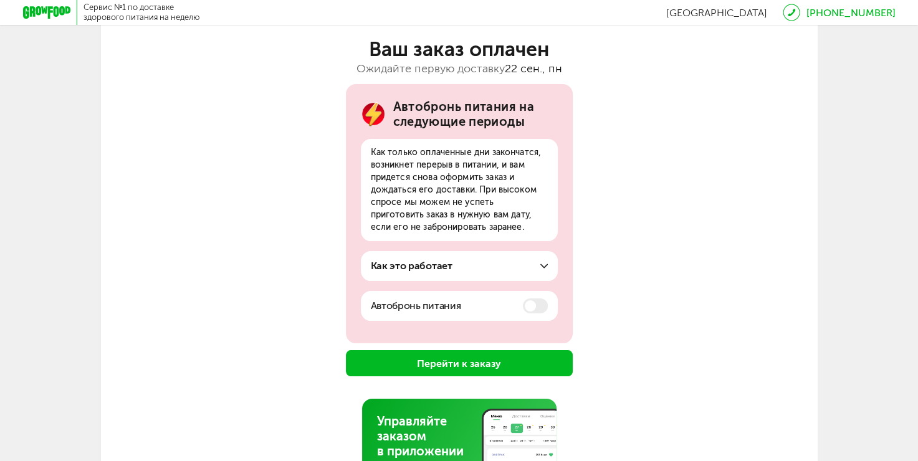
click at [535, 287] on div "Автобронь питания на следующие периоды Как только оплаченные дни закончатся, во…" at bounding box center [459, 213] width 227 height 259
click at [536, 306] on span at bounding box center [535, 306] width 25 height 15
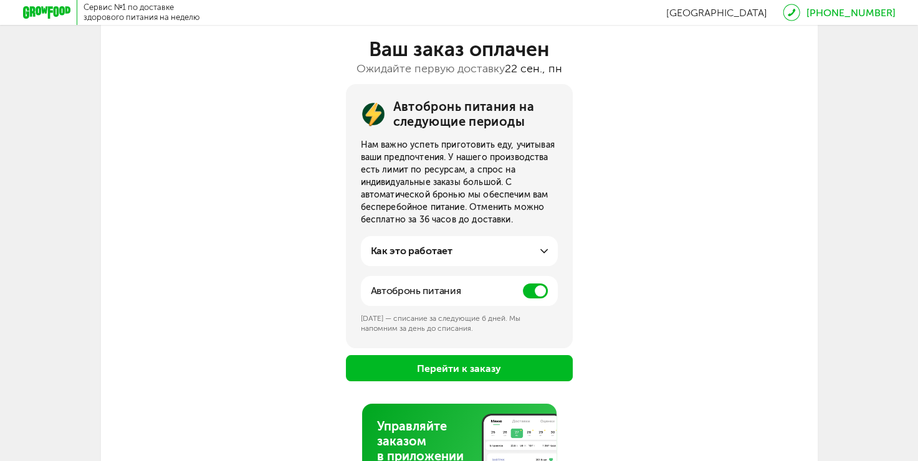
click at [501, 367] on button "Перейти к заказу" at bounding box center [459, 368] width 227 height 26
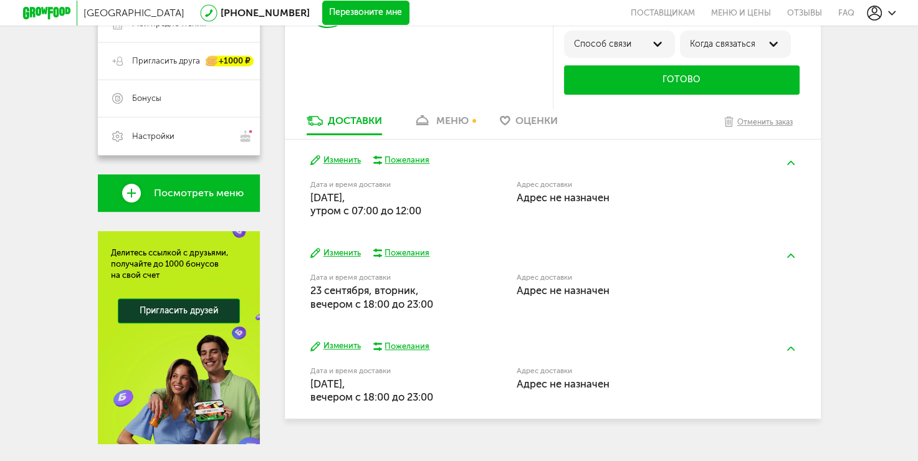
scroll to position [301, 0]
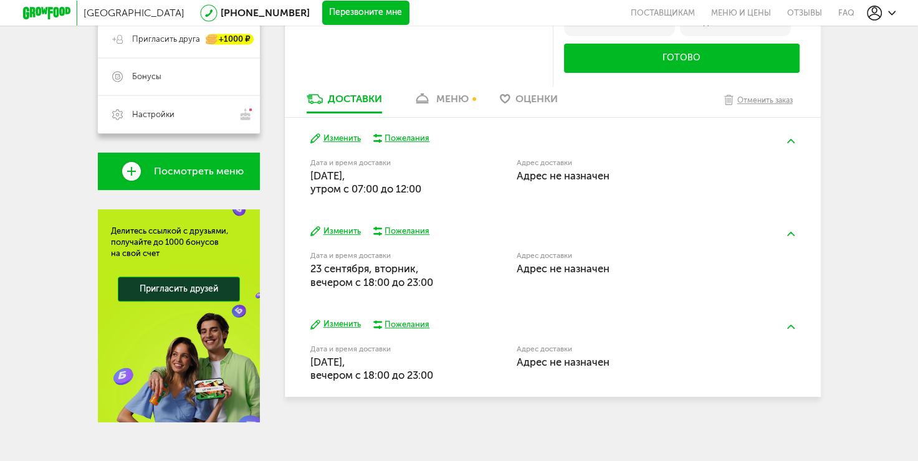
click at [348, 139] on button "Изменить" at bounding box center [335, 139] width 50 height 12
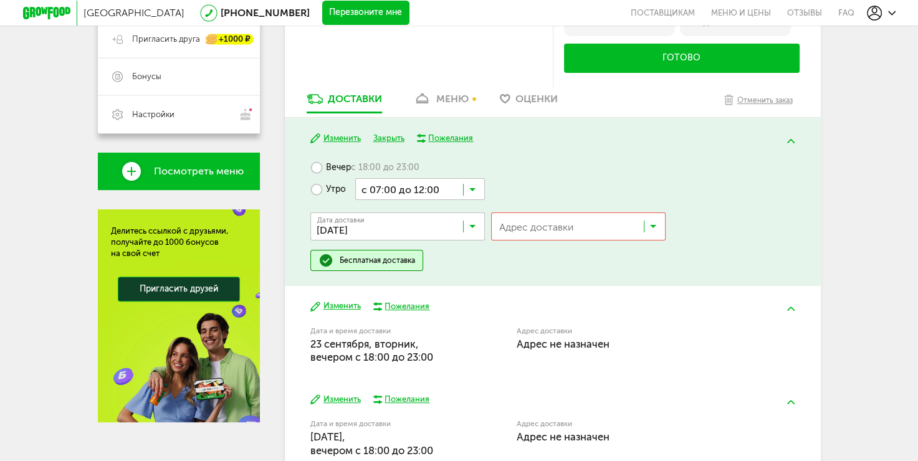
scroll to position [0, 0]
click at [540, 219] on input "Search for option" at bounding box center [581, 229] width 173 height 21
click at [539, 254] on span "Добавить новый адрес" at bounding box center [562, 254] width 94 height 26
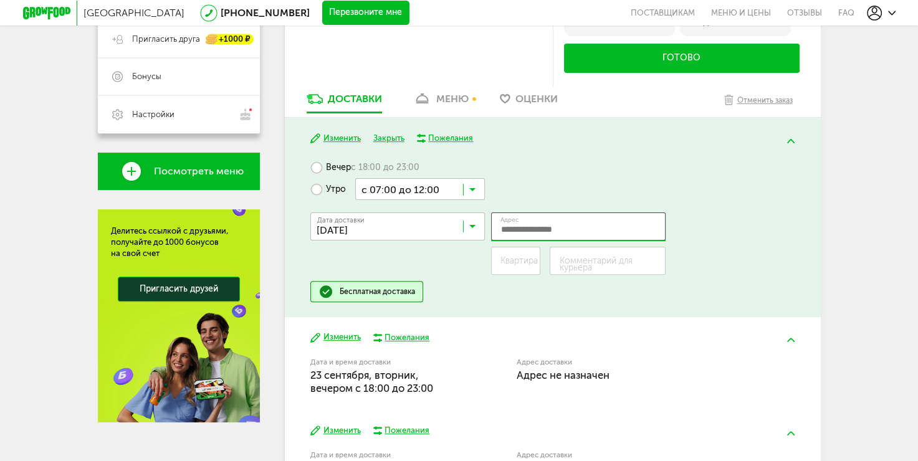
click at [519, 233] on input "Адрес" at bounding box center [578, 227] width 175 height 28
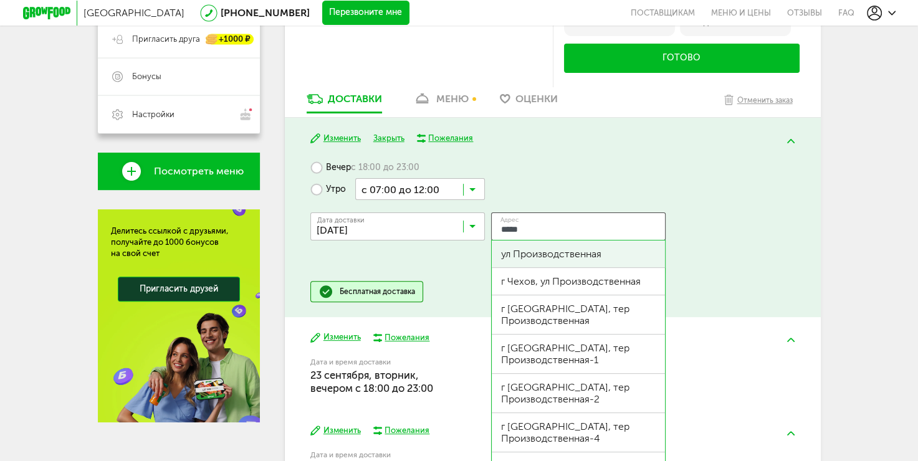
click at [535, 255] on div "ул Производственная" at bounding box center [578, 254] width 155 height 12
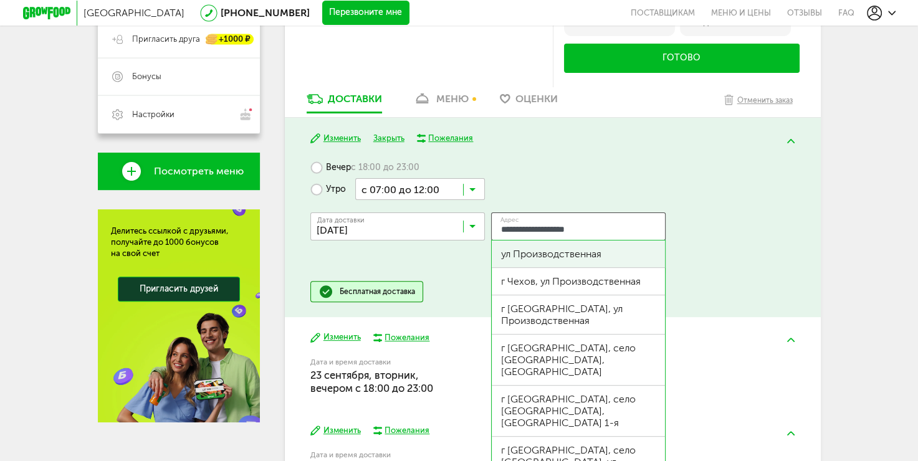
click at [526, 259] on div "ул Производственная" at bounding box center [578, 254] width 155 height 12
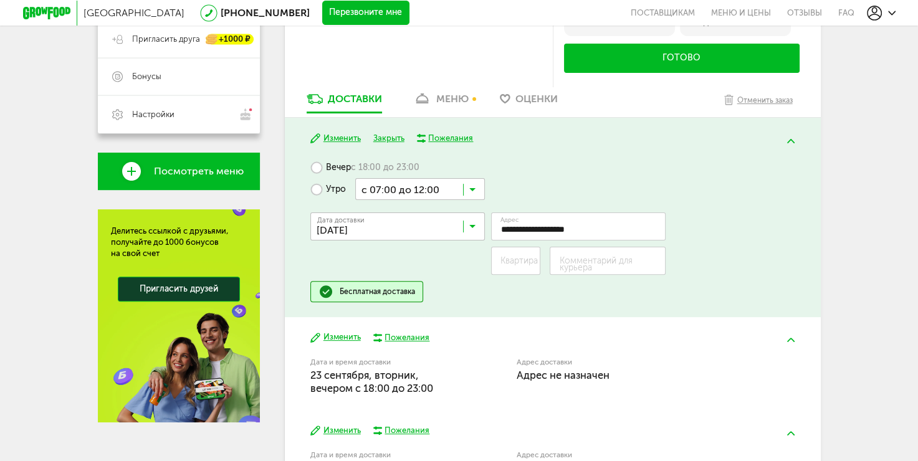
click at [691, 257] on div "**********" at bounding box center [552, 240] width 484 height 81
click at [502, 254] on div "Квартира" at bounding box center [516, 261] width 50 height 28
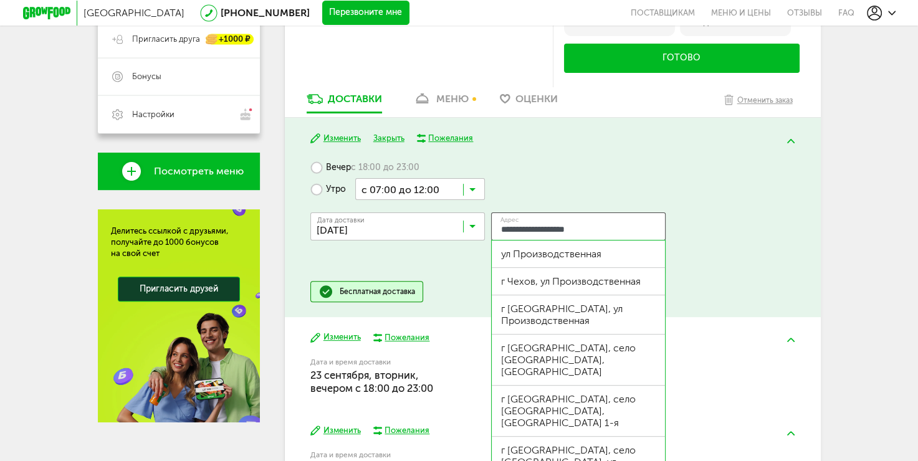
click at [628, 229] on input "**********" at bounding box center [578, 227] width 175 height 28
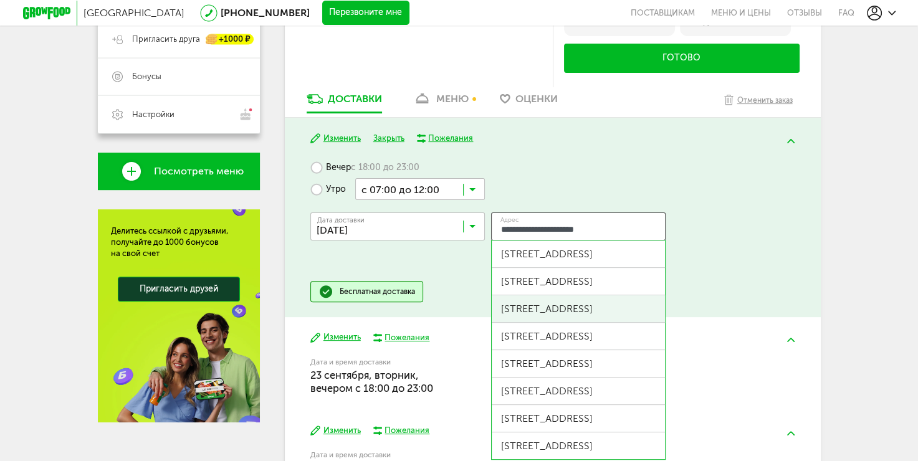
click at [624, 303] on div "ул Производственная, д 10 к 2" at bounding box center [578, 309] width 155 height 12
type input "**********"
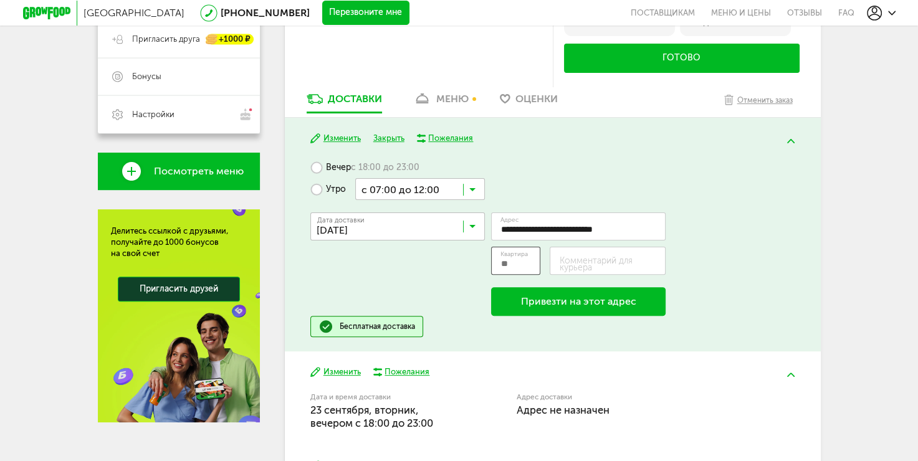
click at [524, 264] on input "Квартира" at bounding box center [516, 261] width 50 height 28
type input "**"
click at [780, 269] on div "**********" at bounding box center [552, 258] width 484 height 116
click at [593, 301] on button "Привезти на этот адрес" at bounding box center [578, 301] width 175 height 29
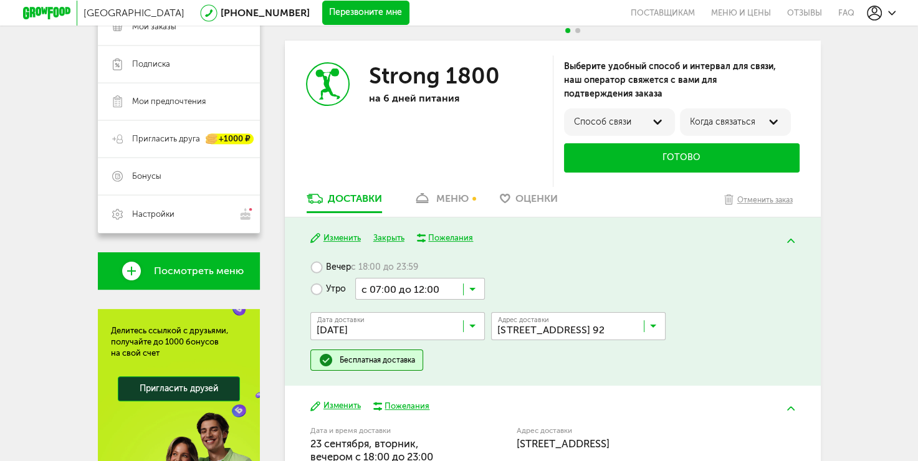
scroll to position [194, 0]
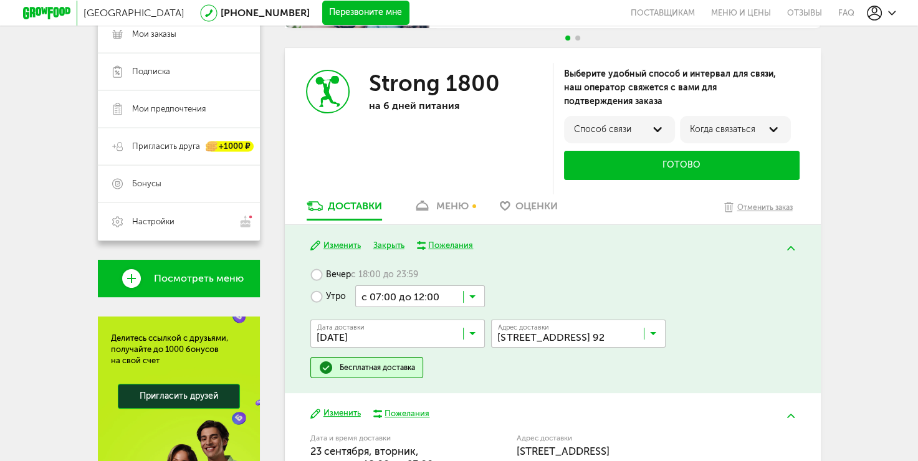
click at [464, 209] on div "меню" at bounding box center [452, 206] width 32 height 12
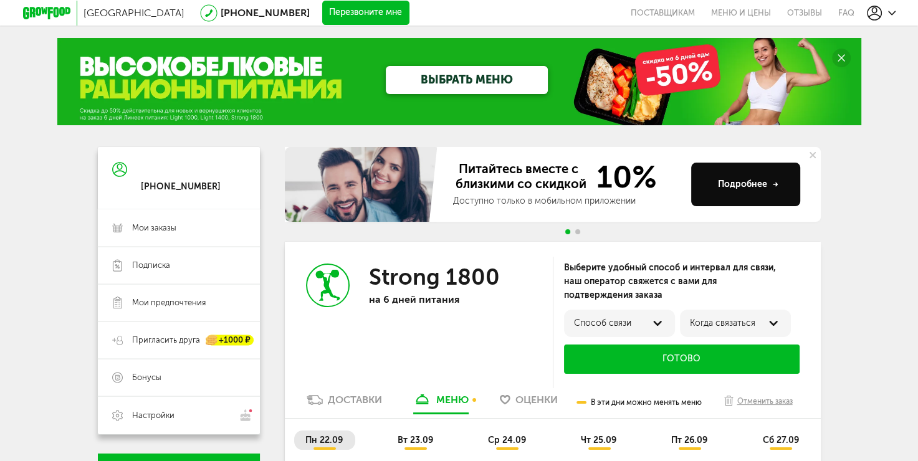
click at [636, 324] on div "Способ связи" at bounding box center [619, 324] width 91 height 10
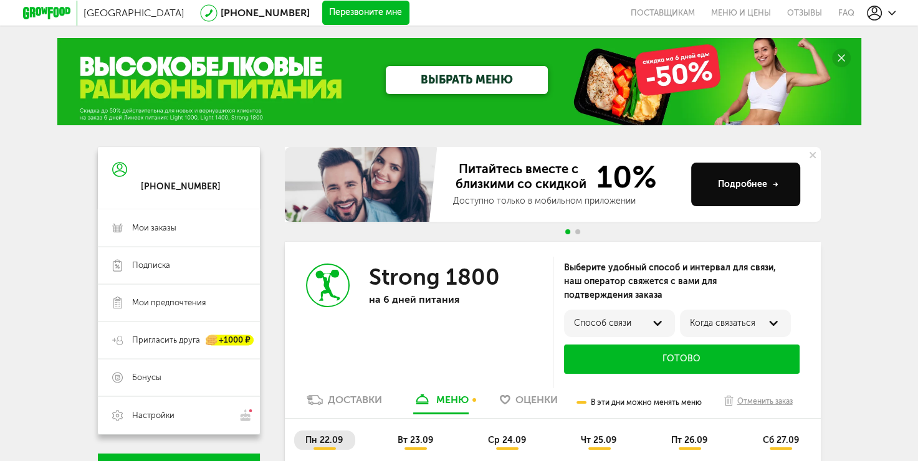
click at [706, 347] on button "Готово" at bounding box center [682, 359] width 236 height 29
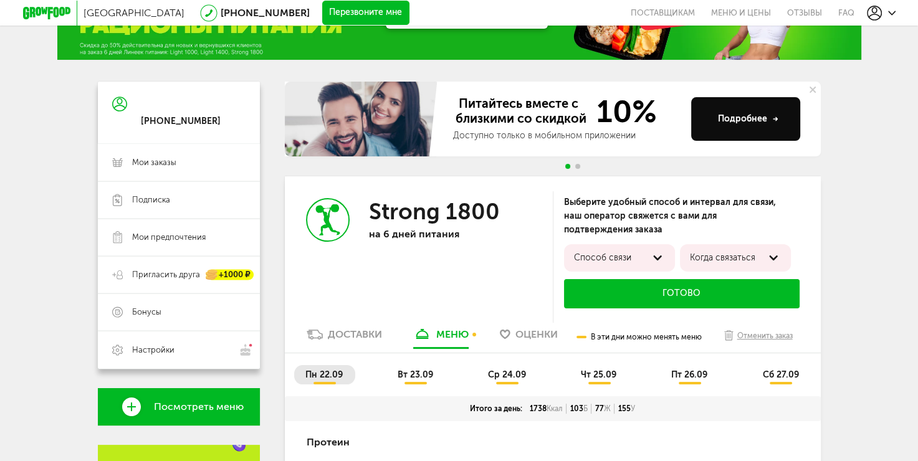
click at [328, 225] on use at bounding box center [328, 219] width 24 height 31
click at [404, 228] on p "на 6 дней питания" at bounding box center [449, 234] width 162 height 12
